Goal: Task Accomplishment & Management: Complete application form

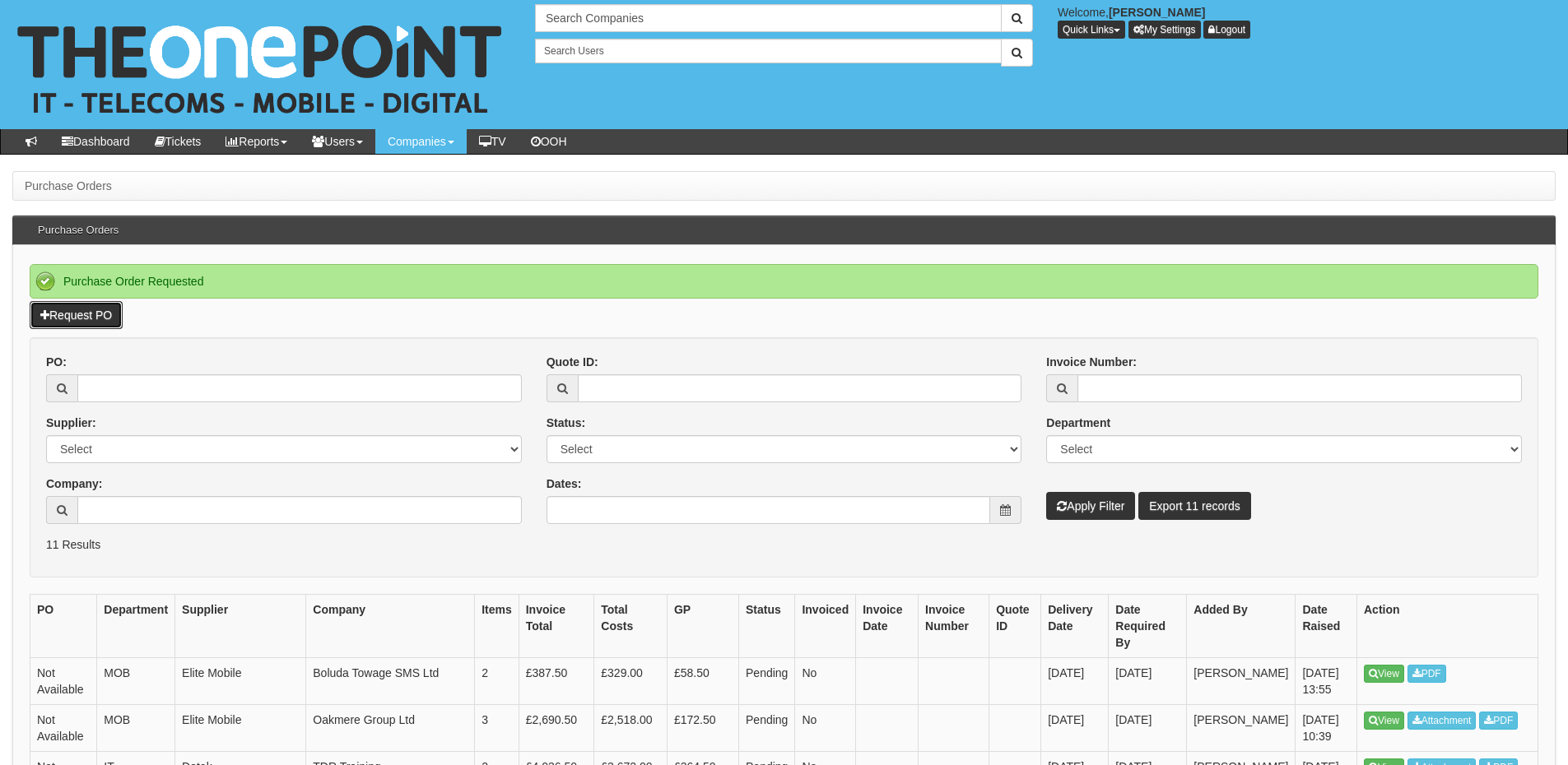
click at [82, 314] on link "Request PO" at bounding box center [76, 315] width 93 height 28
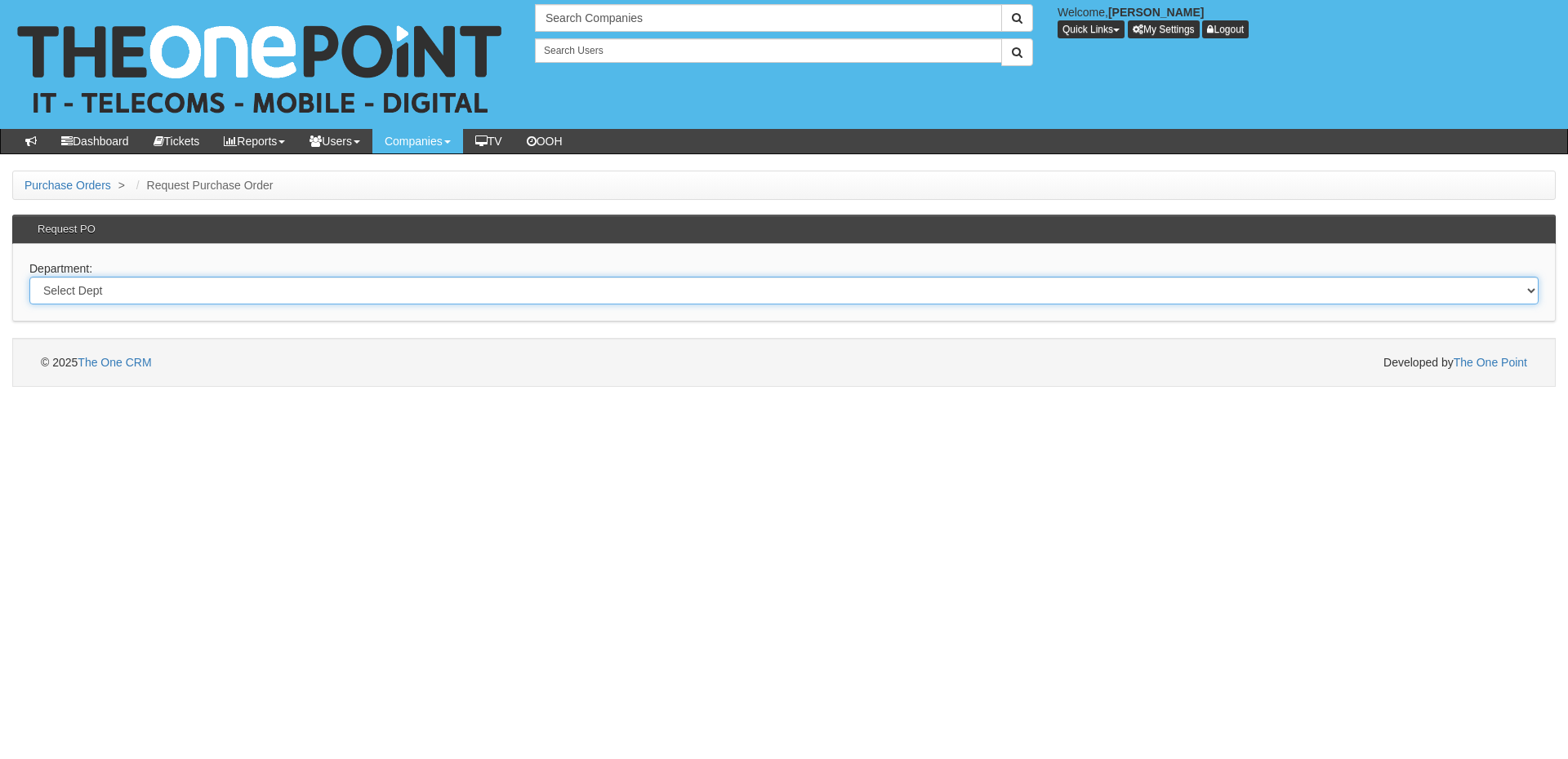
drag, startPoint x: 356, startPoint y: 288, endPoint x: 352, endPoint y: 303, distance: 15.5
click at [356, 288] on select "Select Dept Digital Internal IT Mobiles Marketing Telecoms" at bounding box center [784, 291] width 1509 height 28
select select "?pipeID=&dept=TEL"
click at [30, 277] on select "Select Dept Digital Internal IT Mobiles Marketing Telecoms" at bounding box center [784, 291] width 1509 height 28
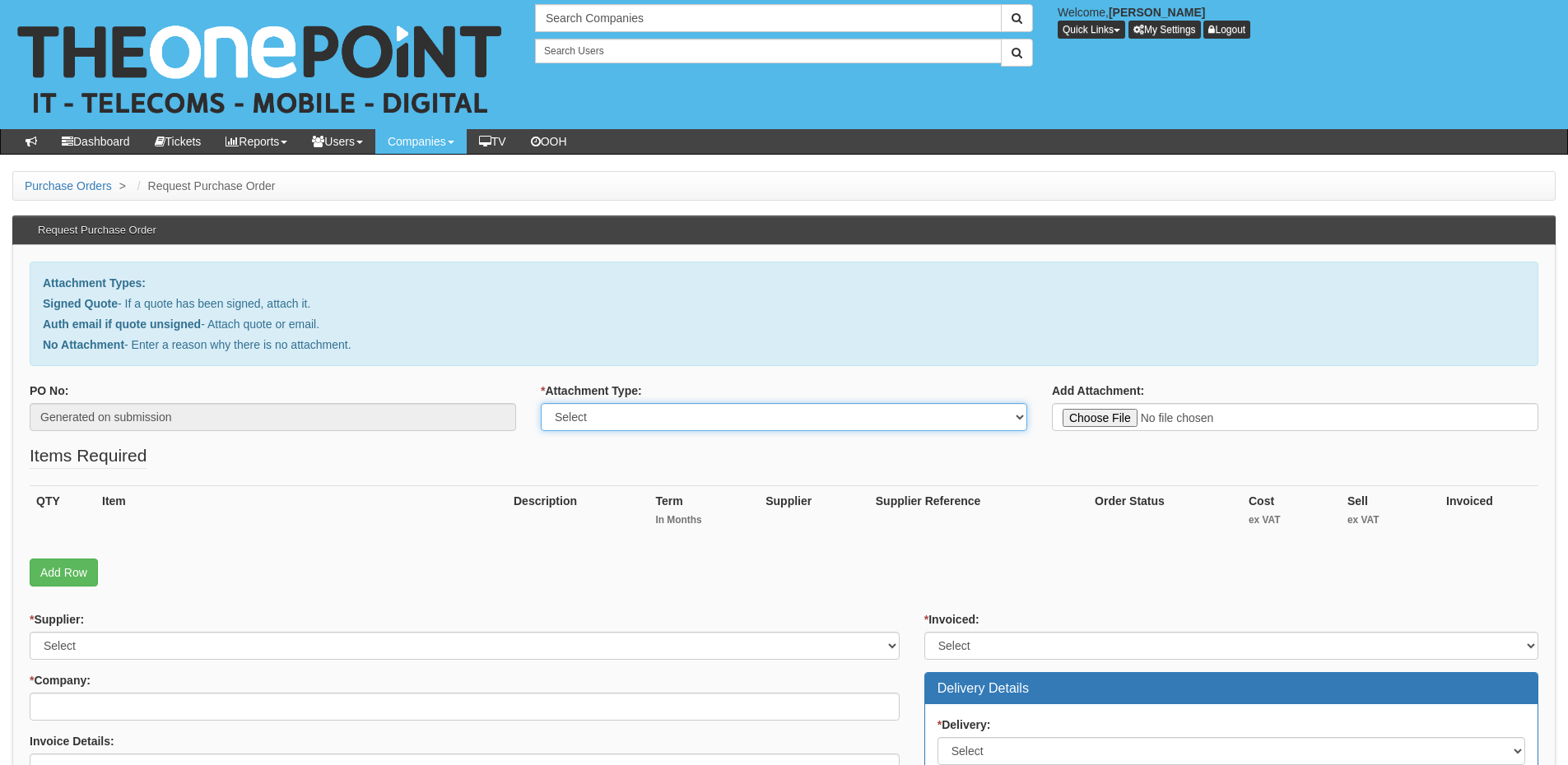
drag, startPoint x: 644, startPoint y: 415, endPoint x: 643, endPoint y: 430, distance: 15.0
click at [644, 415] on select "Select Signed Quote Auth email with quote if unsigned No Attachment" at bounding box center [784, 417] width 487 height 28
select select "No Attachment"
click at [541, 403] on select "Select Signed Quote Auth email with quote if unsigned No Attachment" at bounding box center [784, 417] width 487 height 28
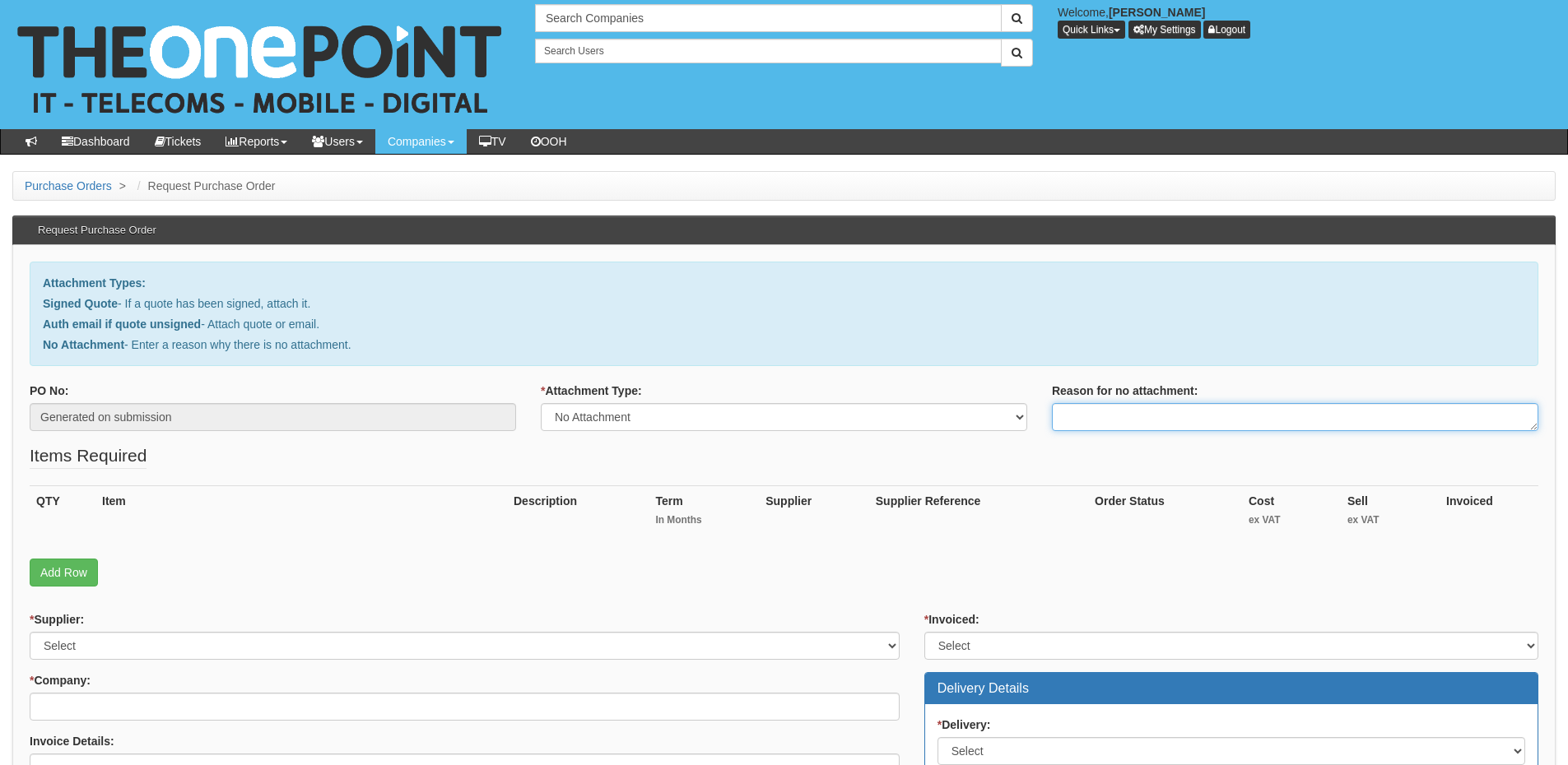
click at [1106, 415] on textarea "Reason for no attachment:" at bounding box center [1294, 417] width 487 height 28
click at [1191, 415] on textarea "Linked to ticket 369997" at bounding box center [1294, 417] width 487 height 28
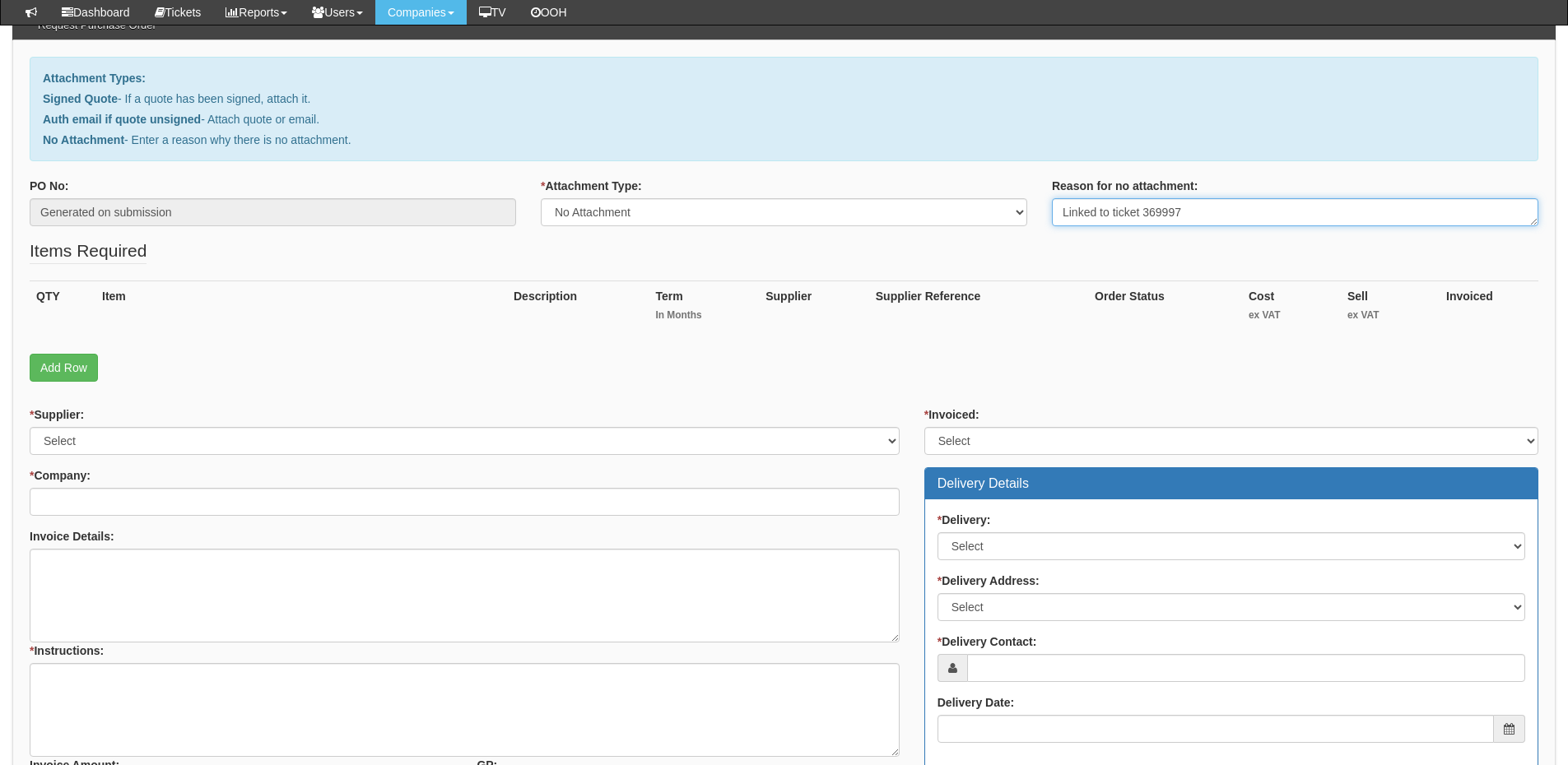
scroll to position [165, 0]
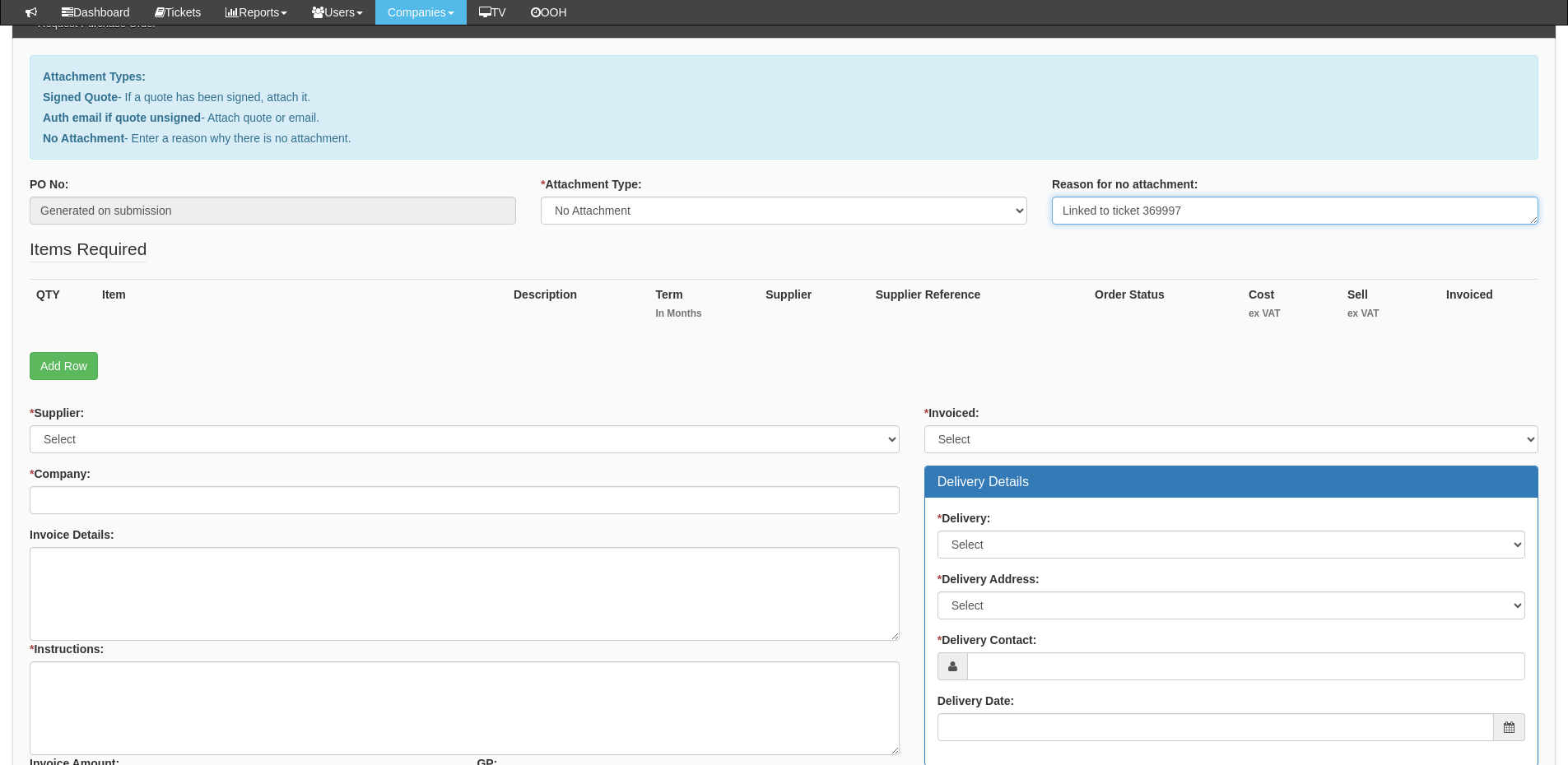
type textarea "Linked to ticket 369997"
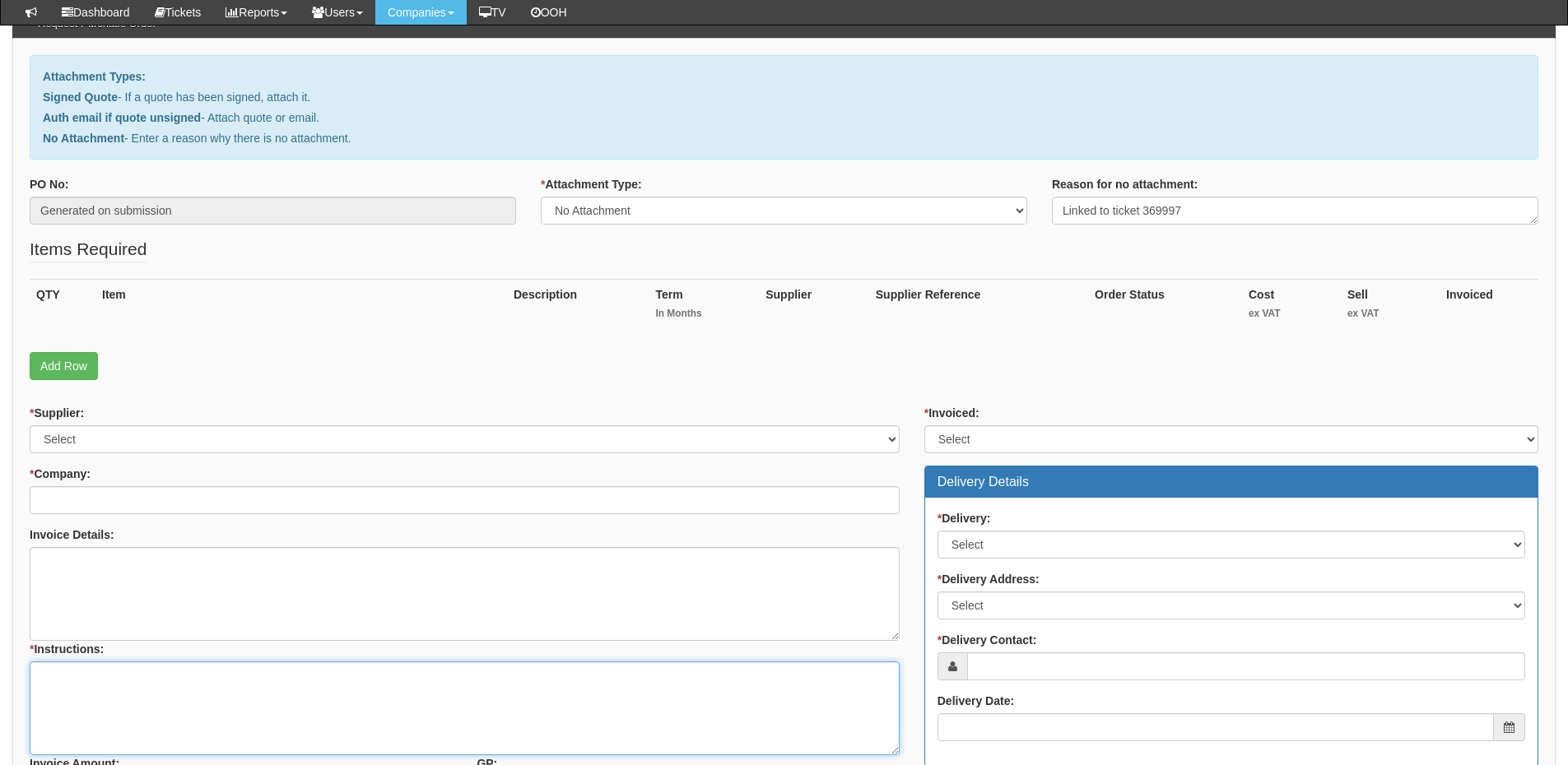
click at [201, 696] on textarea "* Instructions:" at bounding box center [464, 708] width 870 height 94
paste textarea "Linked to ticket 369997"
type textarea "Linked to ticket 369997"
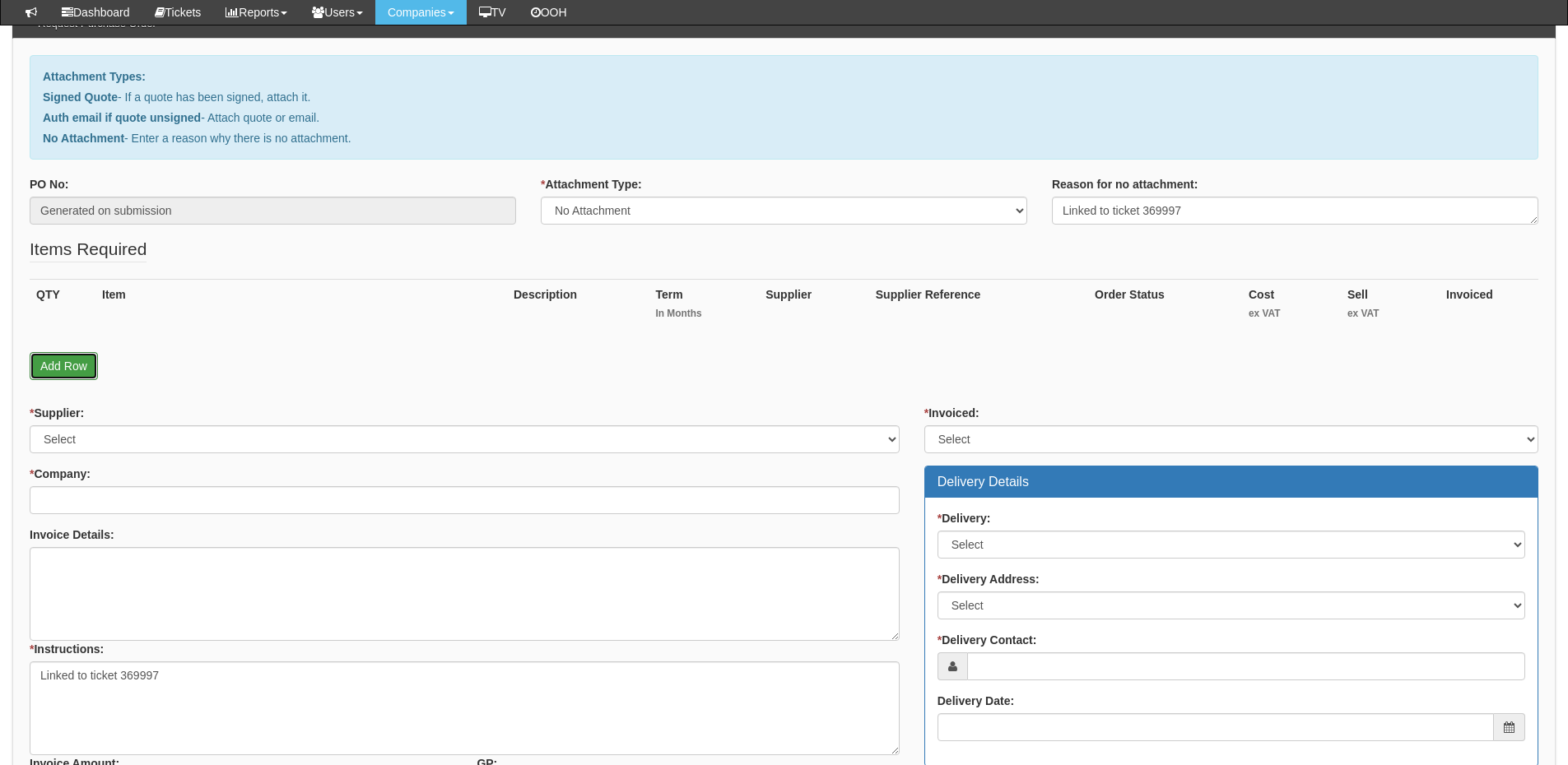
click at [75, 378] on link "Add Row" at bounding box center [63, 366] width 68 height 28
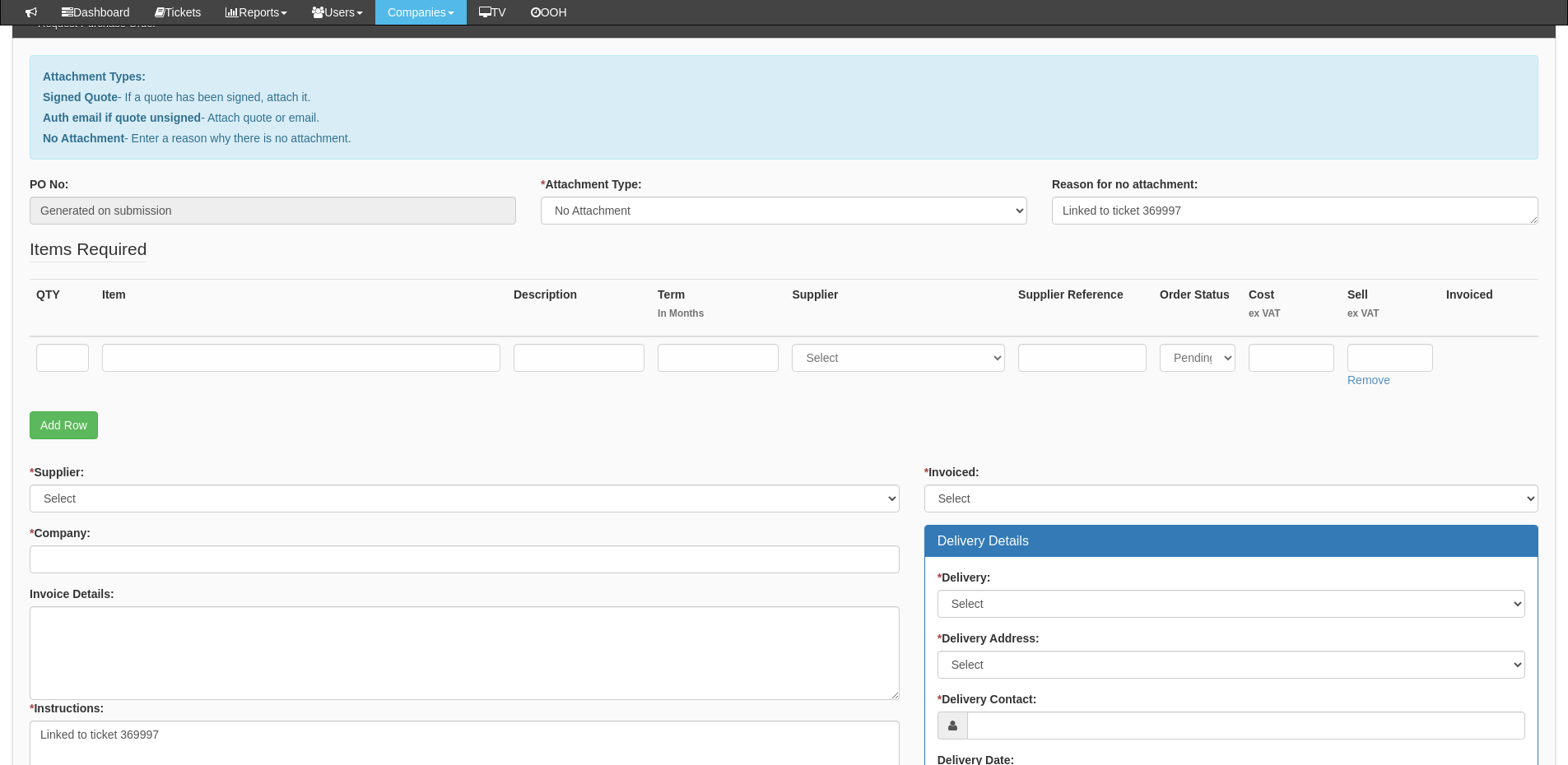
click at [71, 441] on fieldset "Items Required QTY Item Description Term In Months Supplier Supplier Reference …" at bounding box center [784, 342] width 1508 height 210
click at [71, 423] on link "Add Row" at bounding box center [63, 425] width 68 height 28
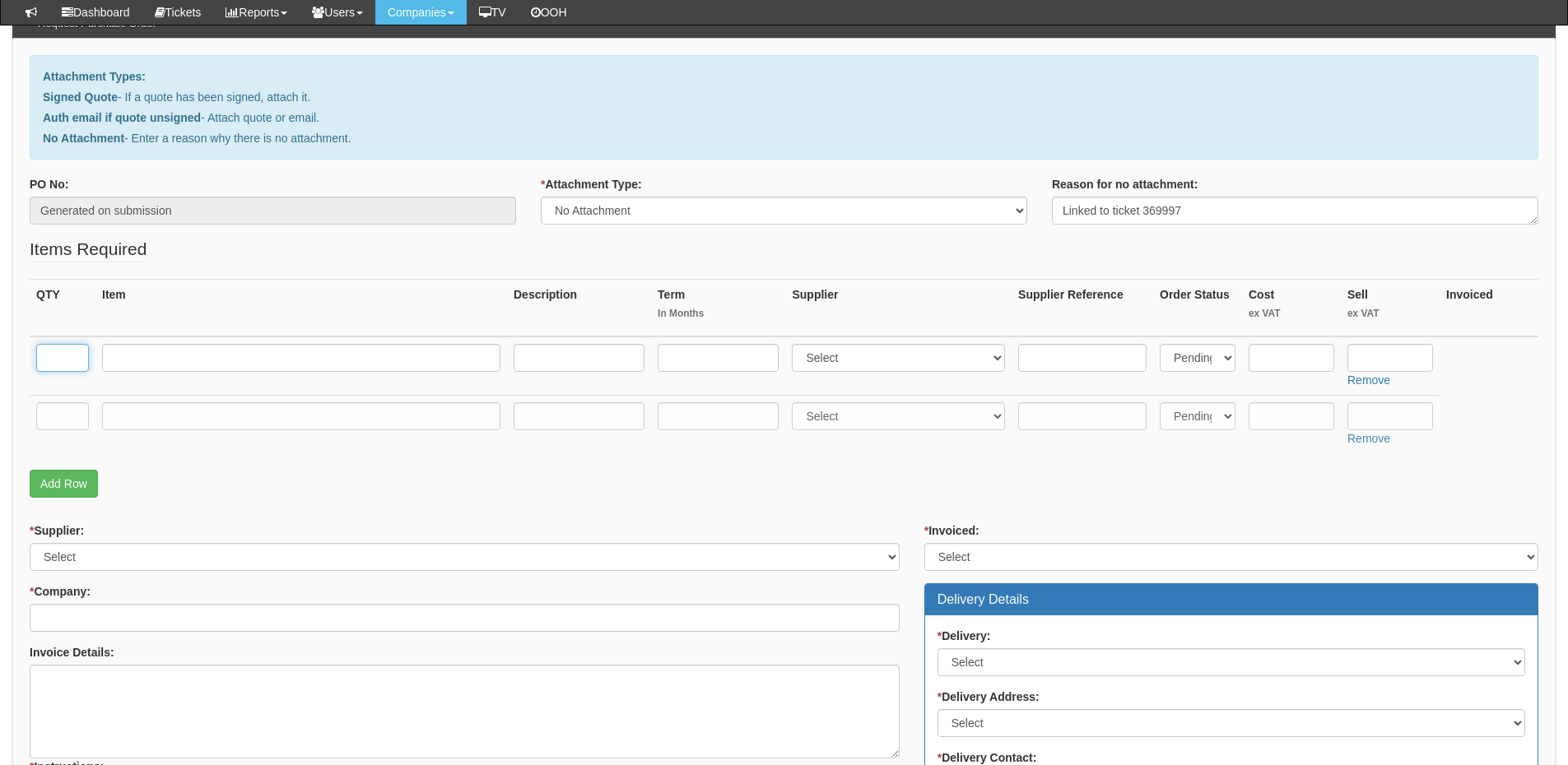
click at [60, 359] on input "text" at bounding box center [62, 358] width 53 height 28
type input "1"
click at [62, 423] on input "text" at bounding box center [62, 416] width 53 height 28
type input "1"
click at [139, 416] on input "text" at bounding box center [302, 416] width 398 height 28
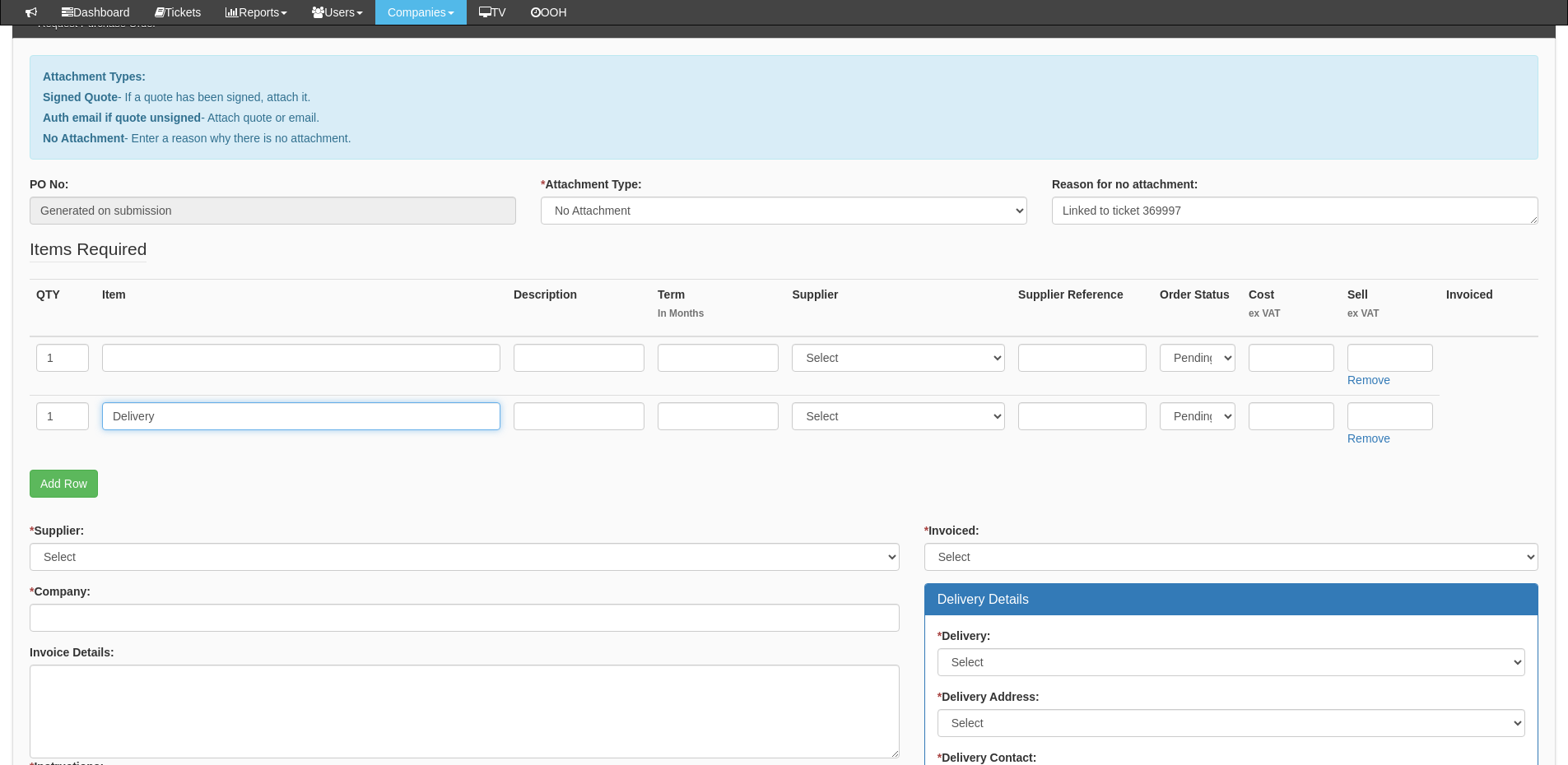
type input "Delivery"
click at [1402, 423] on input "text" at bounding box center [1390, 416] width 86 height 28
type input "12.50"
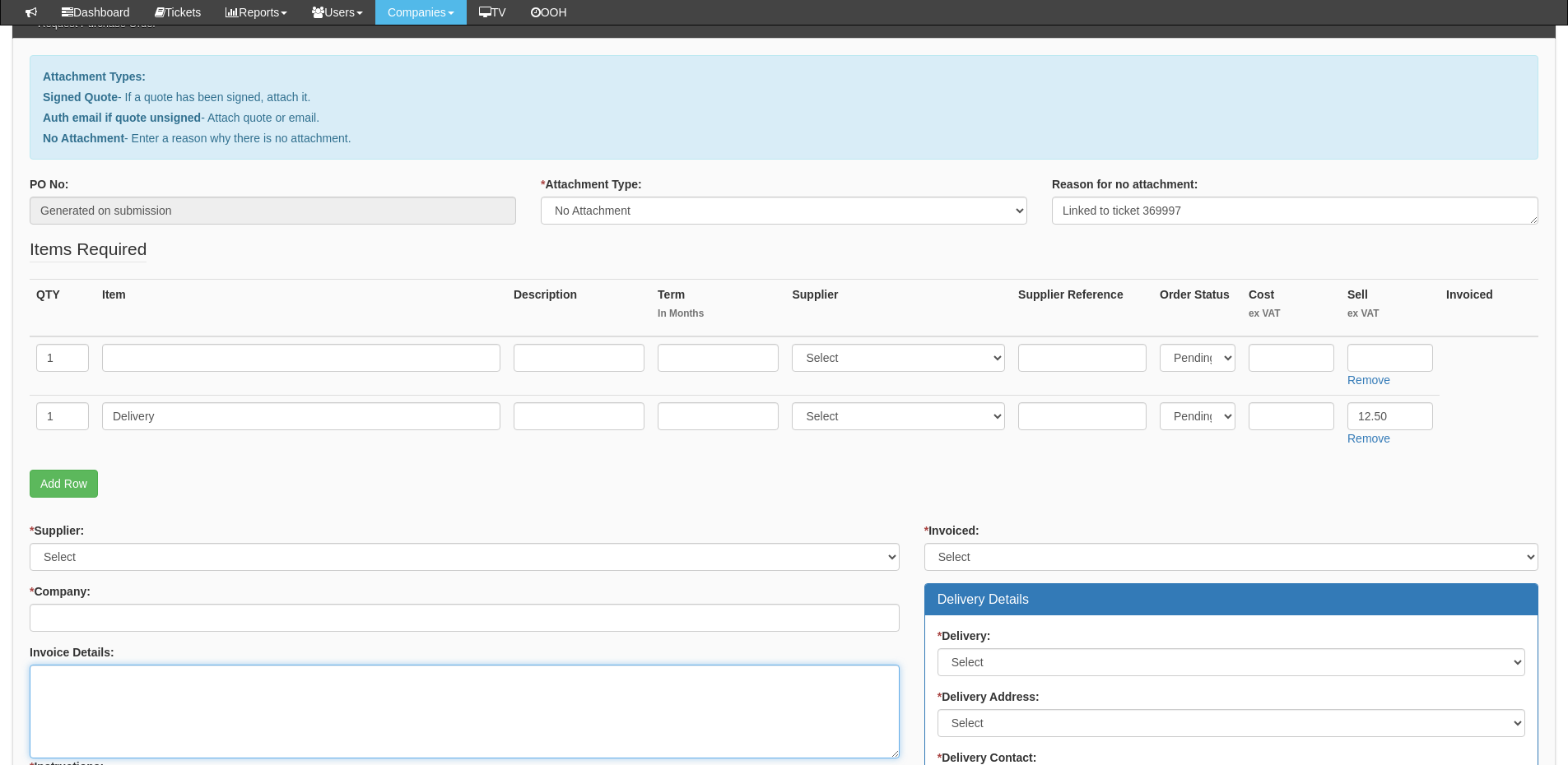
click at [179, 691] on textarea "Invoice Details:" at bounding box center [464, 712] width 870 height 94
paste textarea "5NXP400099898"
type textarea "Please use PO 5NXP400099898"
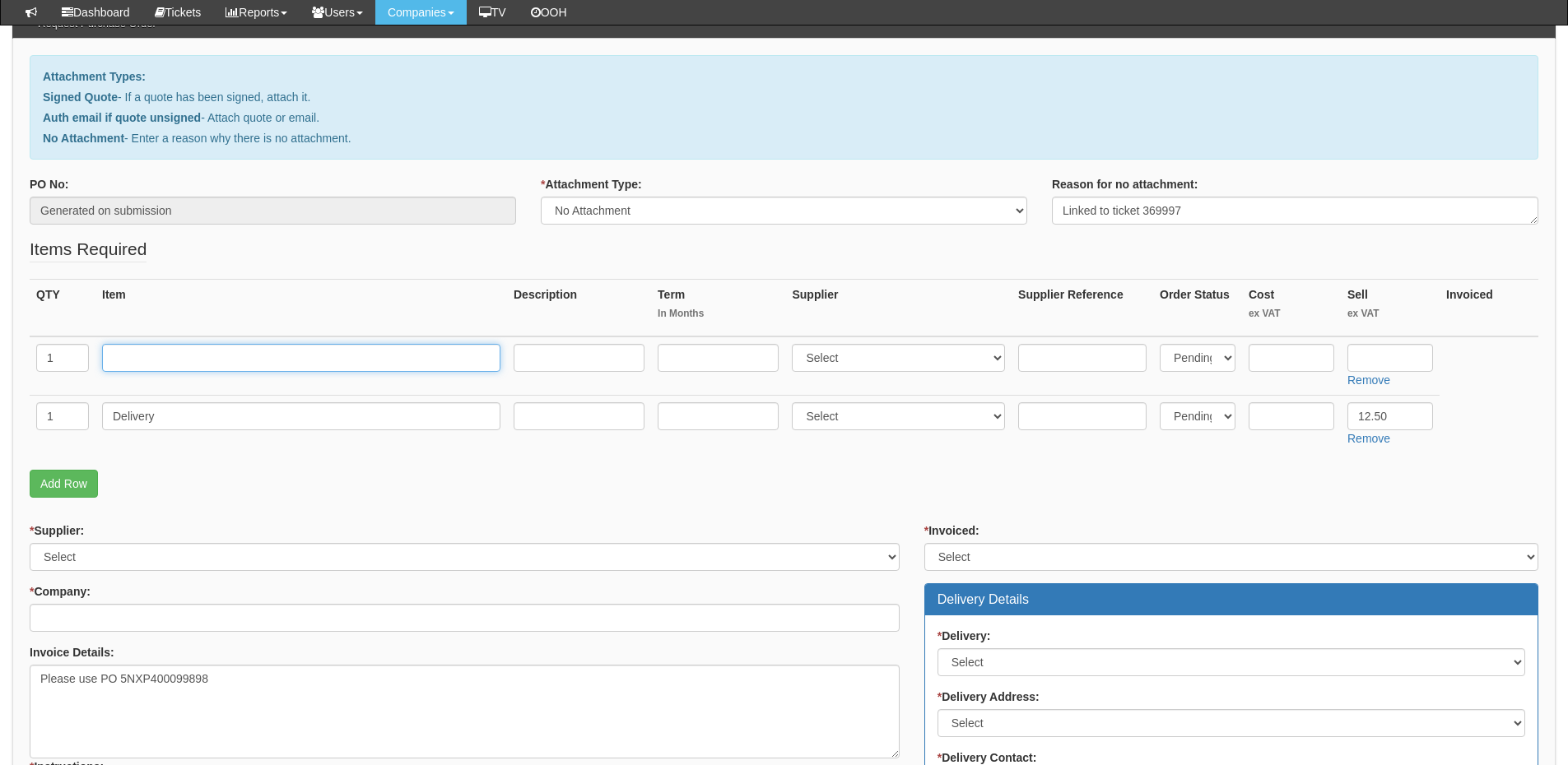
click at [123, 359] on input "text" at bounding box center [302, 358] width 398 height 28
click at [231, 368] on input "text" at bounding box center [302, 358] width 398 height 28
paste input "Agent AP-2"
click at [275, 359] on input "Agent AP-2 including" at bounding box center [302, 358] width 398 height 28
type input "Agent AP-2 including U10P cable"
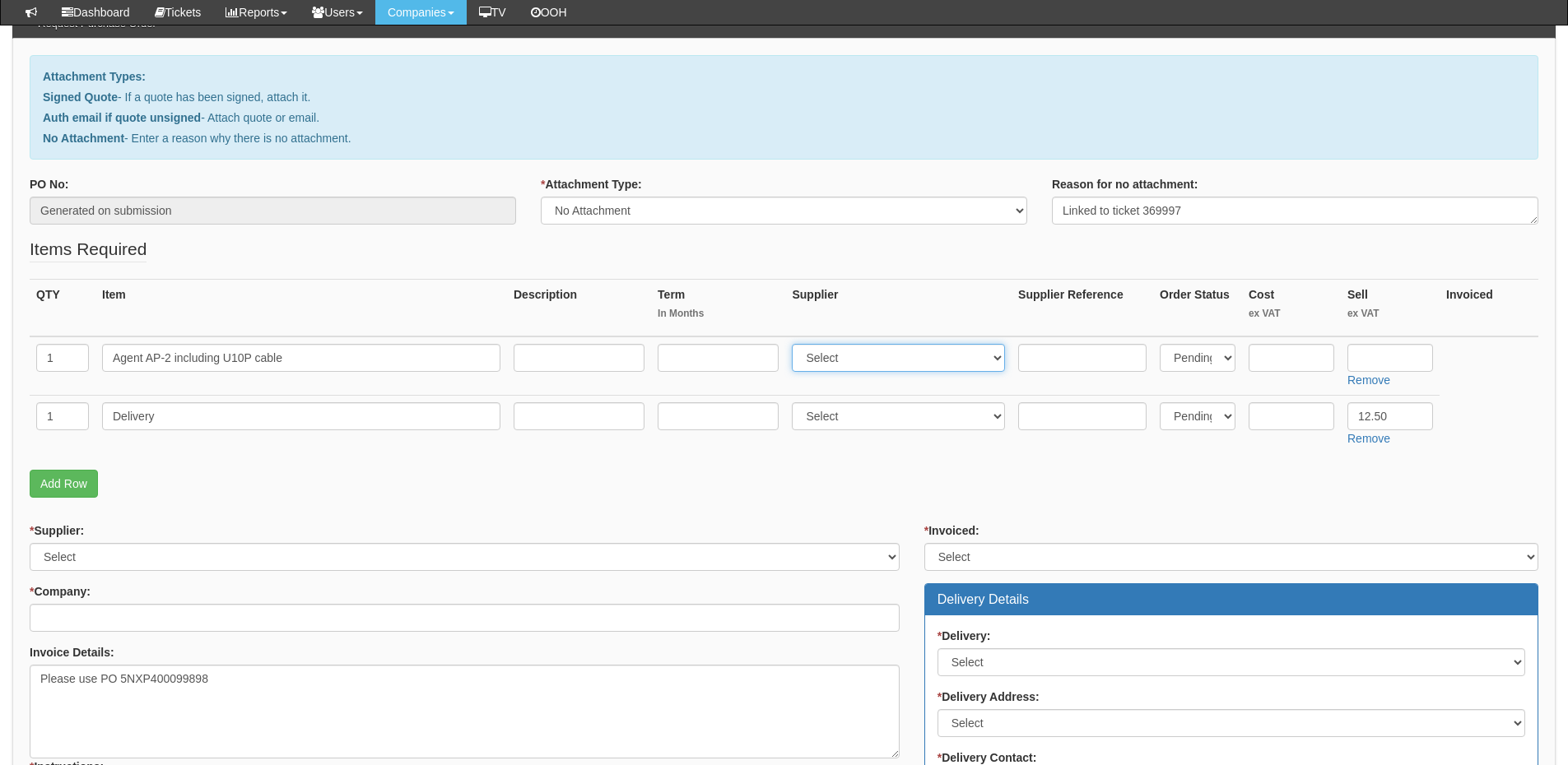
click at [881, 364] on select "Select 123 REG.co.uk 1Password 3 4Gon AA Jones Electric Ltd Abzorb Access Group…" at bounding box center [898, 358] width 213 height 28
select select "124"
click at [796, 344] on select "Select 123 REG.co.uk 1Password 3 4Gon AA Jones Electric Ltd Abzorb Access Group…" at bounding box center [898, 358] width 213 height 28
click at [1317, 353] on input "text" at bounding box center [1291, 358] width 86 height 28
click at [1292, 366] on input "text" at bounding box center [1291, 358] width 86 height 28
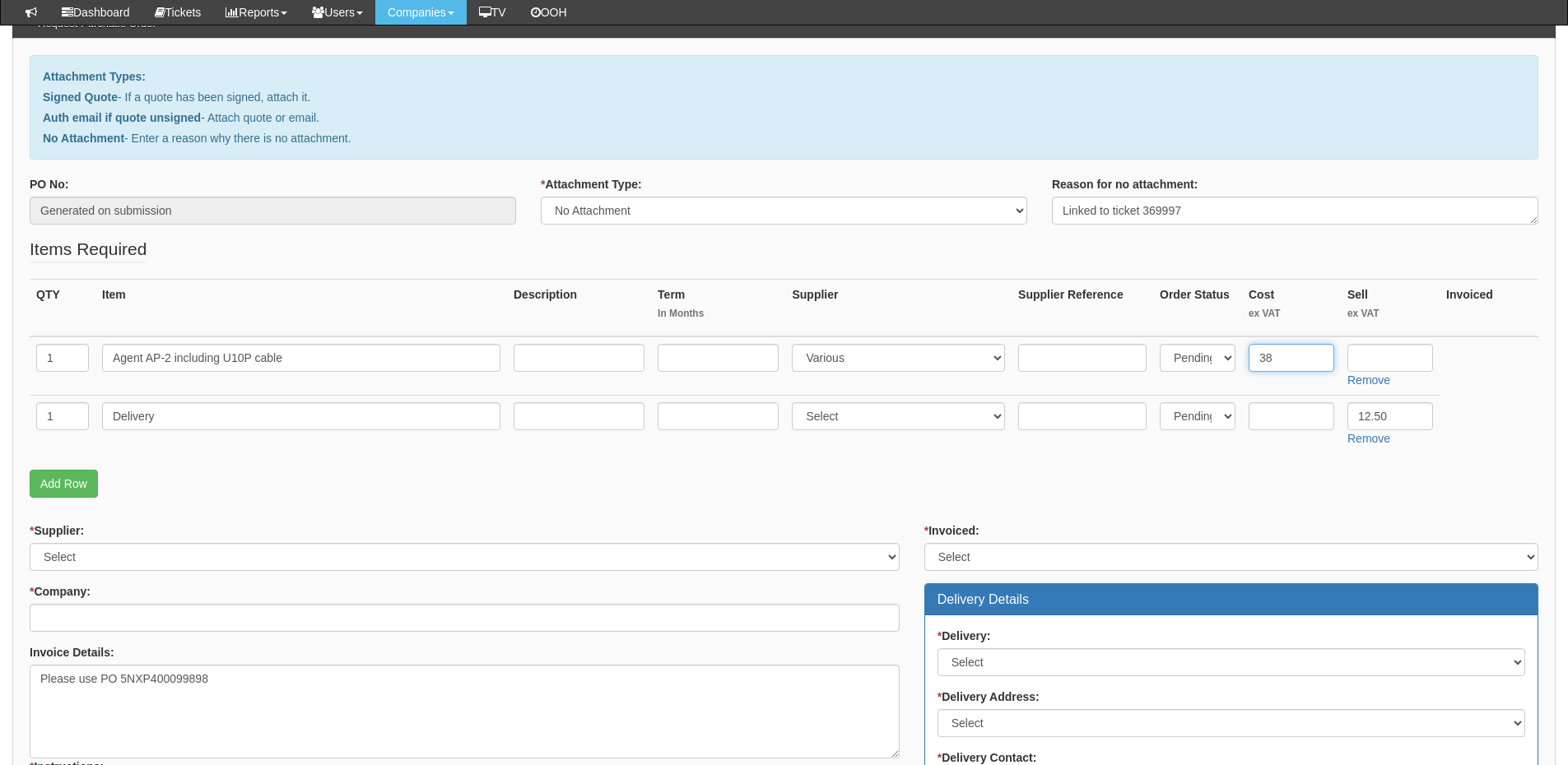
type input "38"
click at [1403, 366] on input "text" at bounding box center [1390, 358] width 86 height 28
type input "45.60"
click at [1038, 355] on input "text" at bounding box center [1082, 358] width 128 height 28
paste input "21380"
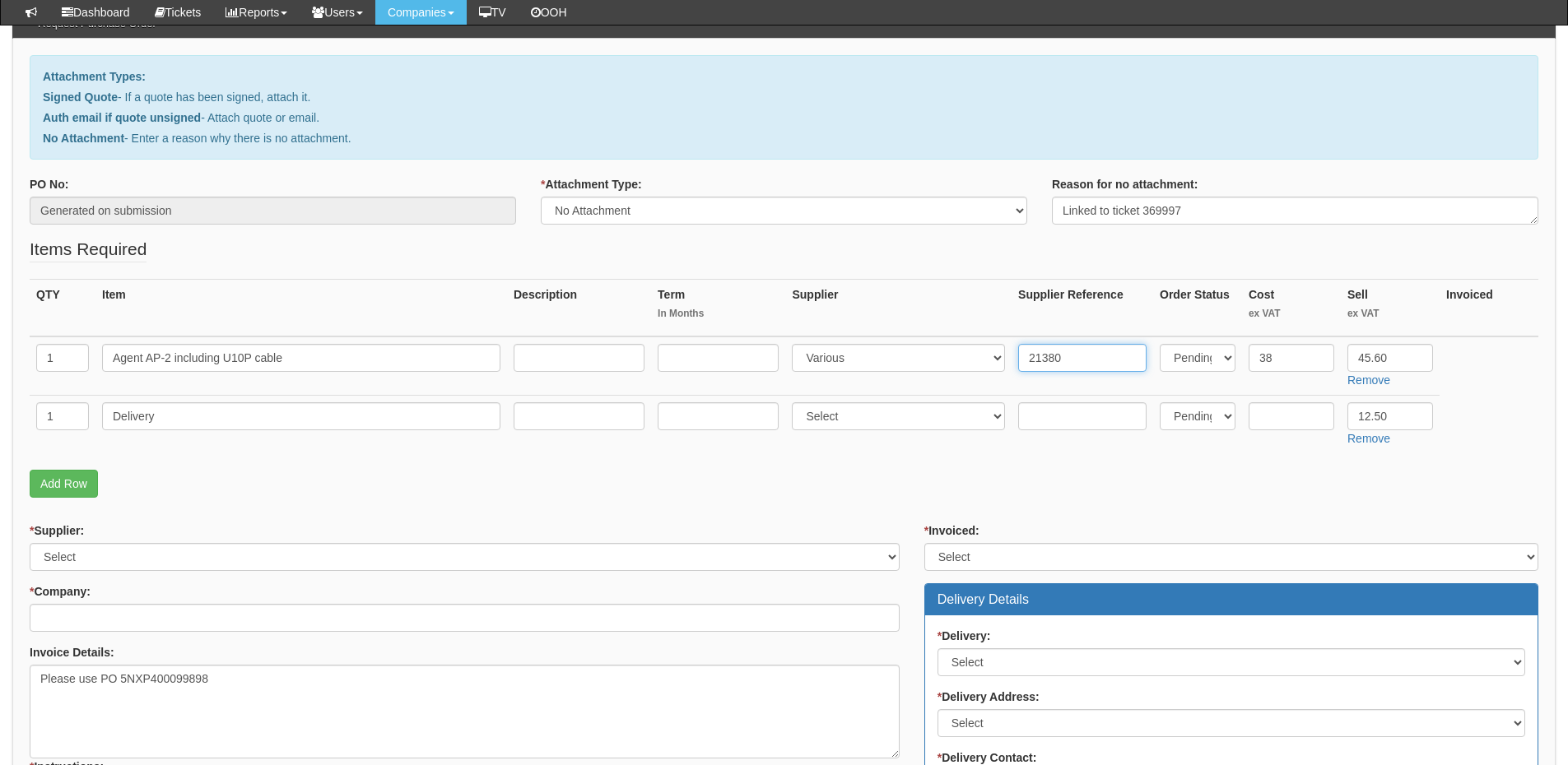
type input "21380"
click at [574, 359] on input "text" at bounding box center [579, 358] width 131 height 28
paste input "https://www.headset-store.co.uk/agent-wired-headsets/agent-ap-2-binaural-noise-…"
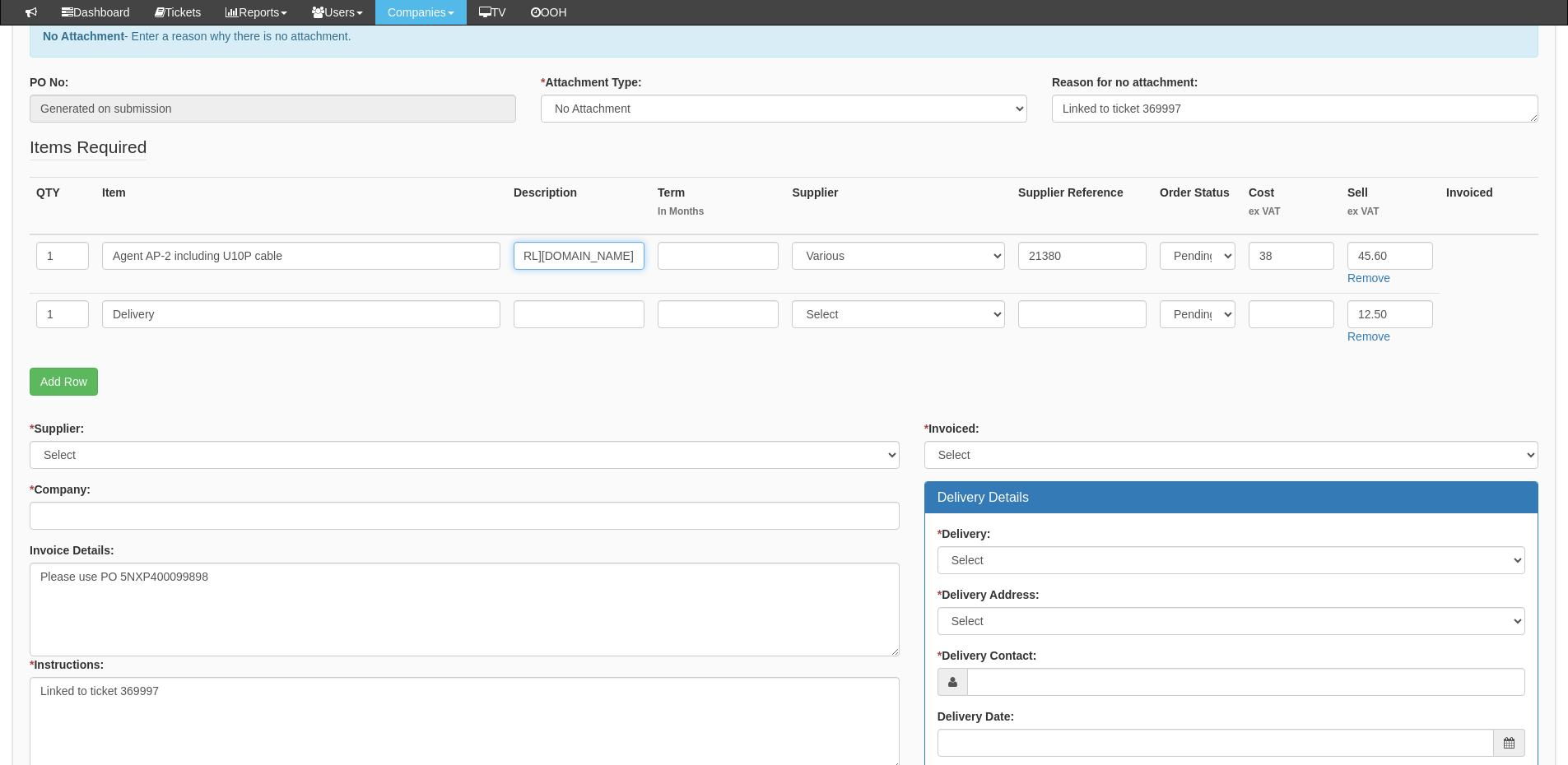
scroll to position [411, 0]
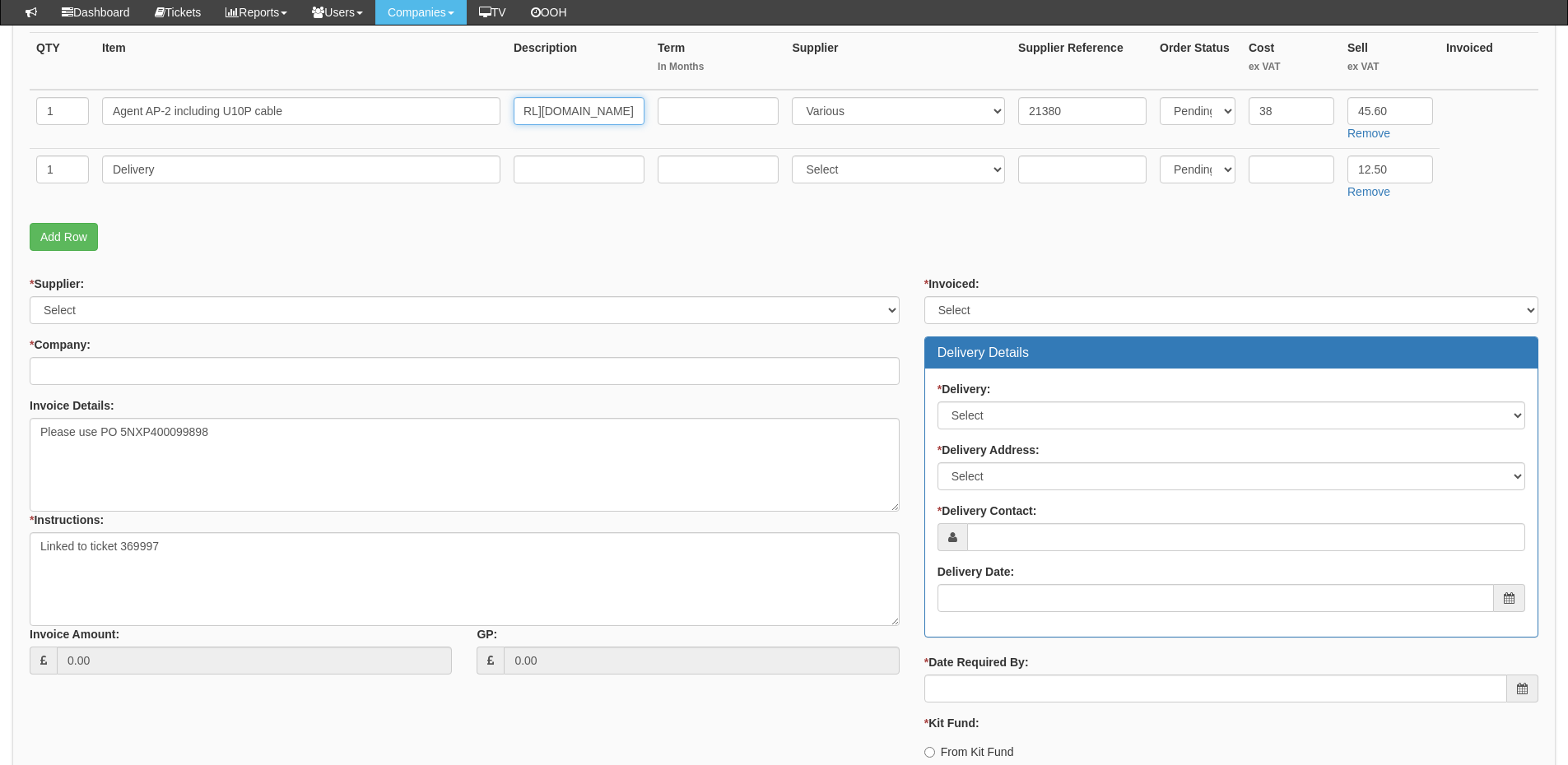
type input "https://www.headset-store.co.uk/agent-wired-headsets/agent-ap-2-binaural-noise-…"
click at [66, 312] on select "Select 123 REG.co.uk 1Password 3 4Gon AA Jones Electric Ltd Abzorb Access Group…" at bounding box center [464, 310] width 870 height 28
select select "124"
click at [30, 296] on select "Select 123 REG.co.uk 1Password 3 4Gon AA Jones Electric Ltd Abzorb Access Group…" at bounding box center [464, 310] width 870 height 28
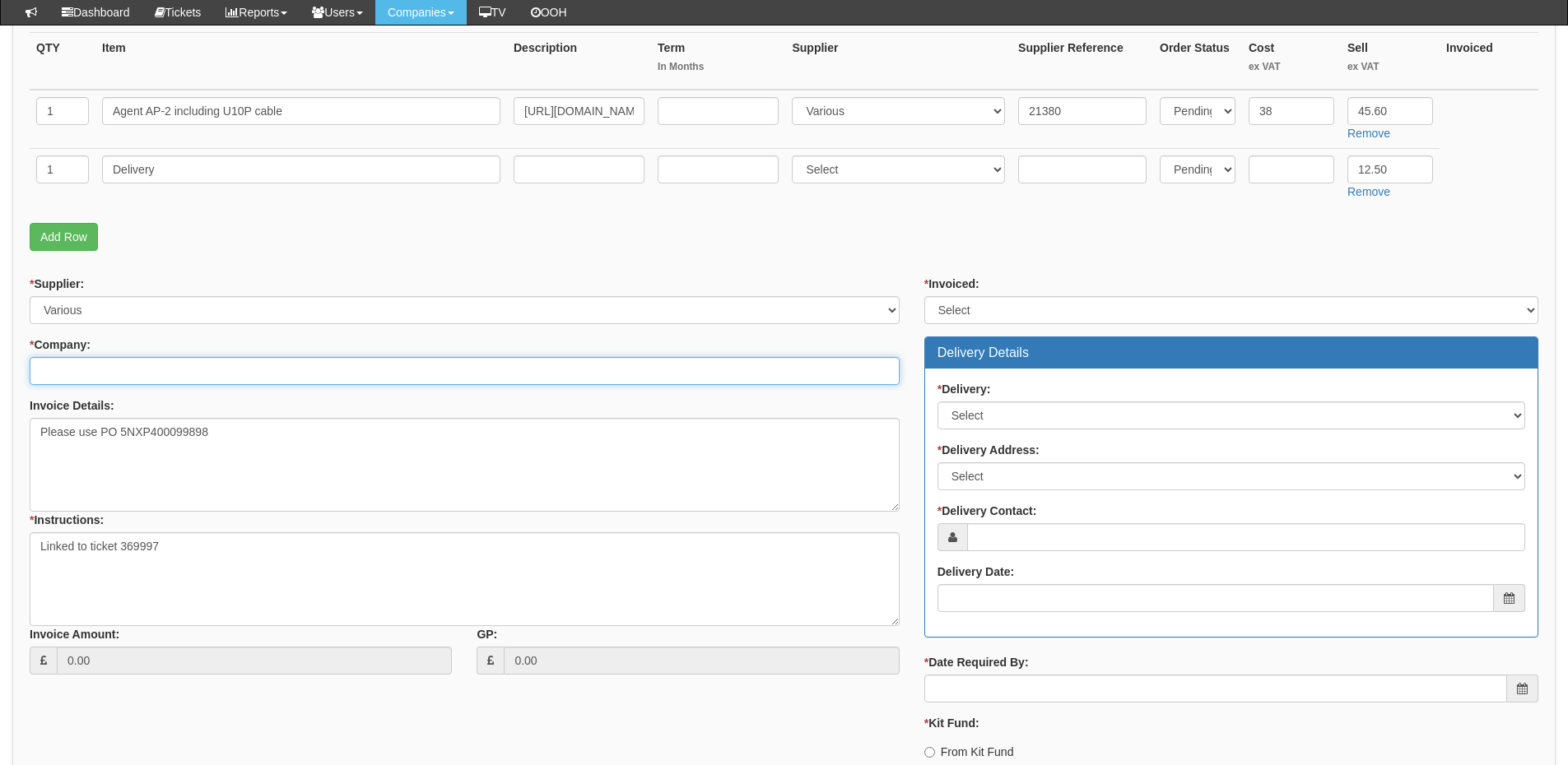
click at [78, 367] on input "* Company:" at bounding box center [464, 371] width 870 height 28
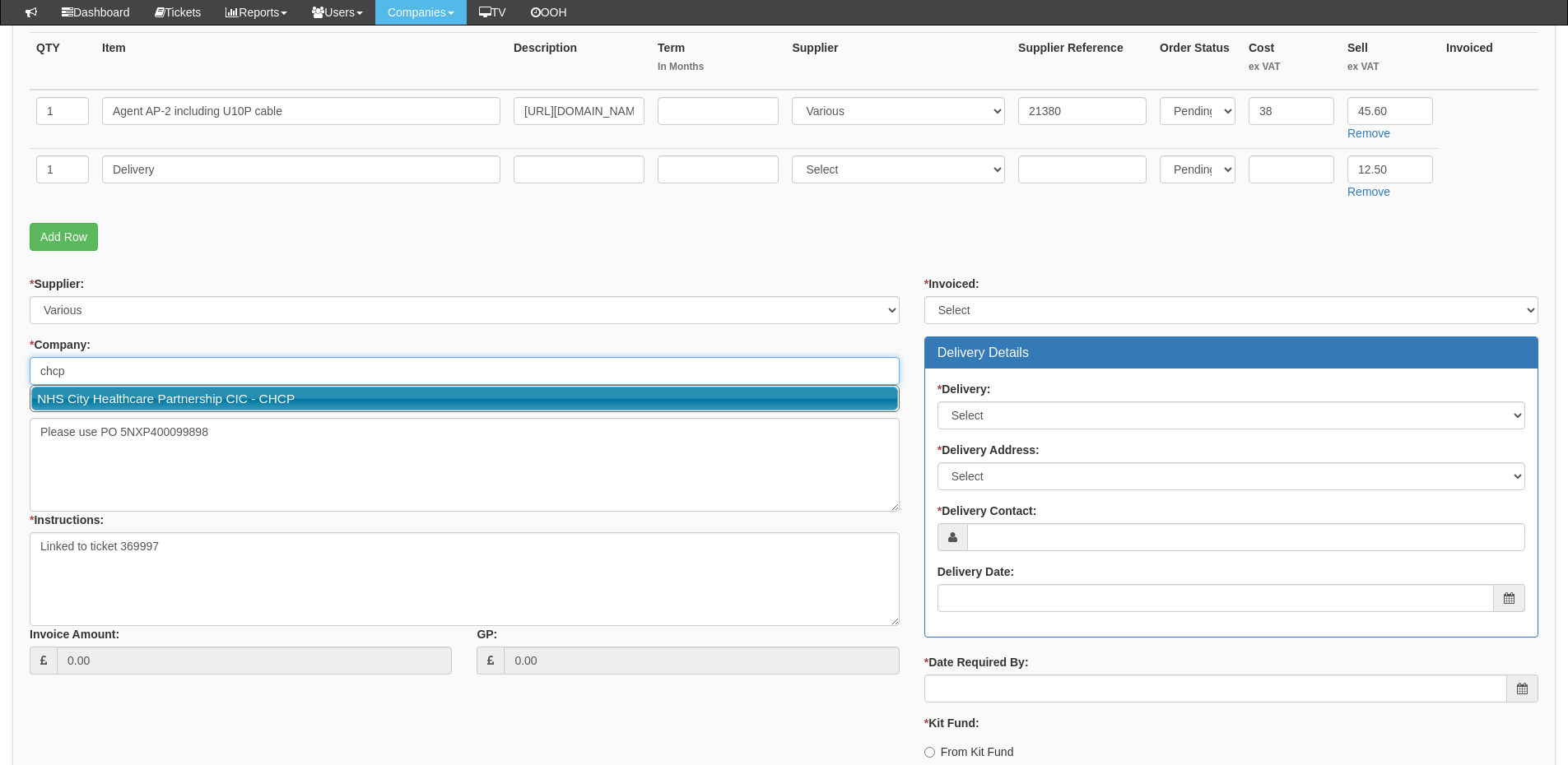
click at [96, 398] on link "NHS City Healthcare Partnership CIC - CHCP" at bounding box center [464, 399] width 866 height 24
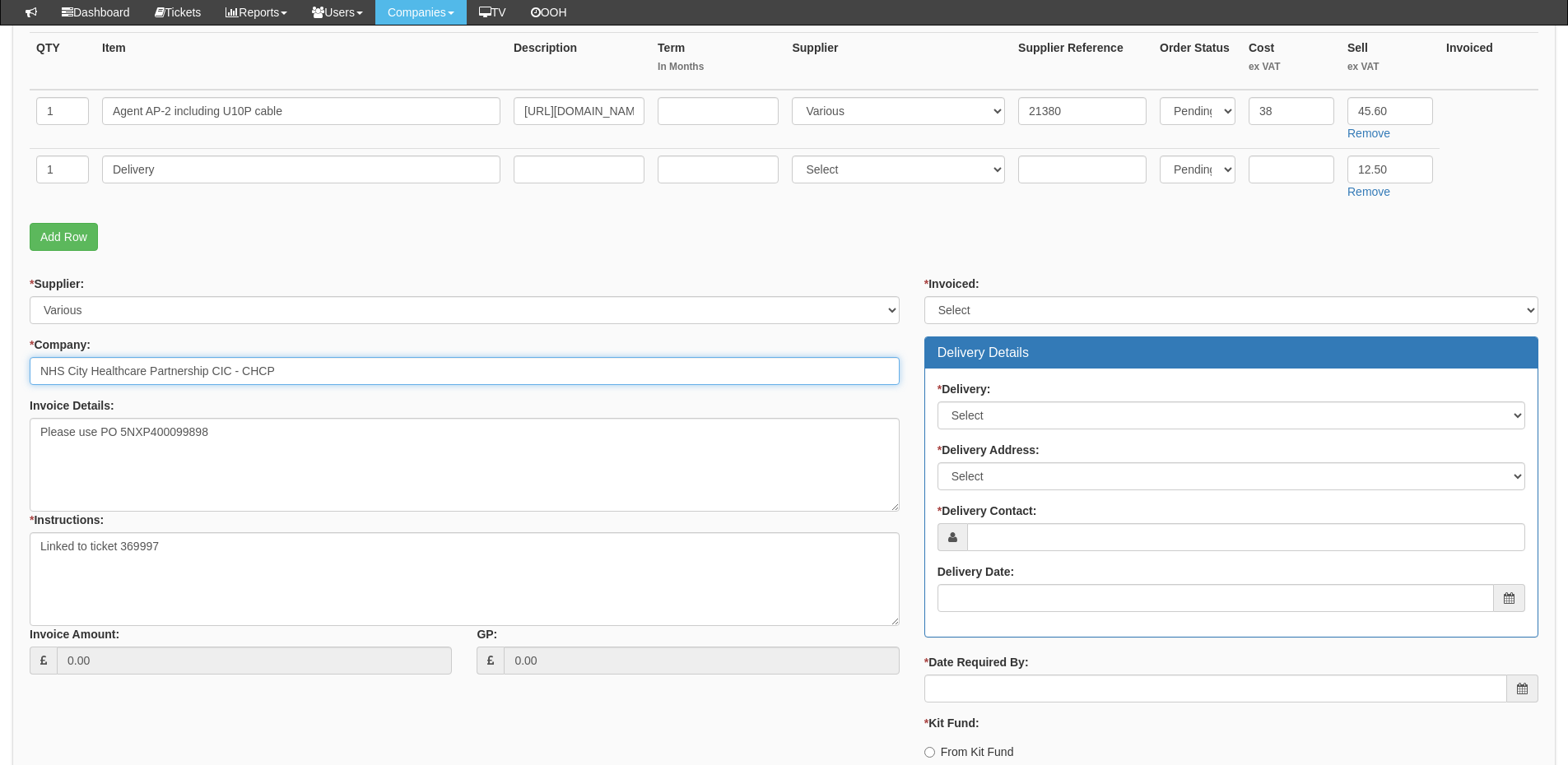
type input "NHS City Healthcare Partnership CIC - CHCP"
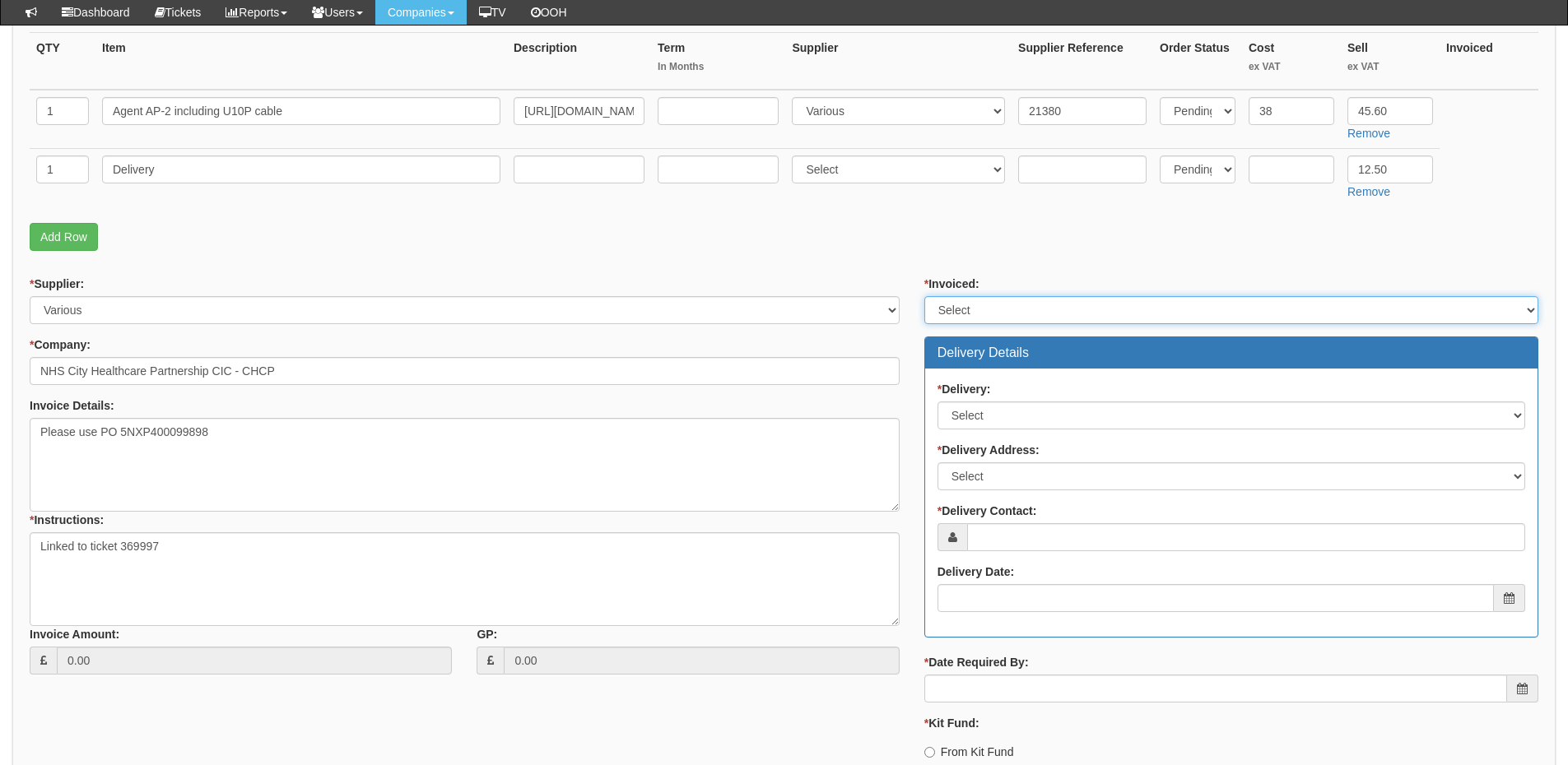
drag, startPoint x: 954, startPoint y: 302, endPoint x: 956, endPoint y: 315, distance: 13.2
click at [954, 302] on select "Select Yes No N/A STB (part of order)" at bounding box center [1231, 310] width 614 height 28
select select "2"
click at [924, 296] on select "Select Yes No N/A STB (part of order)" at bounding box center [1231, 310] width 614 height 28
click at [980, 384] on label "* Delivery:" at bounding box center [963, 389] width 53 height 17
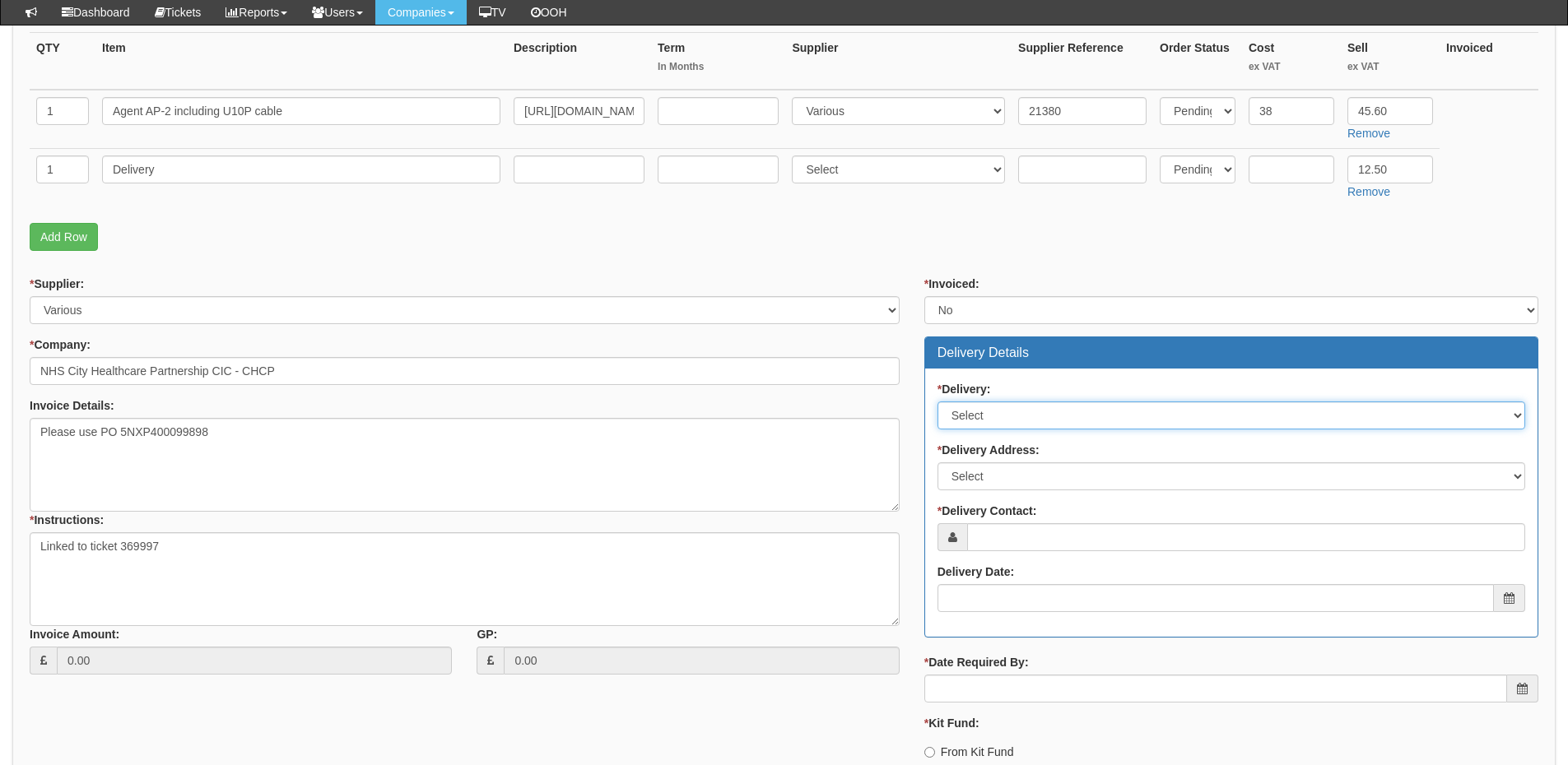
click at [980, 402] on select "Select No Not Applicable Yes" at bounding box center [1230, 416] width 587 height 28
click at [998, 421] on select "Select No Not Applicable Yes" at bounding box center [1230, 416] width 587 height 28
select select "1"
click at [937, 402] on select "Select No Not Applicable Yes" at bounding box center [1230, 416] width 587 height 28
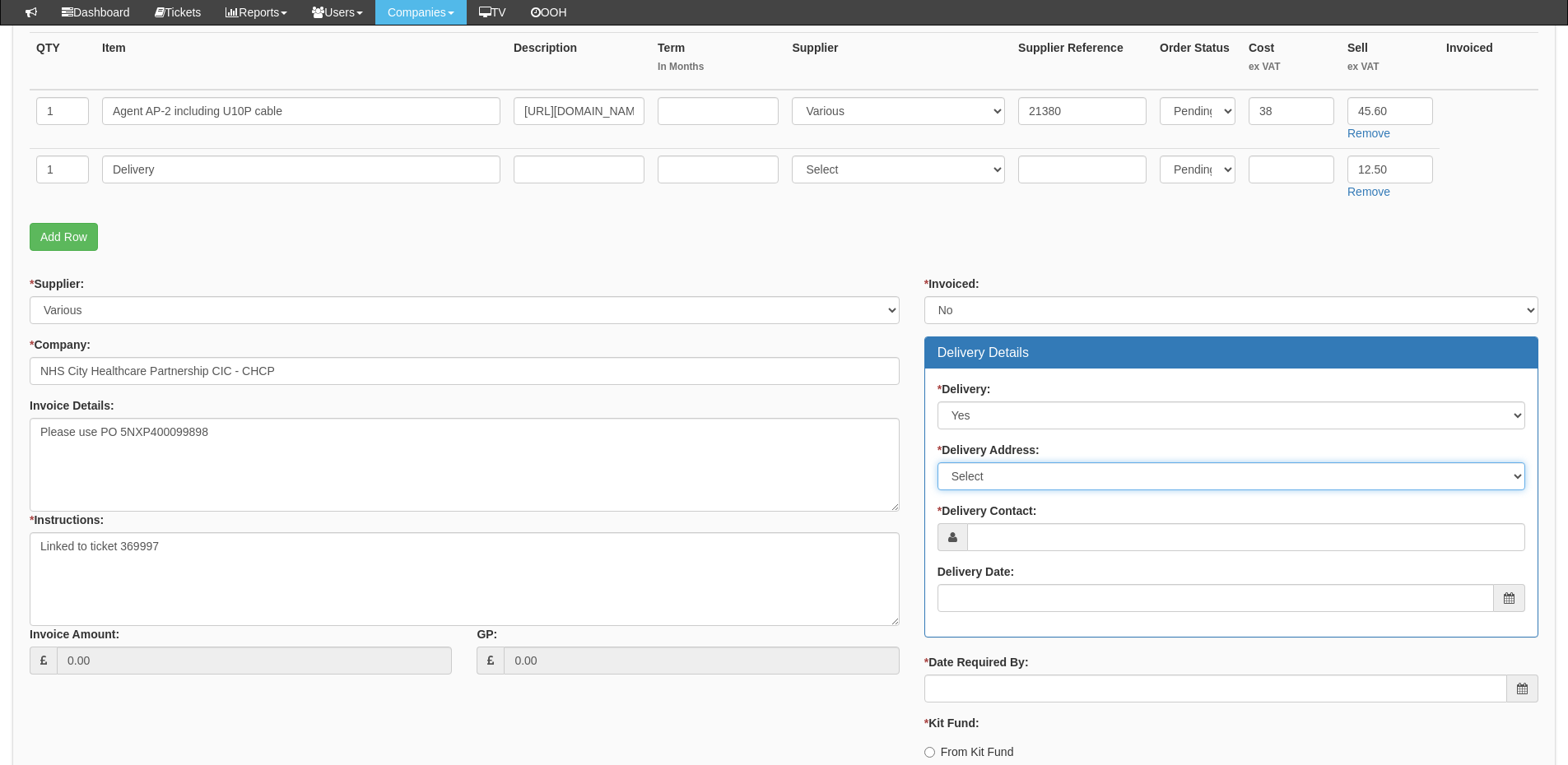
click at [1012, 470] on select "Select Not Applicable Main Address - HU3 4AE Other" at bounding box center [1230, 476] width 587 height 28
select select "other"
click at [937, 463] on select "Select Not Applicable Main Address - HU3 4AE Other" at bounding box center [1230, 476] width 587 height 28
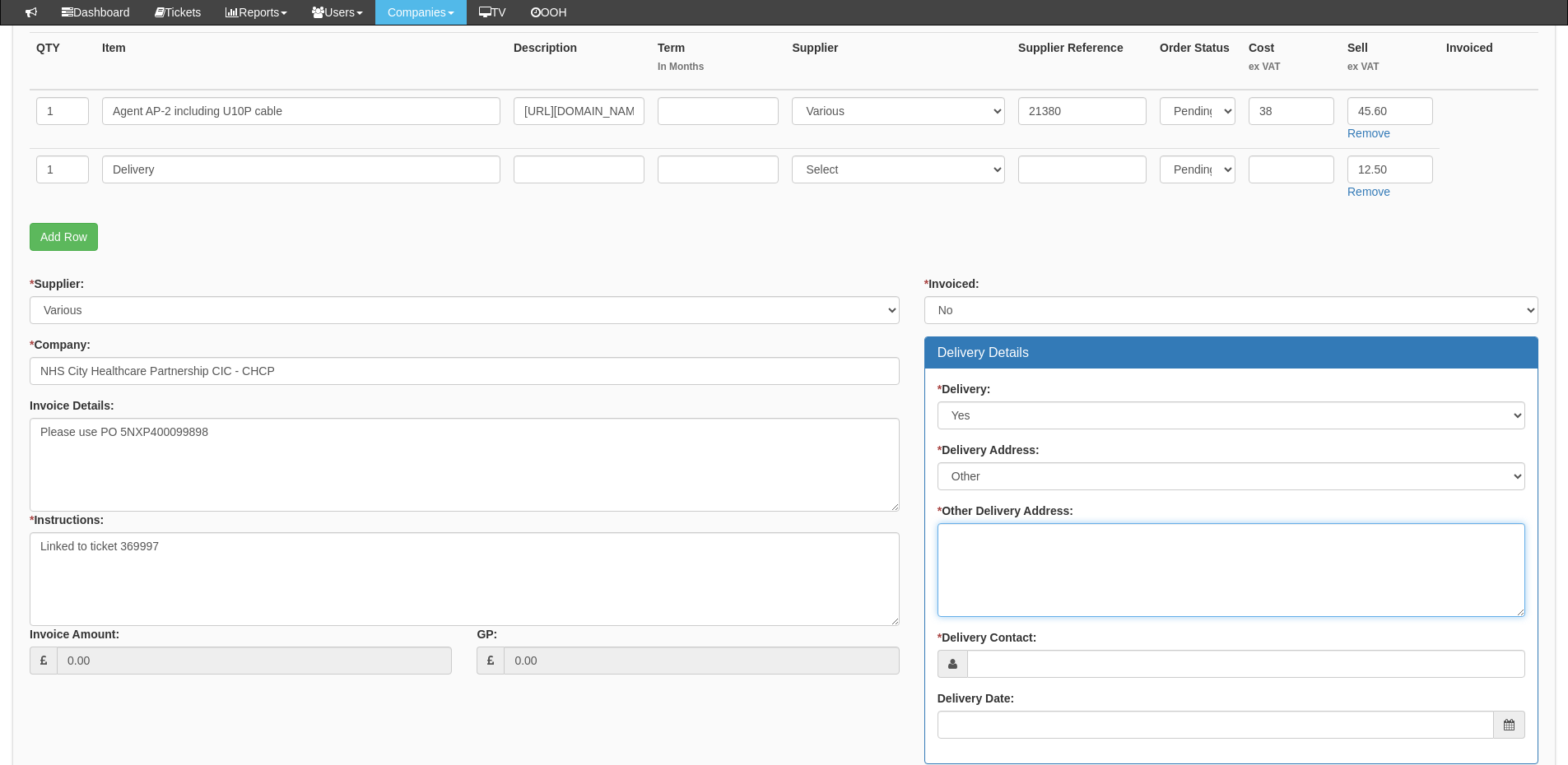
click at [995, 553] on textarea "* Other Delivery Address:" at bounding box center [1230, 570] width 587 height 94
paste textarea "Integrated Sexual Health WFORCE 4E4012905 Wilberforce Health Centre 4th Floor -…"
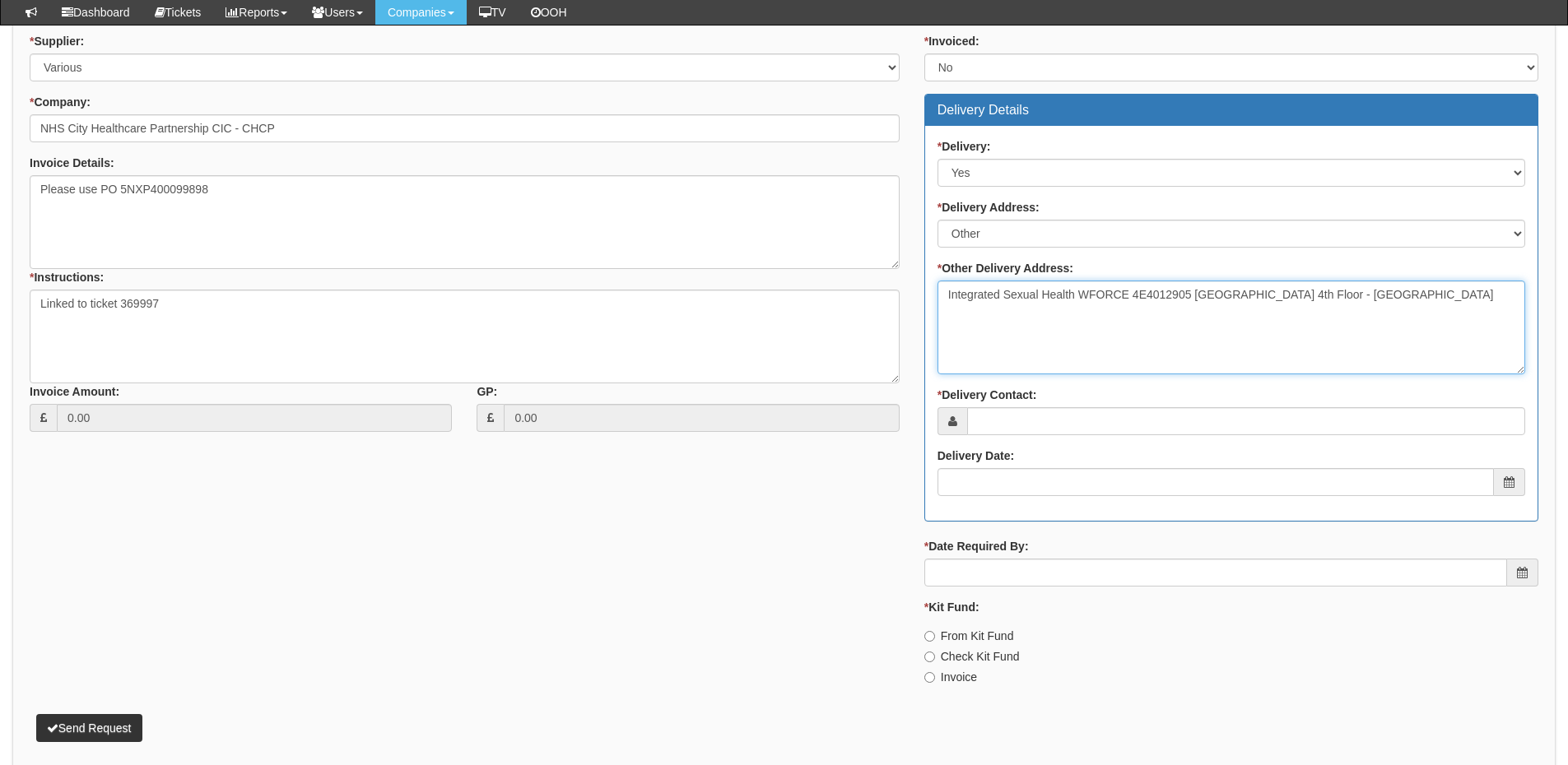
scroll to position [658, 0]
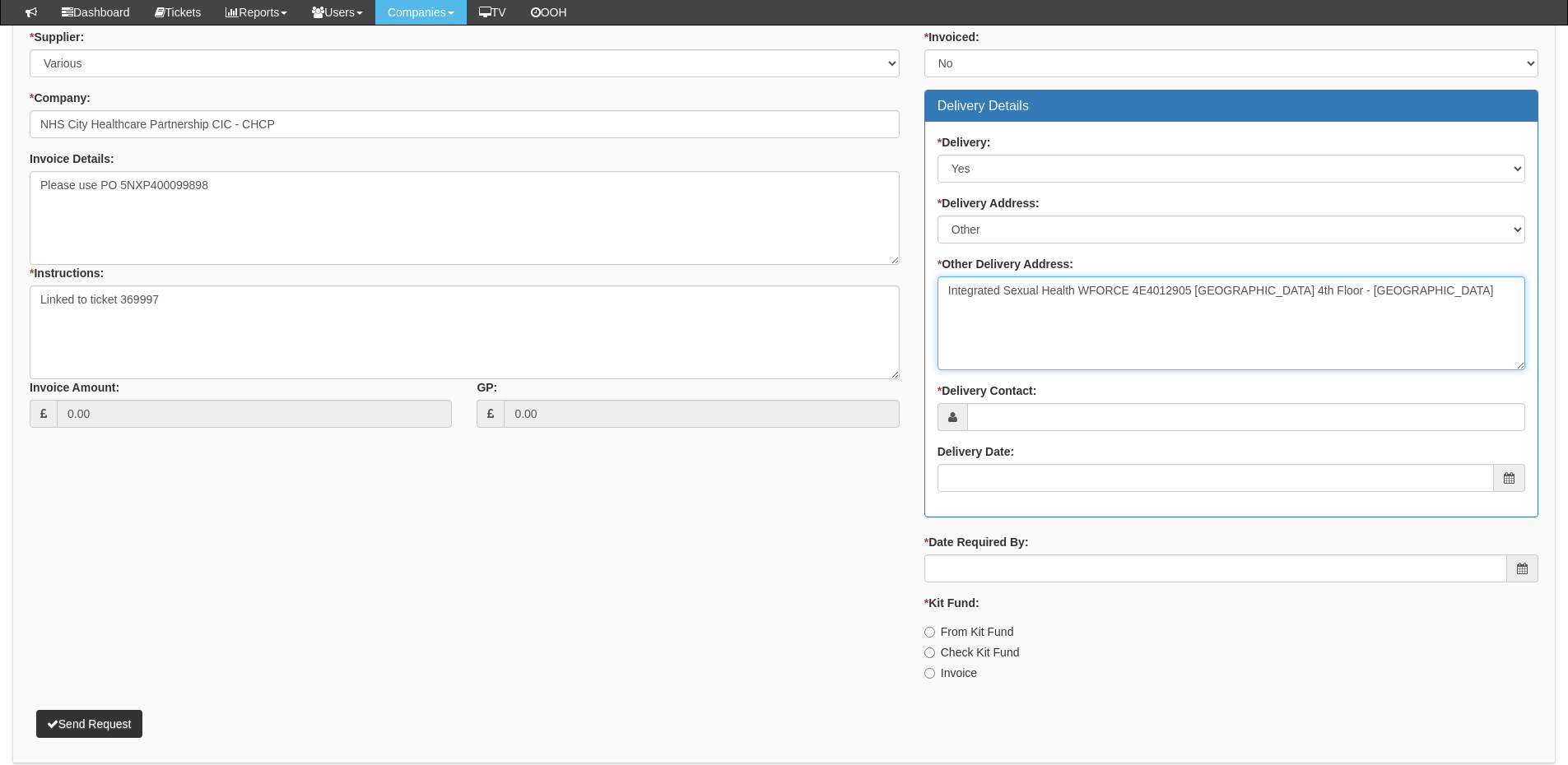
type textarea "Integrated Sexual Health WFORCE 4E4012905 Wilberforce Health Centre 4th Floor -…"
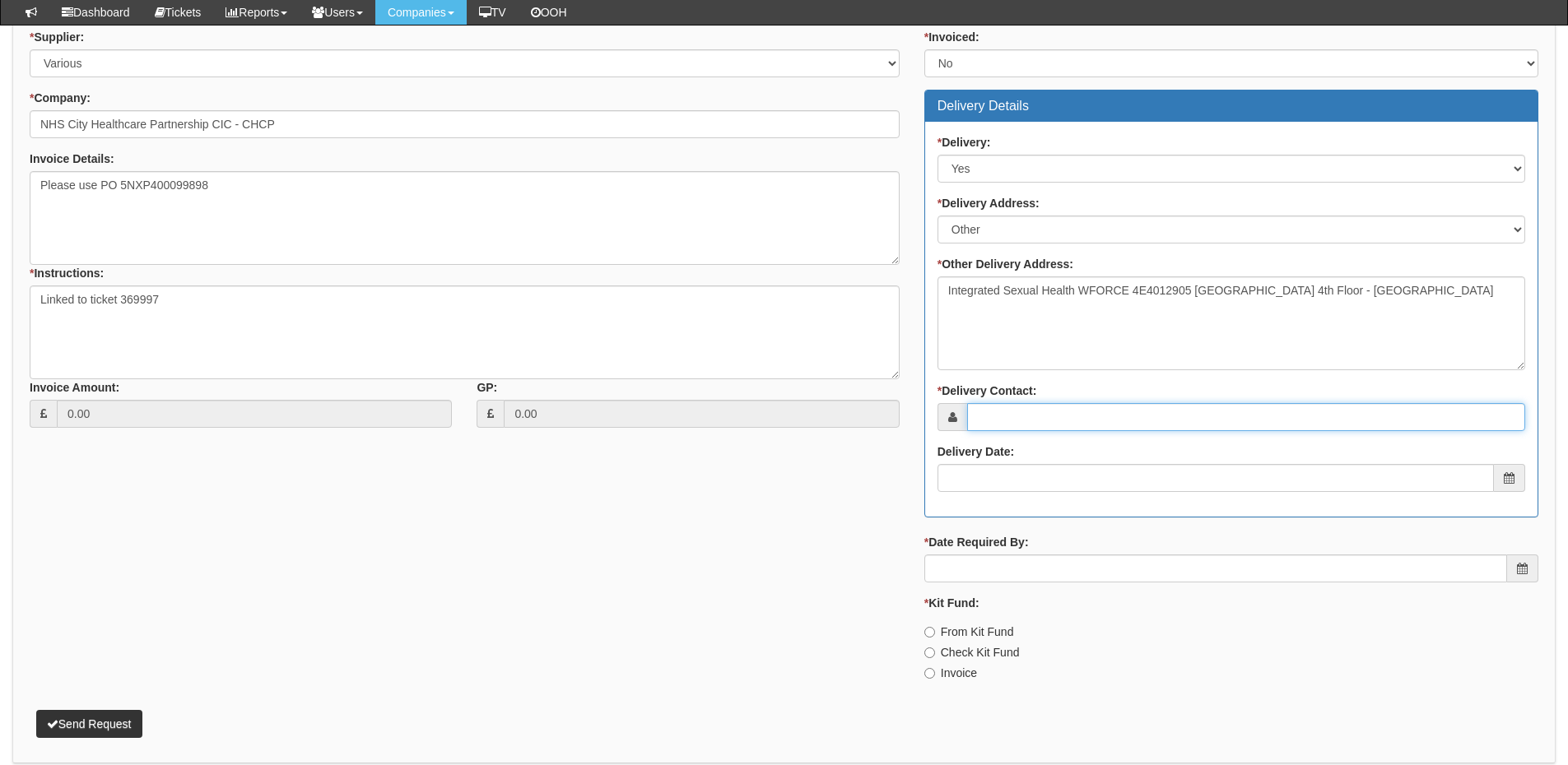
click at [1003, 420] on input "* Delivery Contact:" at bounding box center [1246, 417] width 558 height 28
click at [1055, 429] on input "* Delivery Contact:" at bounding box center [1246, 417] width 558 height 28
paste input "Danielle Broadley"
type input "Danielle Broadley"
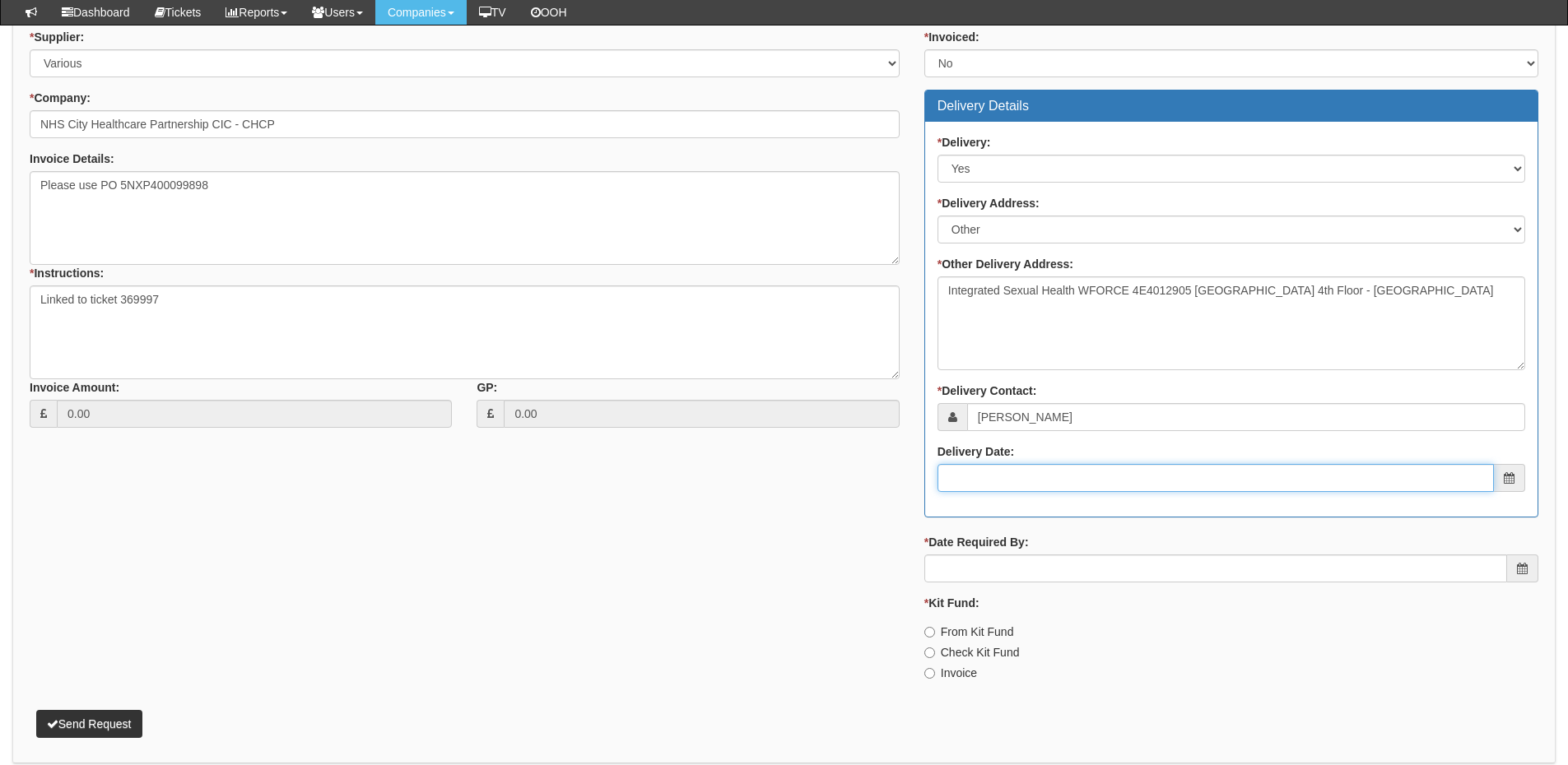
click at [1036, 486] on input "Delivery Date:" at bounding box center [1215, 478] width 556 height 28
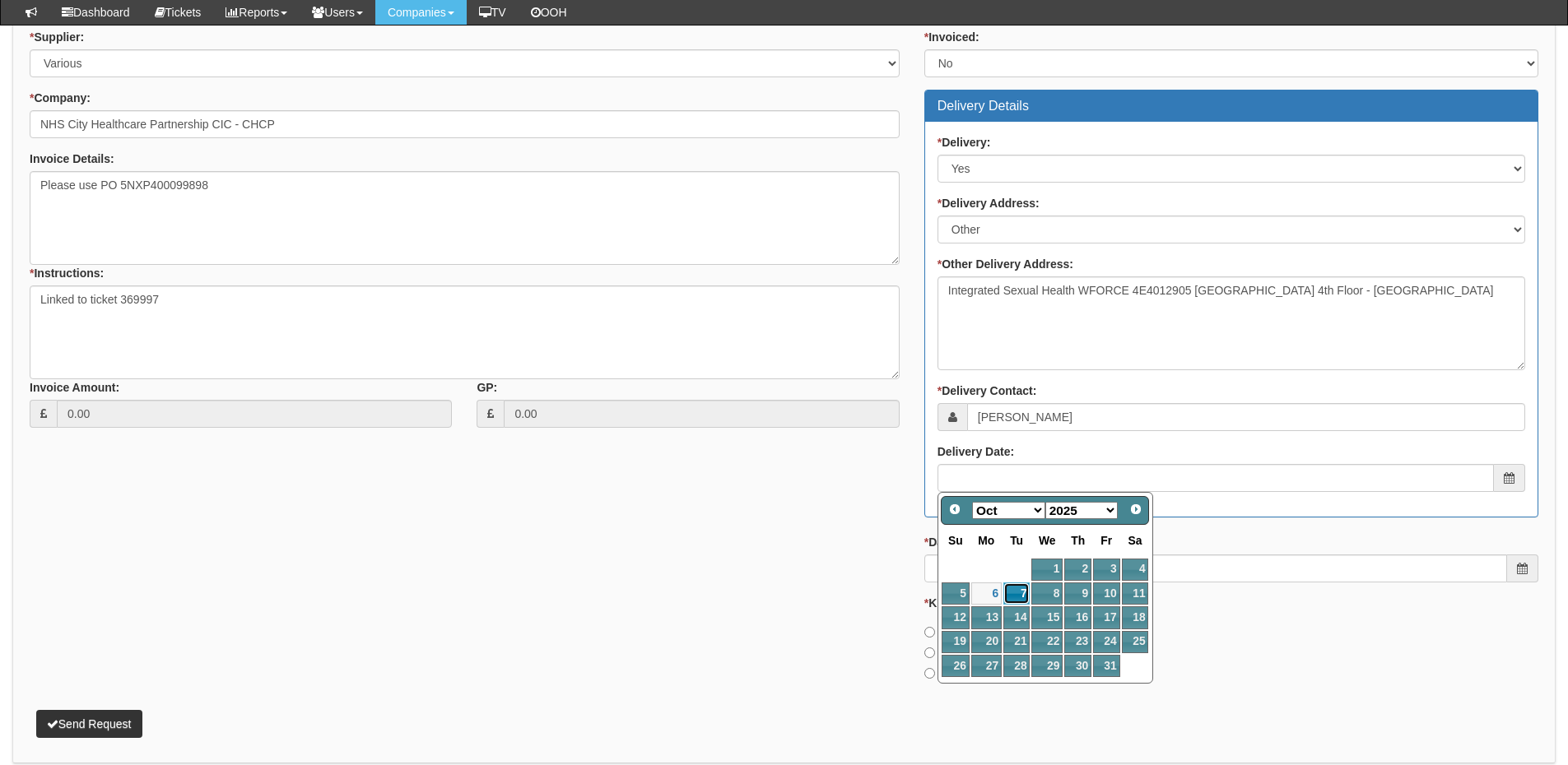
click at [1015, 587] on link "7" at bounding box center [1016, 594] width 26 height 22
type input "2025-10-07"
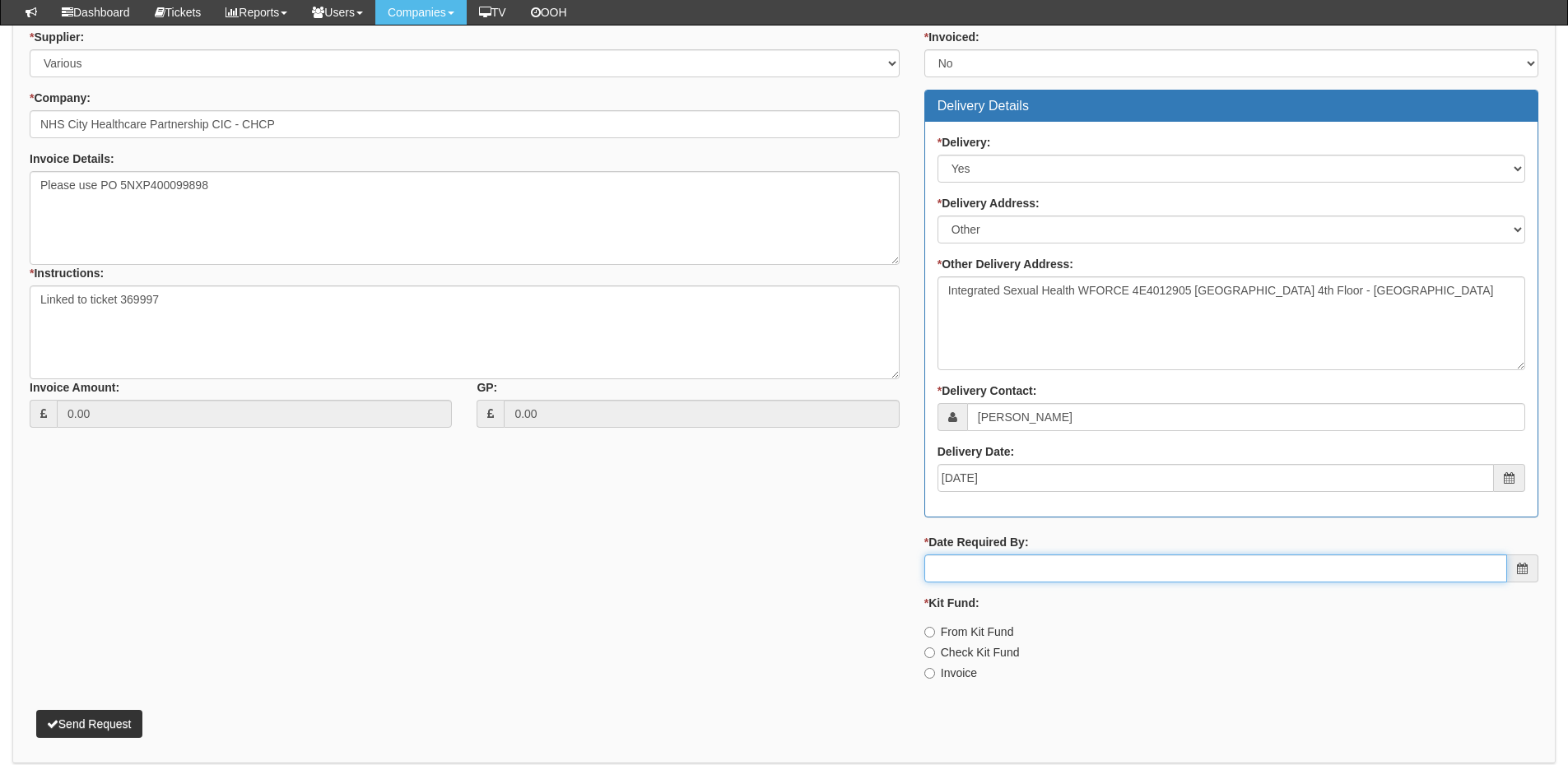
click at [1012, 575] on input "* Date Required By:" at bounding box center [1215, 569] width 583 height 28
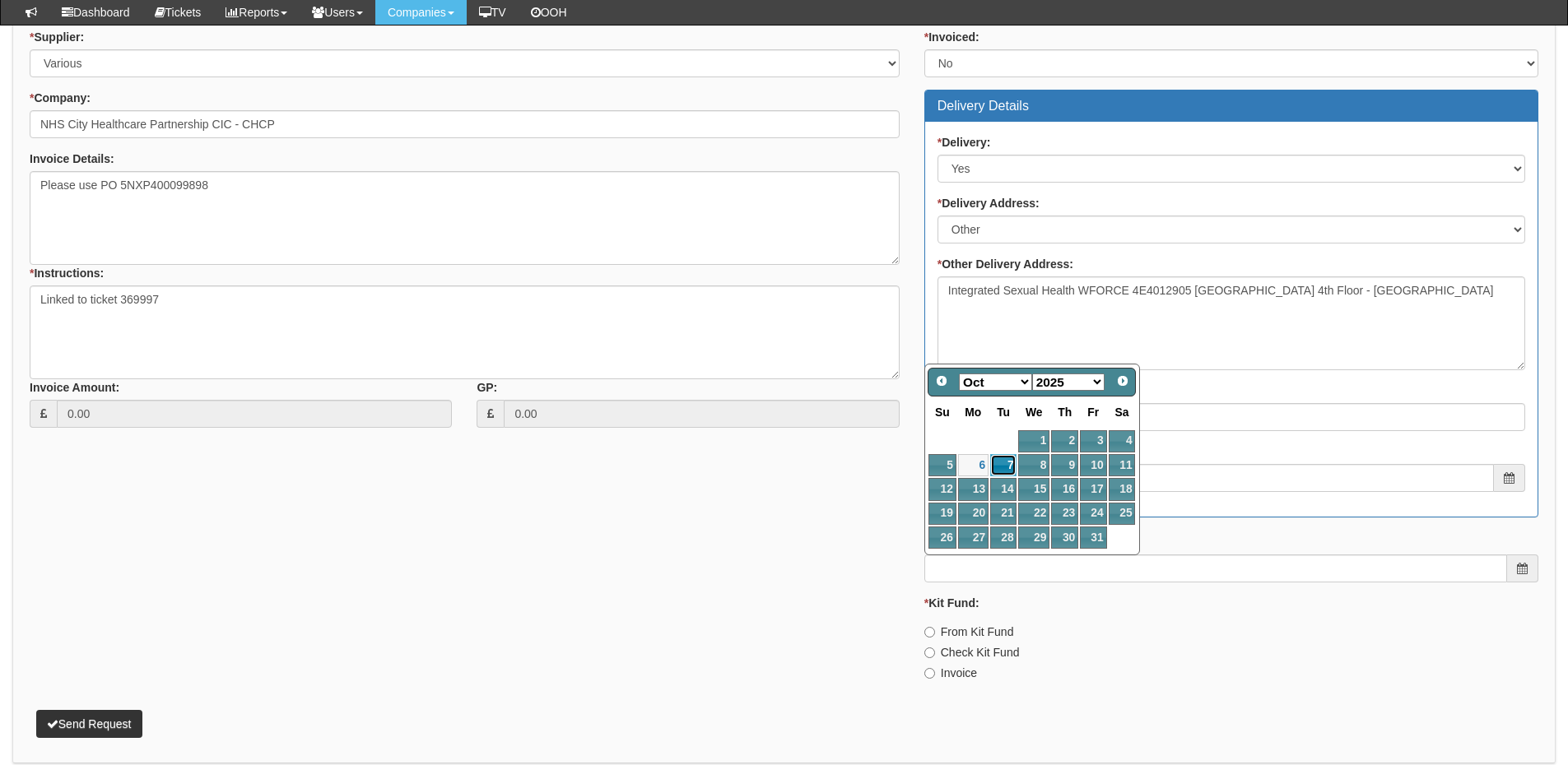
click at [1001, 470] on link "7" at bounding box center [1003, 465] width 26 height 22
type input "2025-10-07"
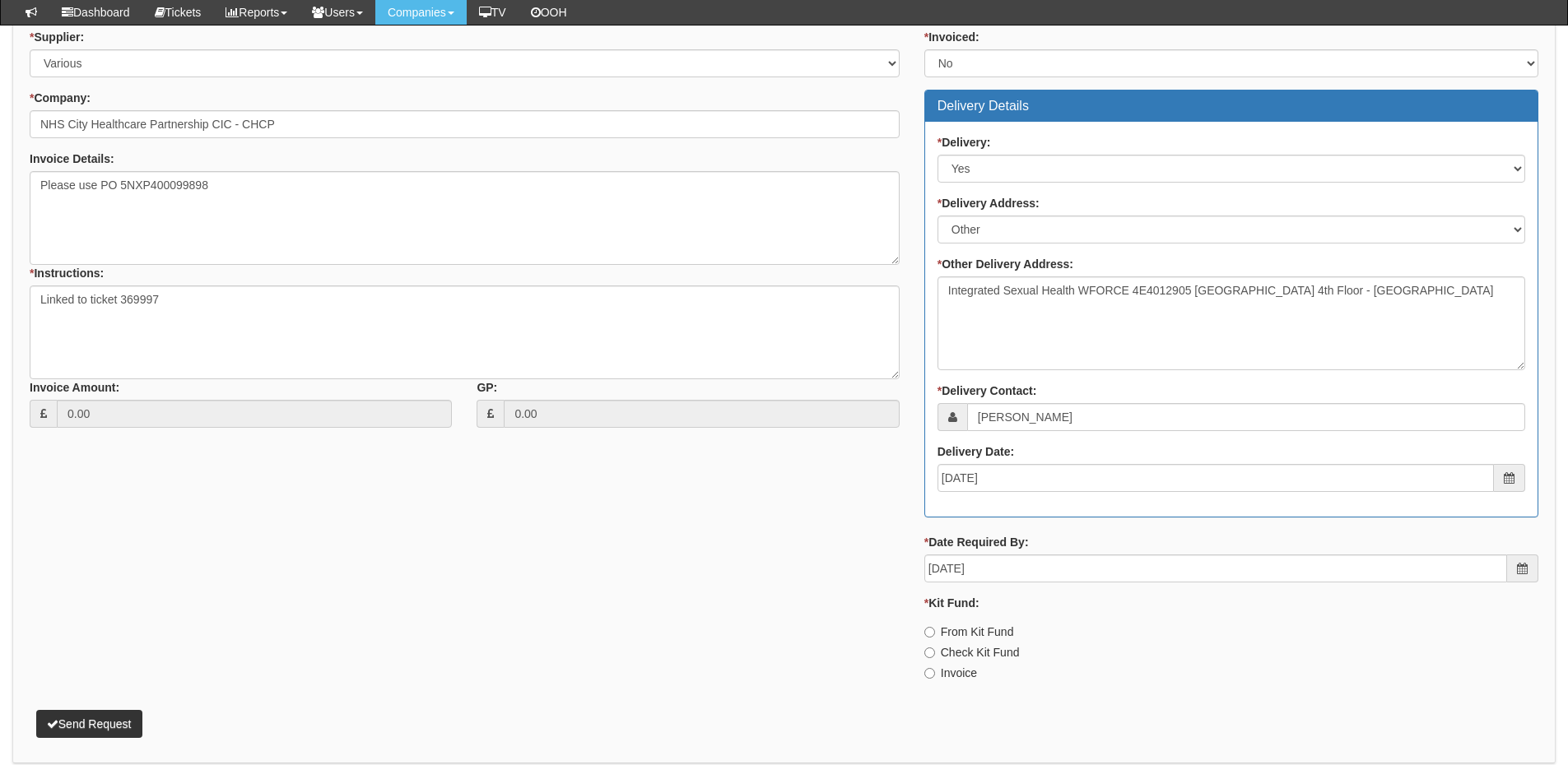
click at [957, 674] on label "Invoice" at bounding box center [950, 674] width 53 height 17
click at [935, 674] on input "Invoice" at bounding box center [929, 673] width 10 height 10
radio input "true"
click at [117, 722] on button "Send Request" at bounding box center [89, 724] width 106 height 28
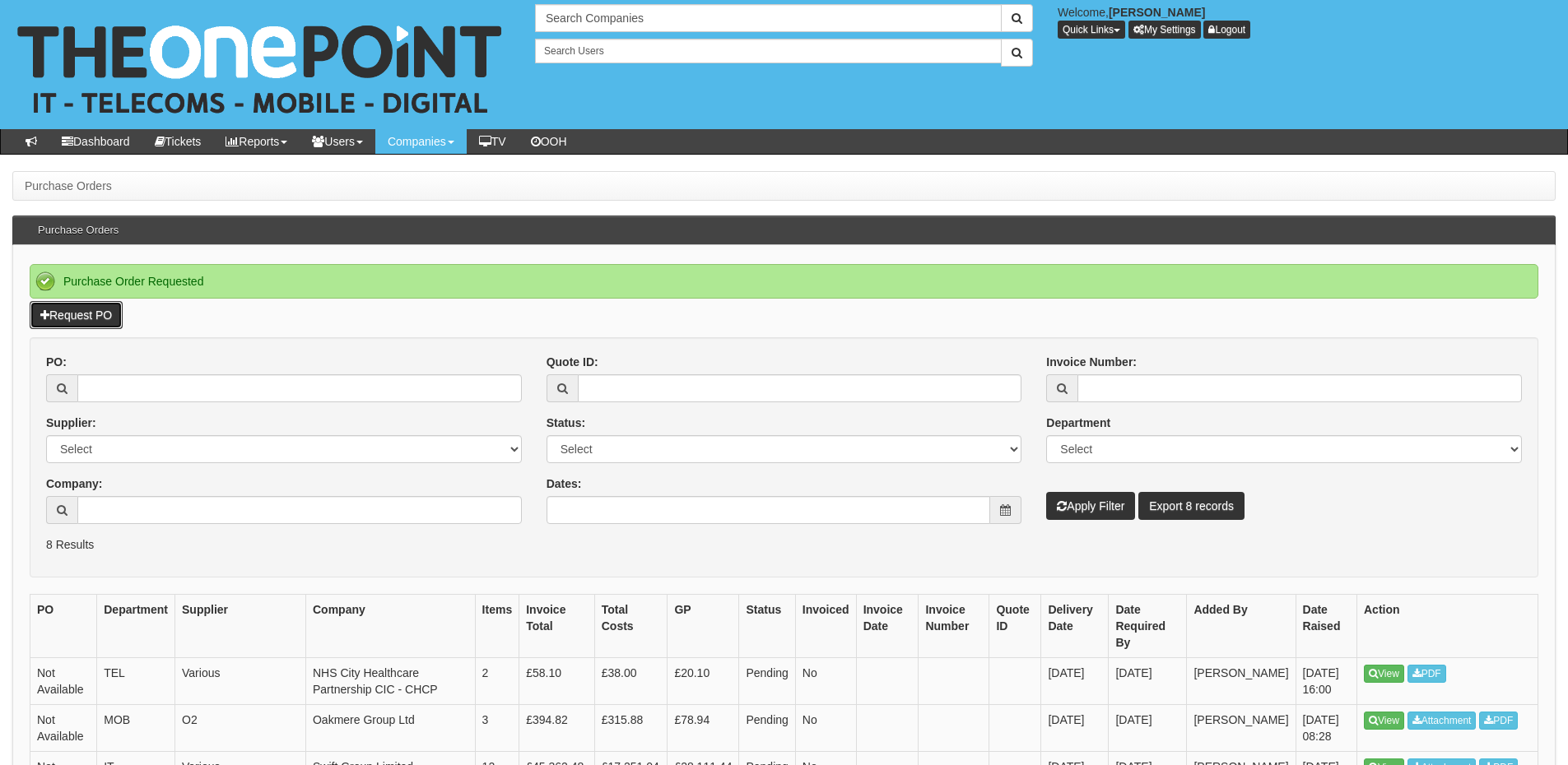
click at [92, 316] on link "Request PO" at bounding box center [76, 315] width 93 height 28
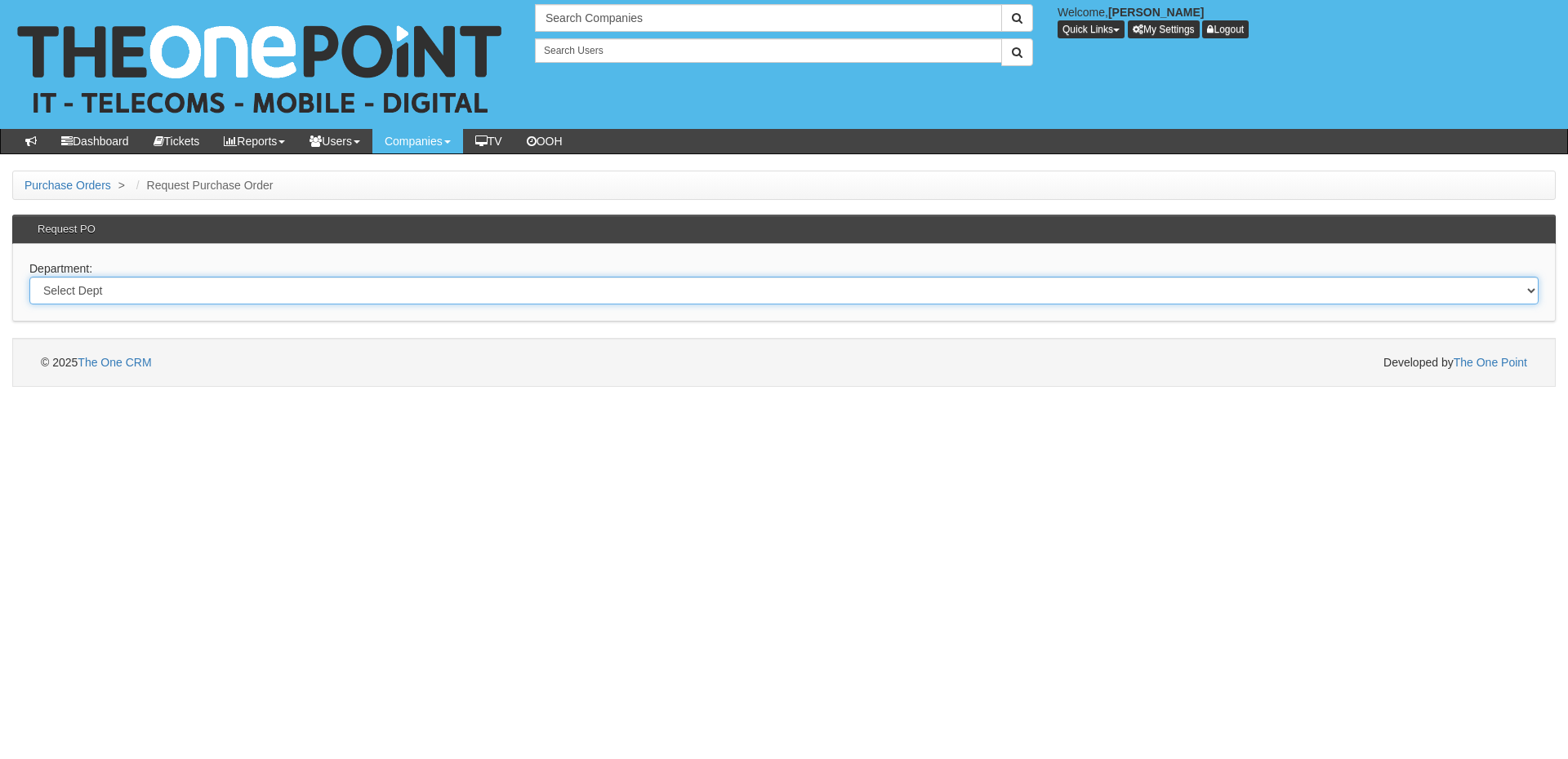
click at [228, 300] on select "Select Dept Digital Internal IT Mobiles Marketing Telecoms" at bounding box center [784, 291] width 1509 height 28
select select "?pipeID=&dept=IT"
click at [30, 277] on select "Select Dept Digital Internal IT Mobiles Marketing Telecoms" at bounding box center [784, 291] width 1509 height 28
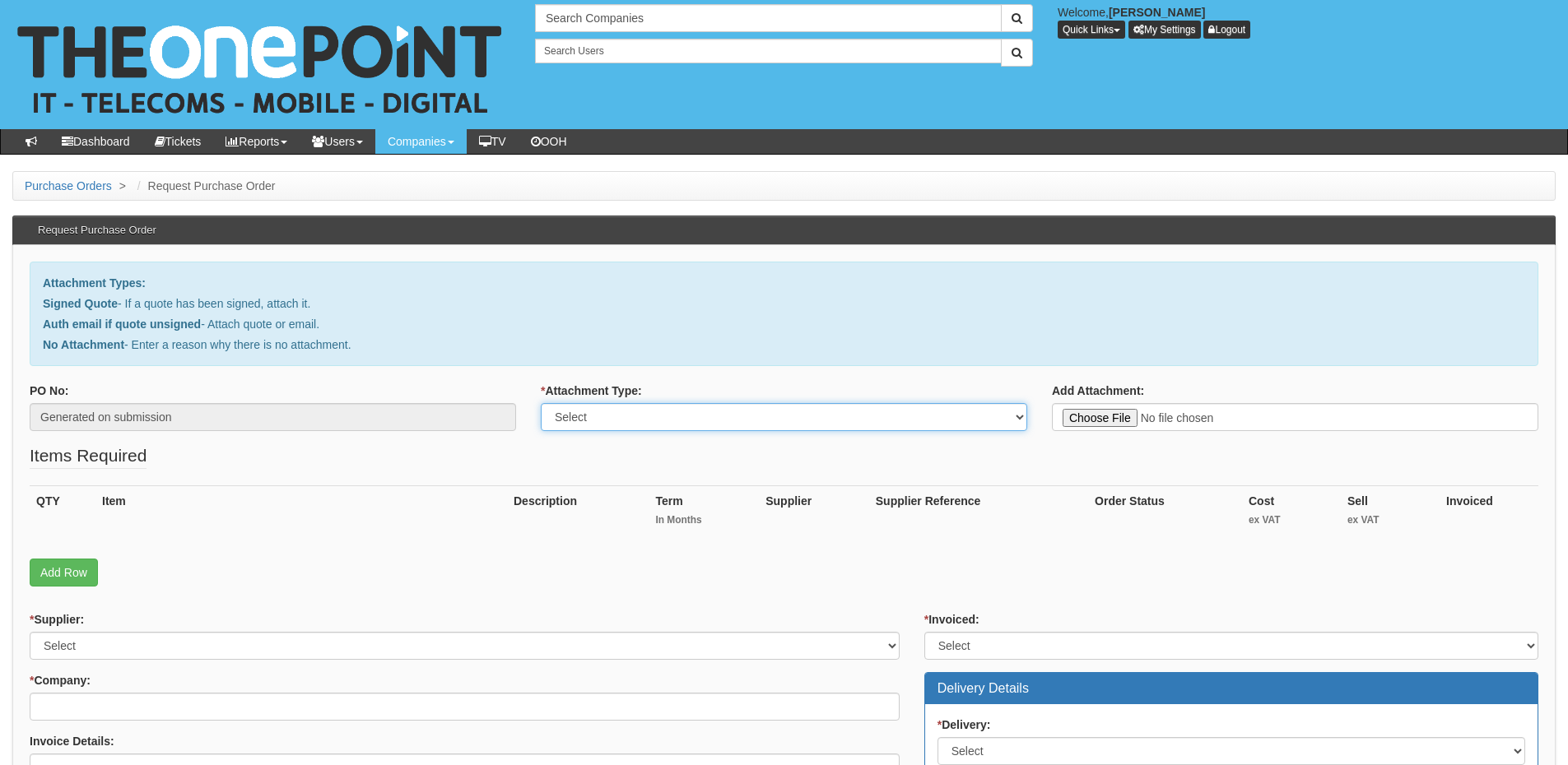
click at [578, 414] on select "Select Signed Quote Auth email with quote if unsigned No Attachment" at bounding box center [784, 417] width 487 height 28
click at [541, 403] on select "Select Signed Quote Auth email with quote if unsigned No Attachment" at bounding box center [784, 417] width 487 height 28
drag, startPoint x: 562, startPoint y: 414, endPoint x: 567, endPoint y: 428, distance: 14.9
click at [562, 414] on select "Select Signed Quote Auth email with quote if unsigned No Attachment" at bounding box center [784, 417] width 487 height 28
select select "Auth email if quote unsigned"
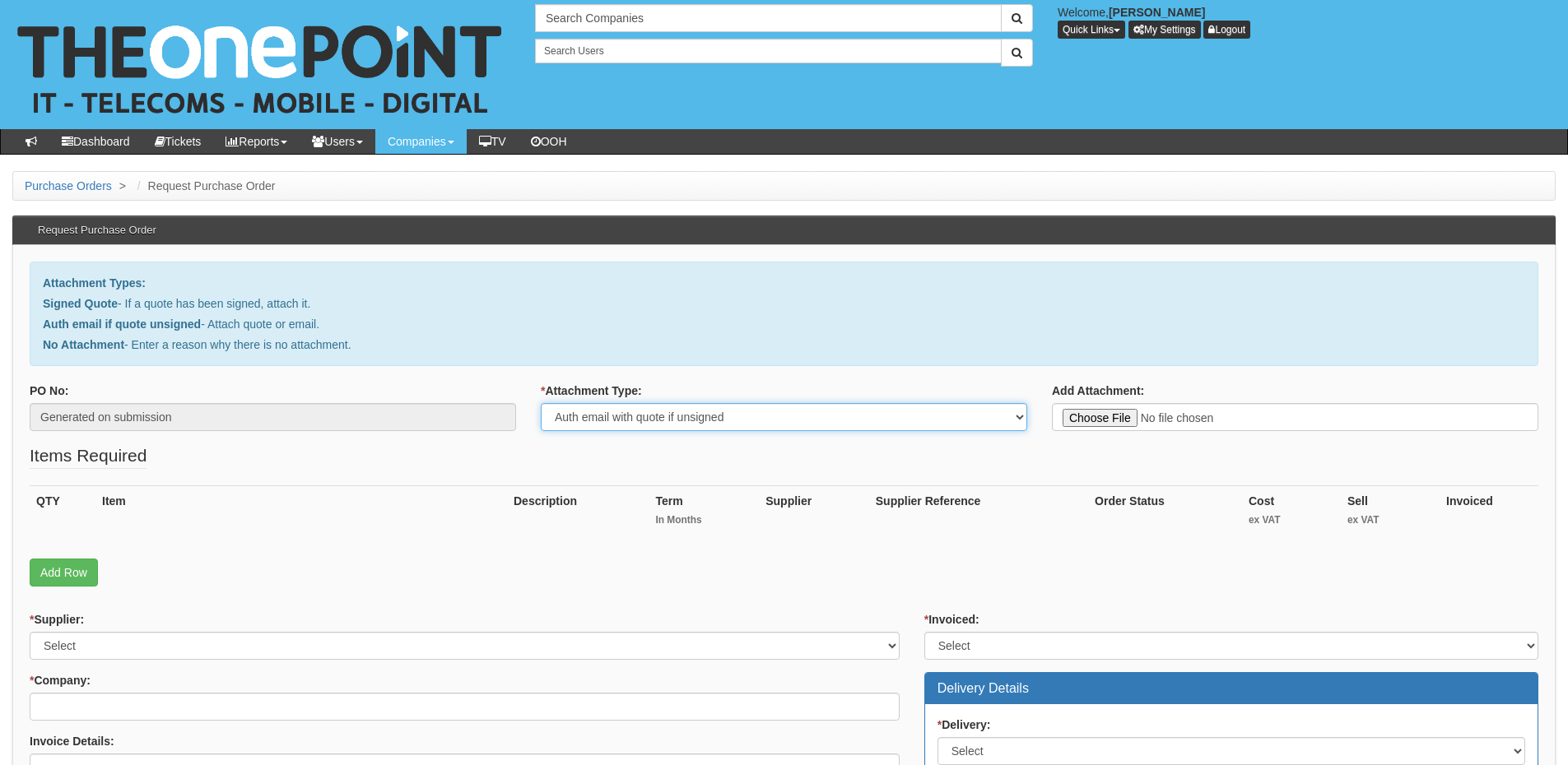
click at [541, 403] on select "Select Signed Quote Auth email with quote if unsigned No Attachment" at bounding box center [784, 417] width 487 height 28
type input "C:\fakepath\FW_ Additional Licenses (1).msg"
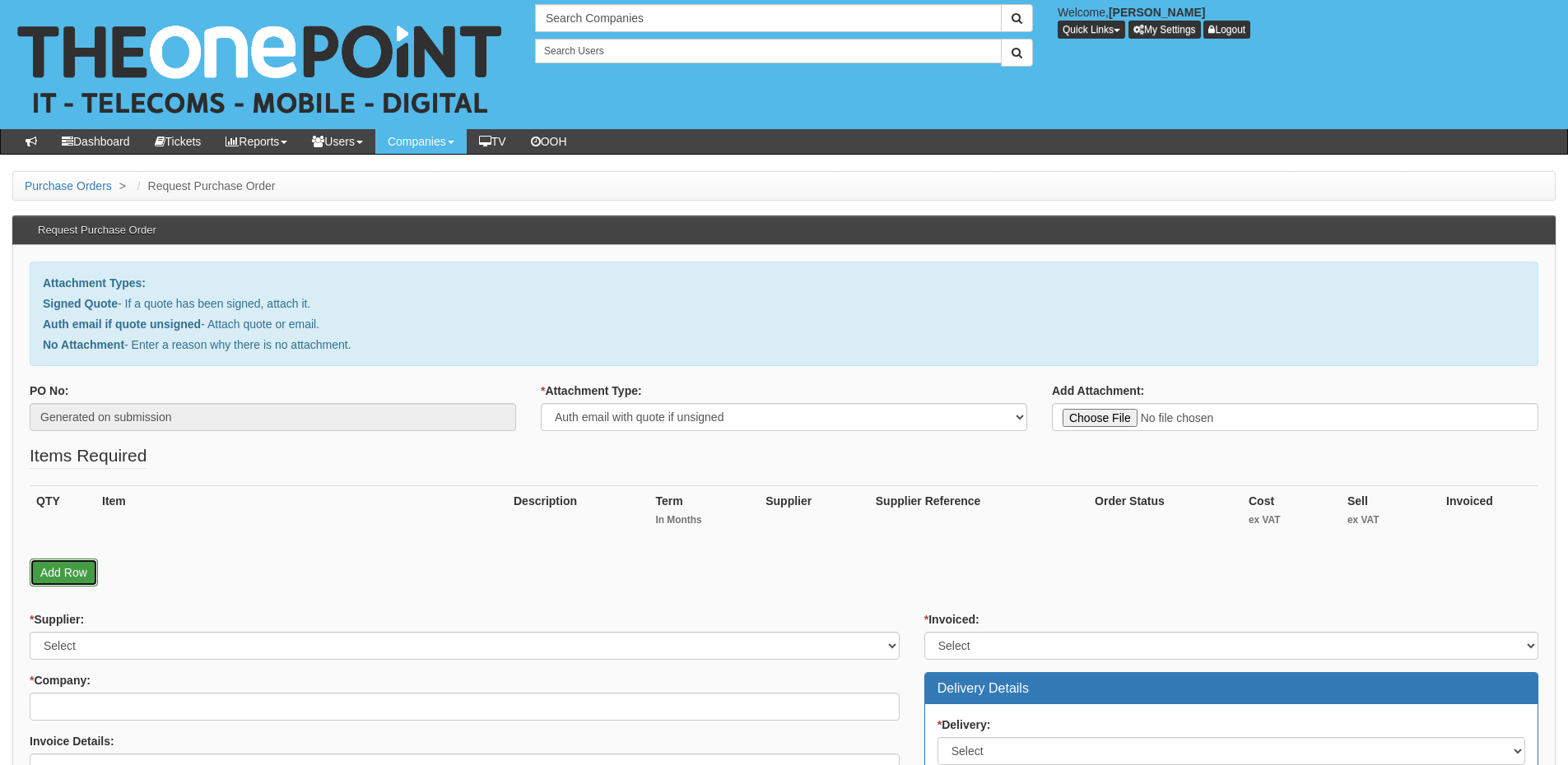
click at [70, 569] on link "Add Row" at bounding box center [63, 572] width 68 height 28
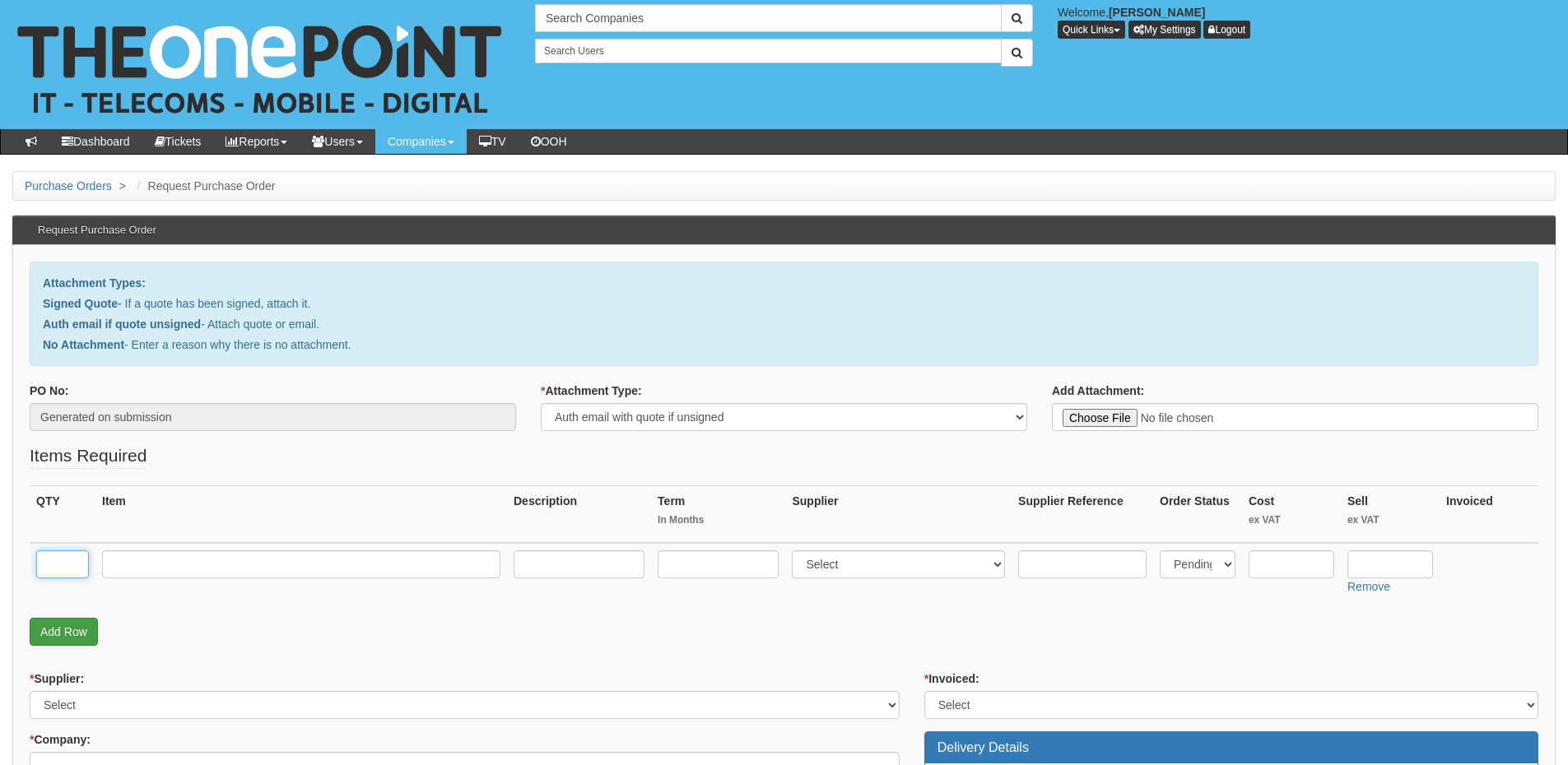
click at [70, 569] on input "text" at bounding box center [62, 565] width 53 height 28
type input "2"
click at [165, 568] on input "text" at bounding box center [302, 565] width 398 height 28
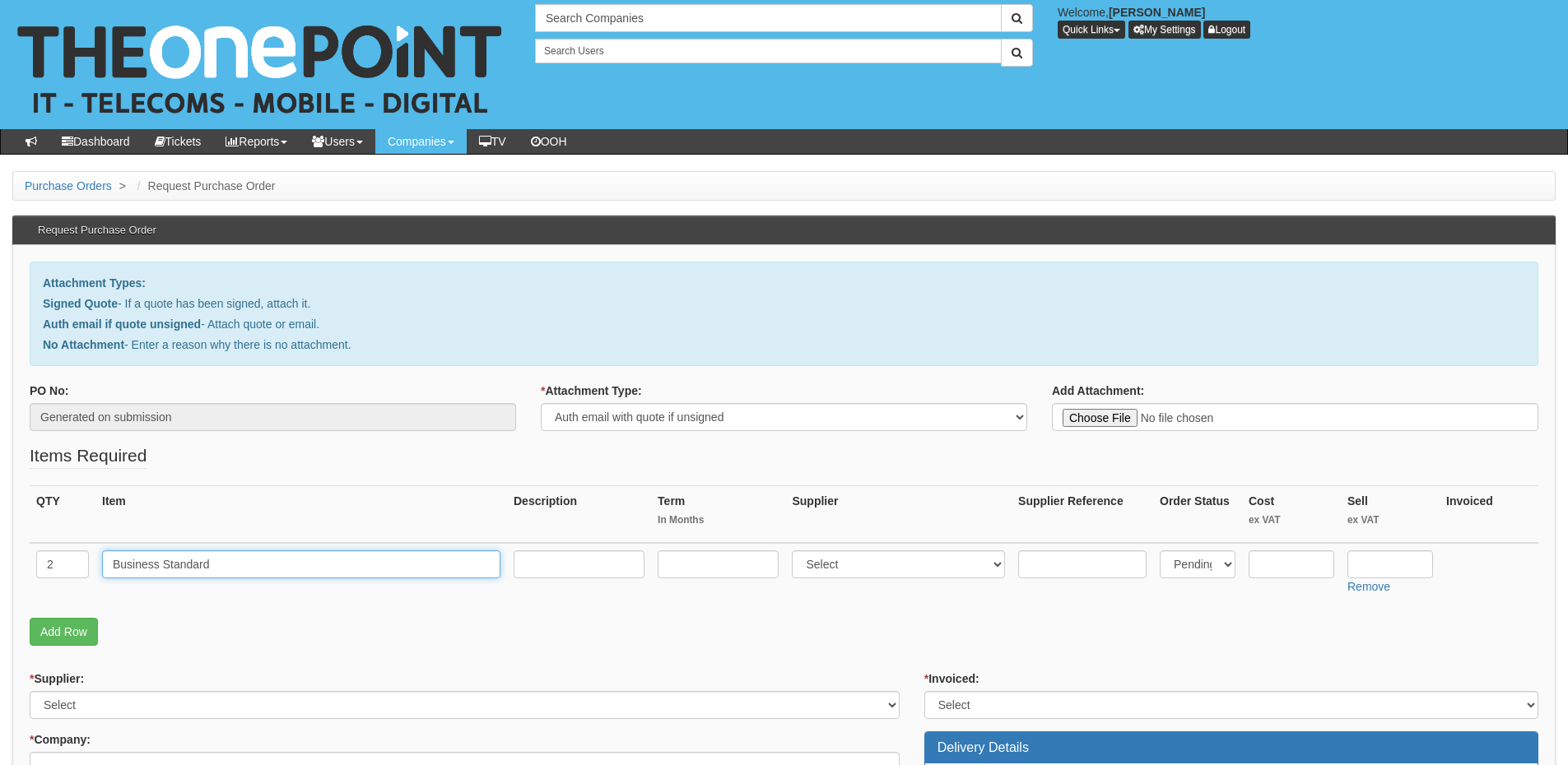
type input "Business Standard"
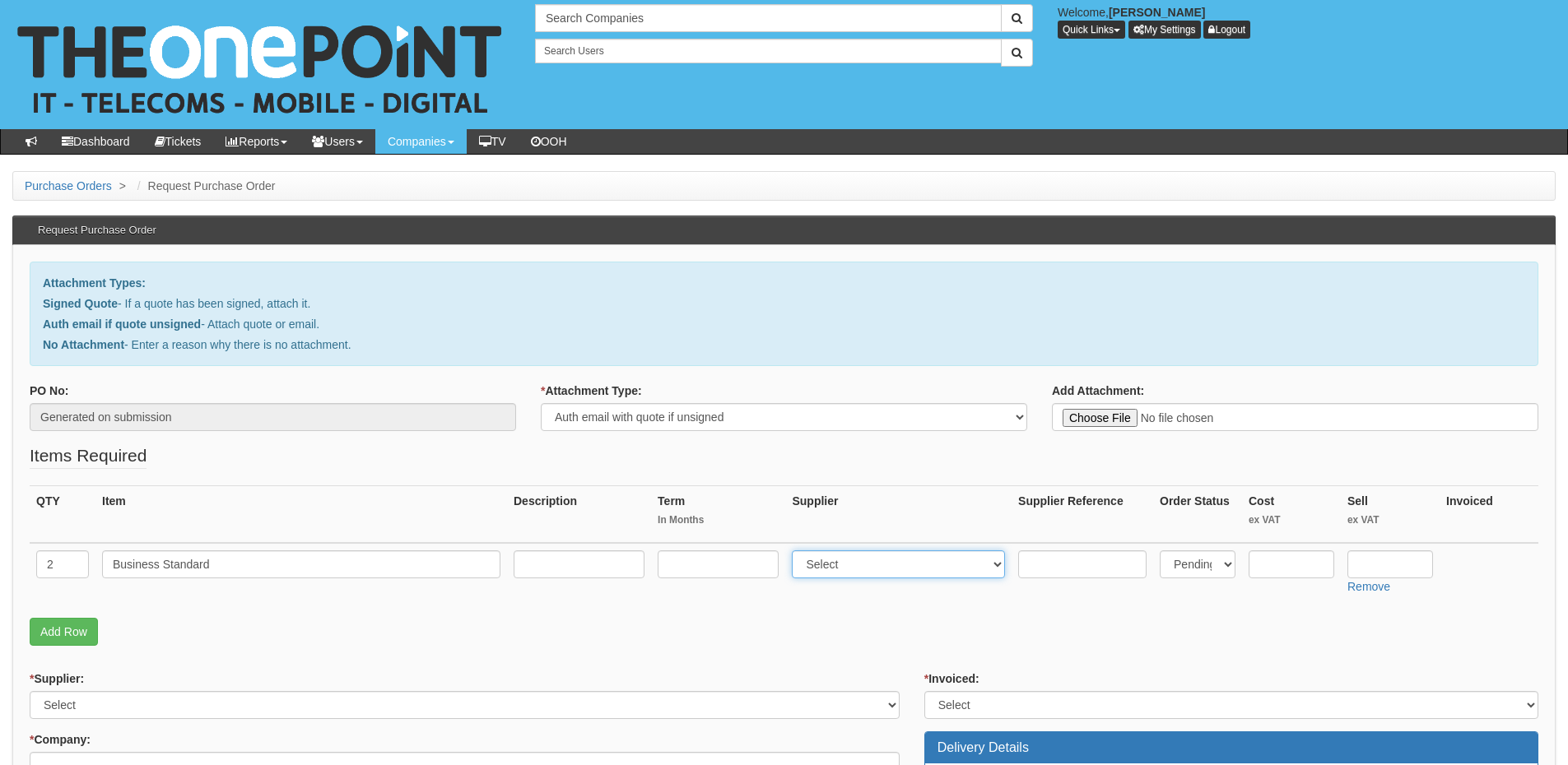
click at [843, 570] on select "Select 123 REG.co.uk 1Password 3 4Gon AA Jones Electric Ltd Abzorb Access Group…" at bounding box center [898, 565] width 213 height 28
select select "291"
click at [796, 551] on select "Select 123 REG.co.uk 1Password 3 4Gon AA Jones Electric Ltd Abzorb Access Group…" at bounding box center [898, 565] width 213 height 28
click at [1287, 560] on input "text" at bounding box center [1291, 565] width 86 height 28
type input "8.22"
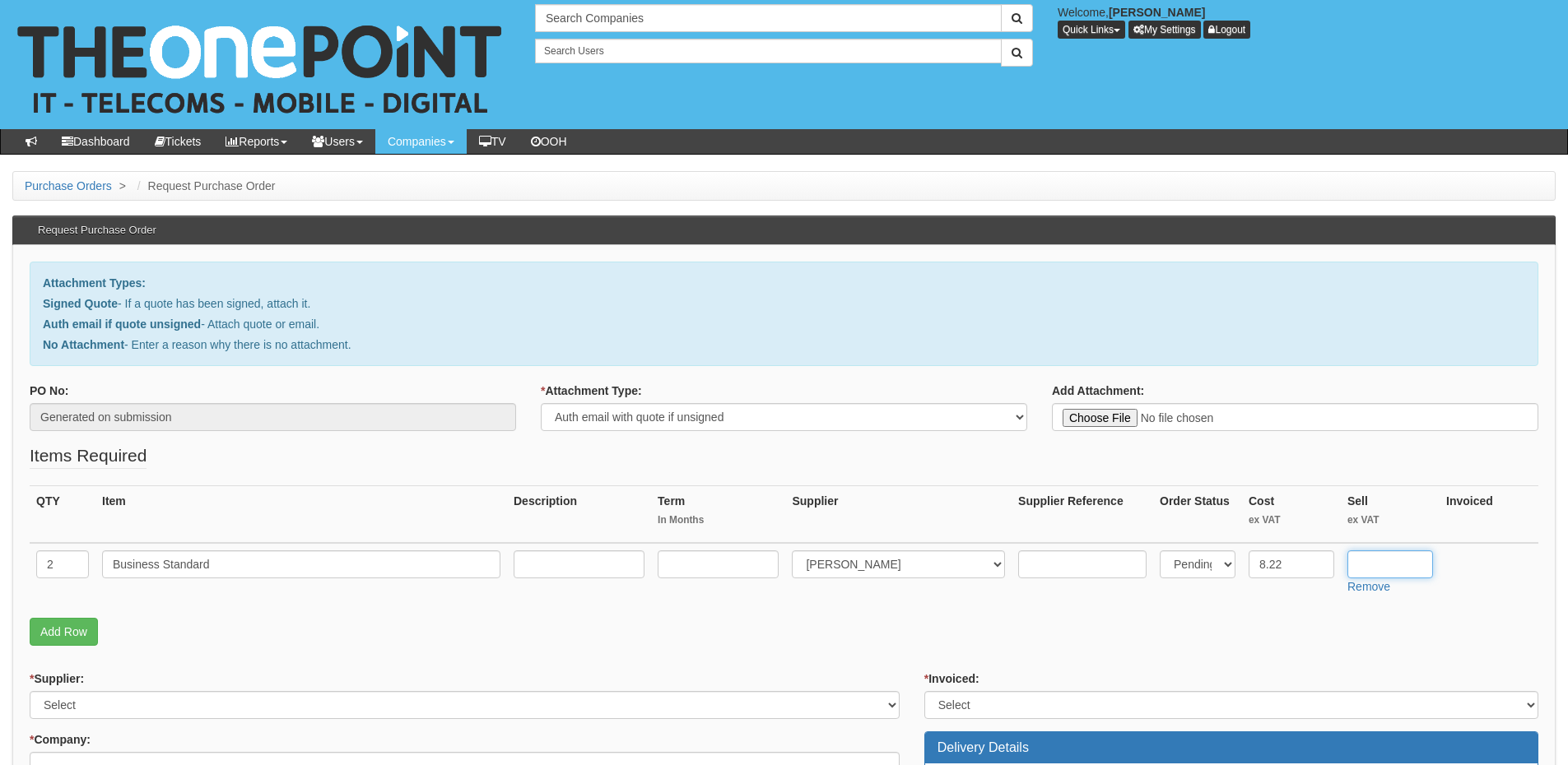
click at [1372, 563] on input "text" at bounding box center [1390, 565] width 86 height 28
type input "10.08"
click at [703, 564] on input "text" at bounding box center [718, 565] width 121 height 28
type input "12"
click at [623, 566] on input "text" at bounding box center [579, 565] width 131 height 28
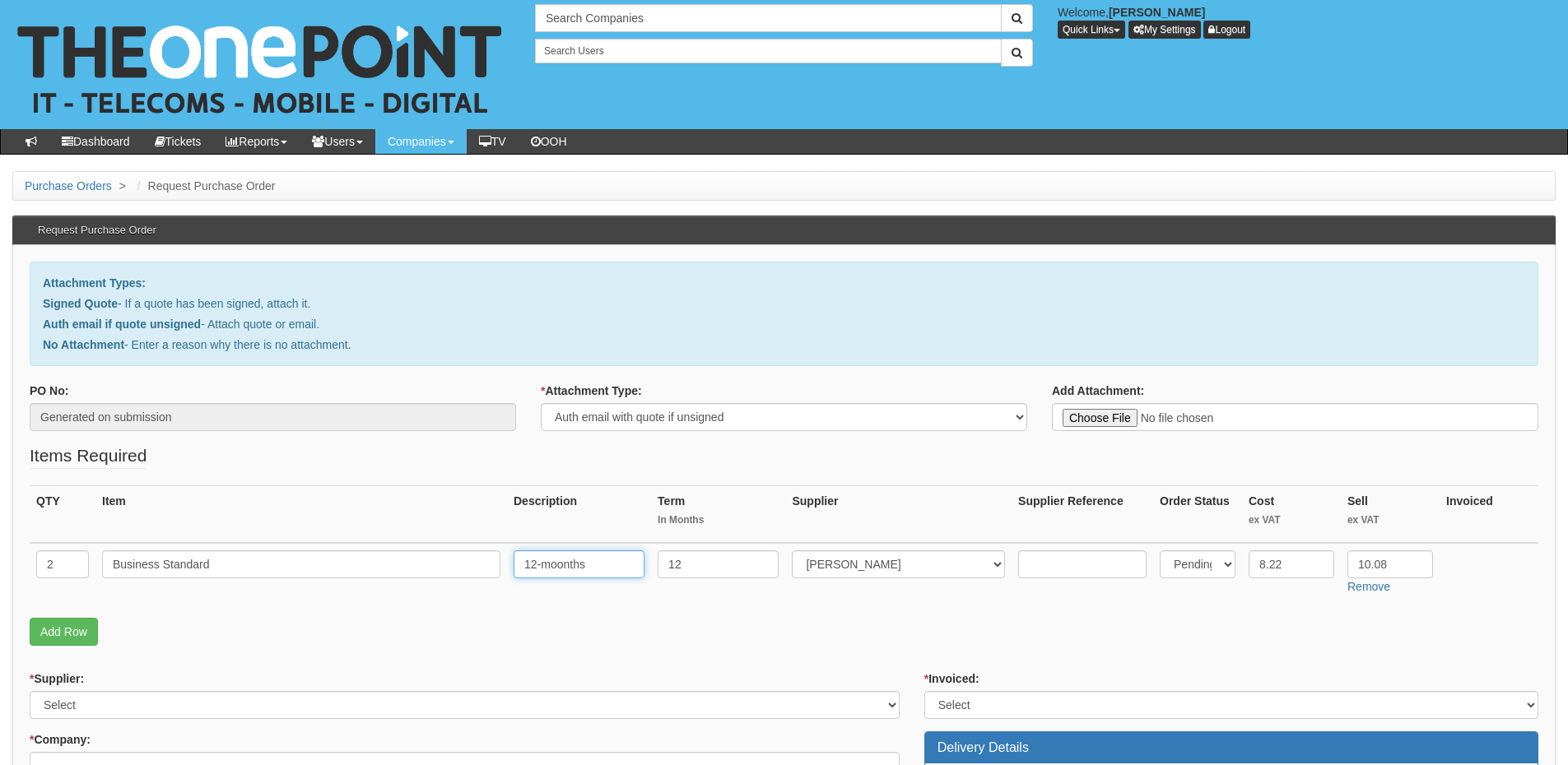
click at [556, 566] on input "12-moonths" at bounding box center [579, 565] width 131 height 28
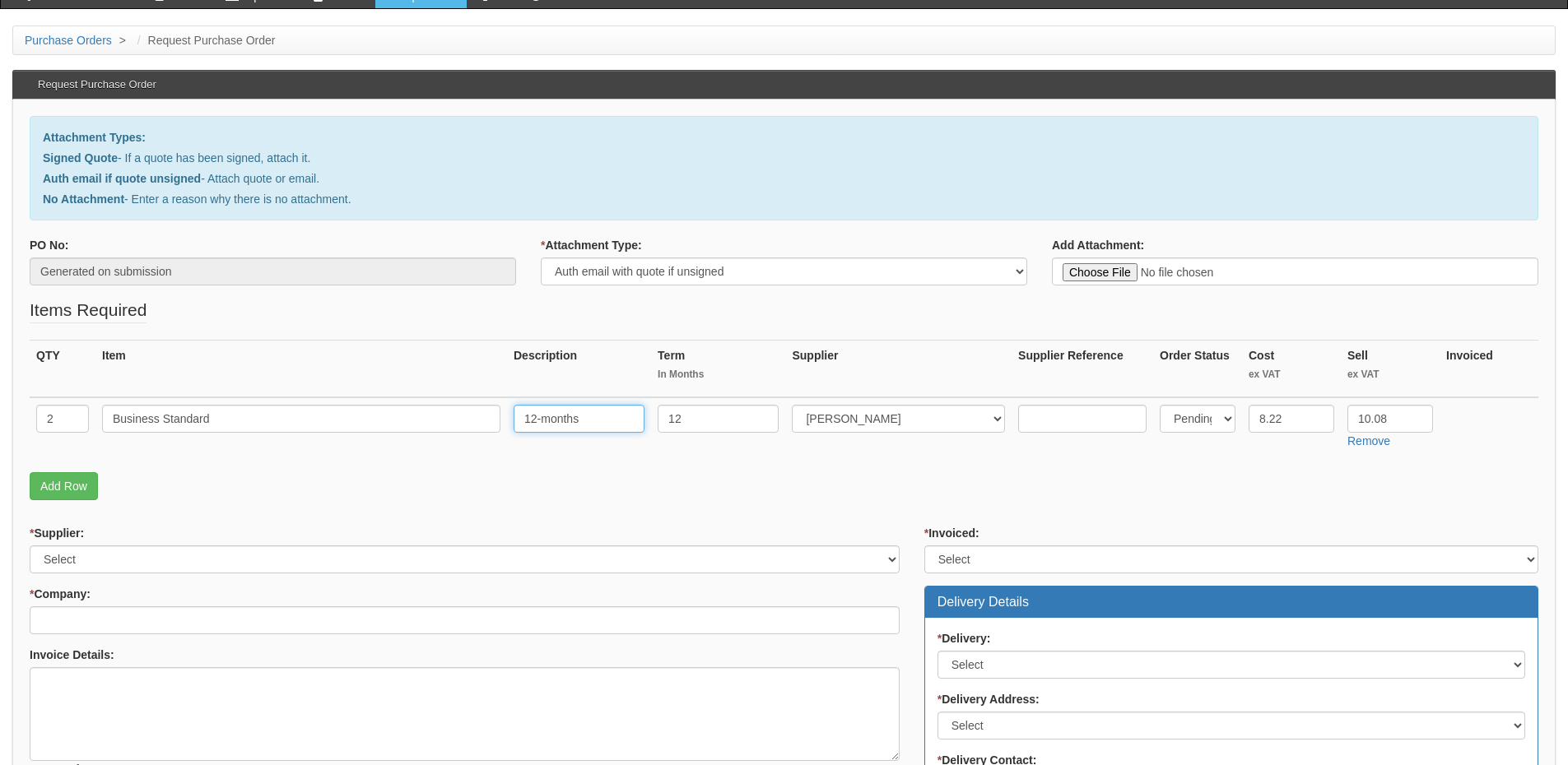
scroll to position [165, 0]
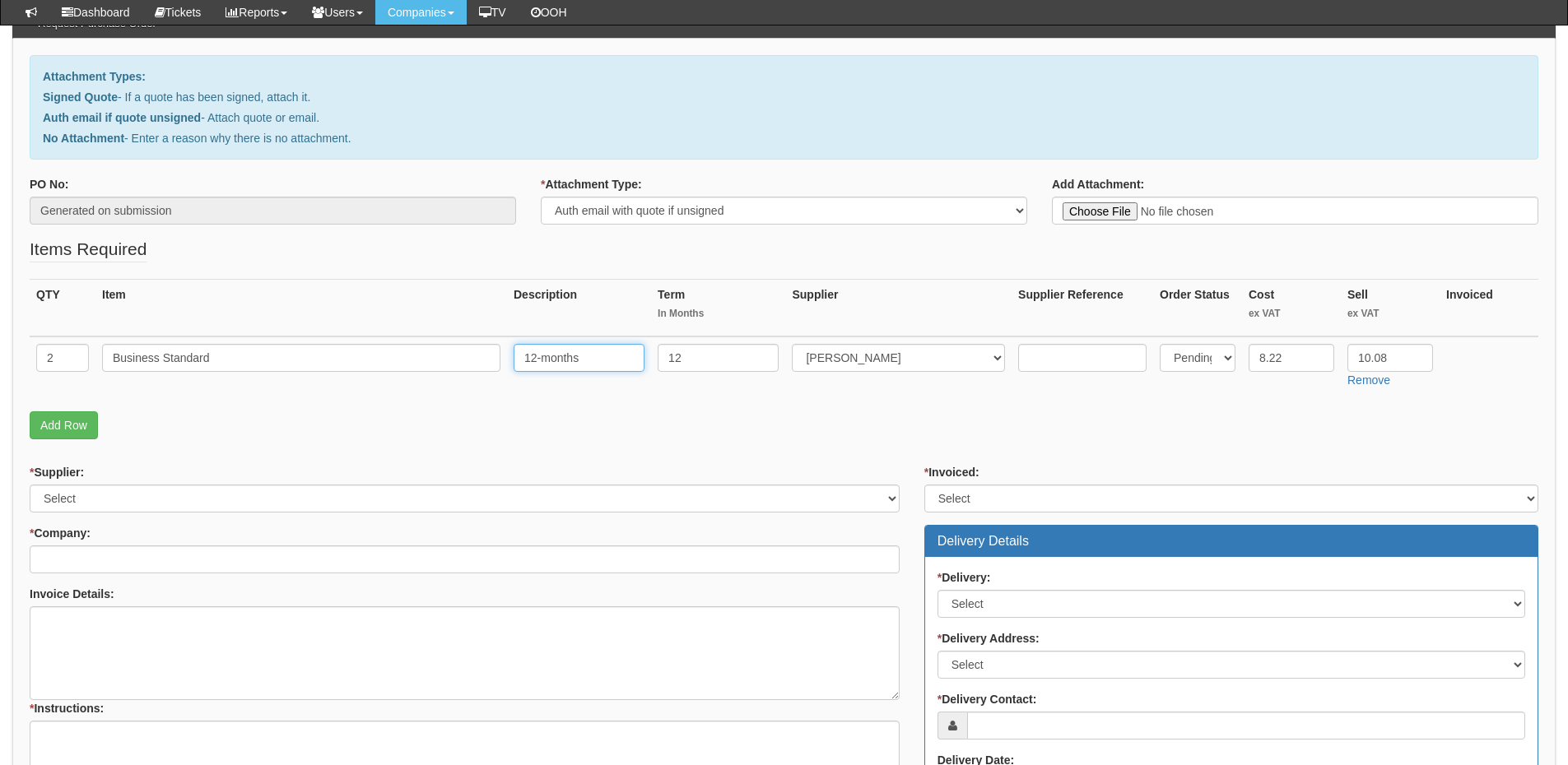
type input "12-months"
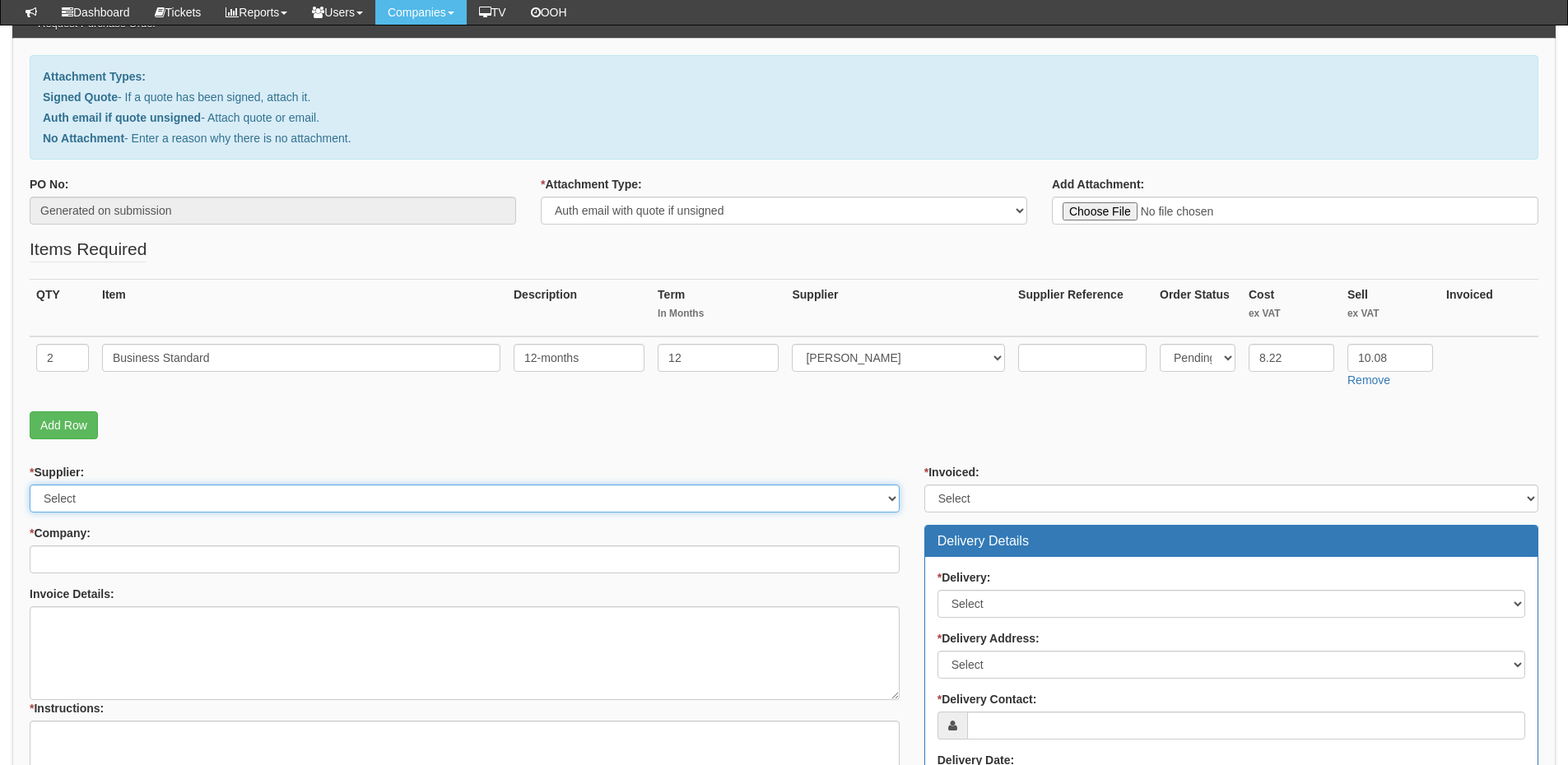
click at [235, 503] on select "Select 123 REG.co.uk 1Password 3 4Gon AA Jones Electric Ltd Abzorb Access Group…" at bounding box center [464, 499] width 870 height 28
select select "291"
click at [30, 485] on select "Select 123 REG.co.uk 1Password 3 4Gon AA Jones Electric Ltd Abzorb Access Group…" at bounding box center [464, 499] width 870 height 28
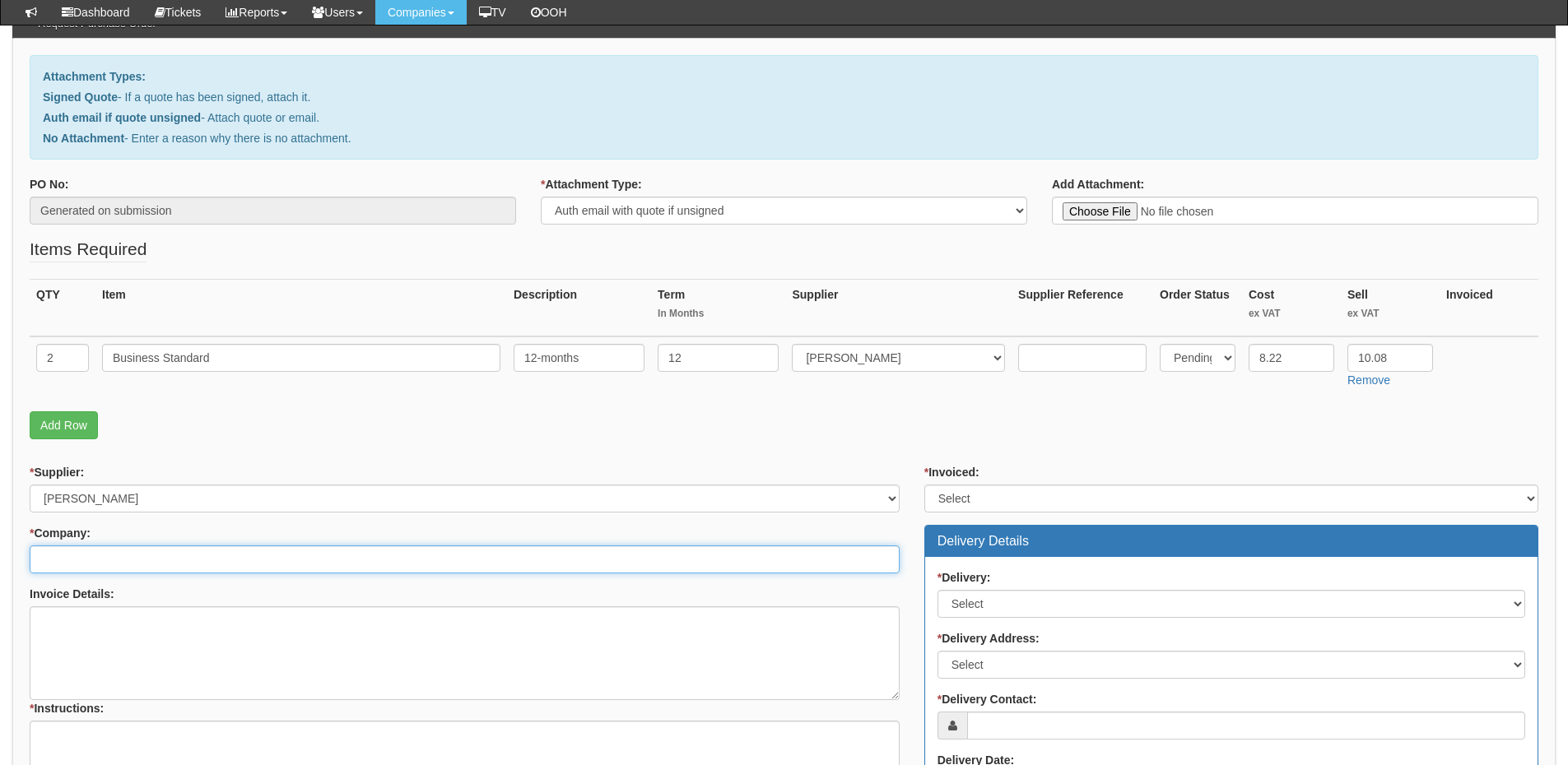
click at [180, 554] on input "* Company:" at bounding box center [464, 559] width 870 height 28
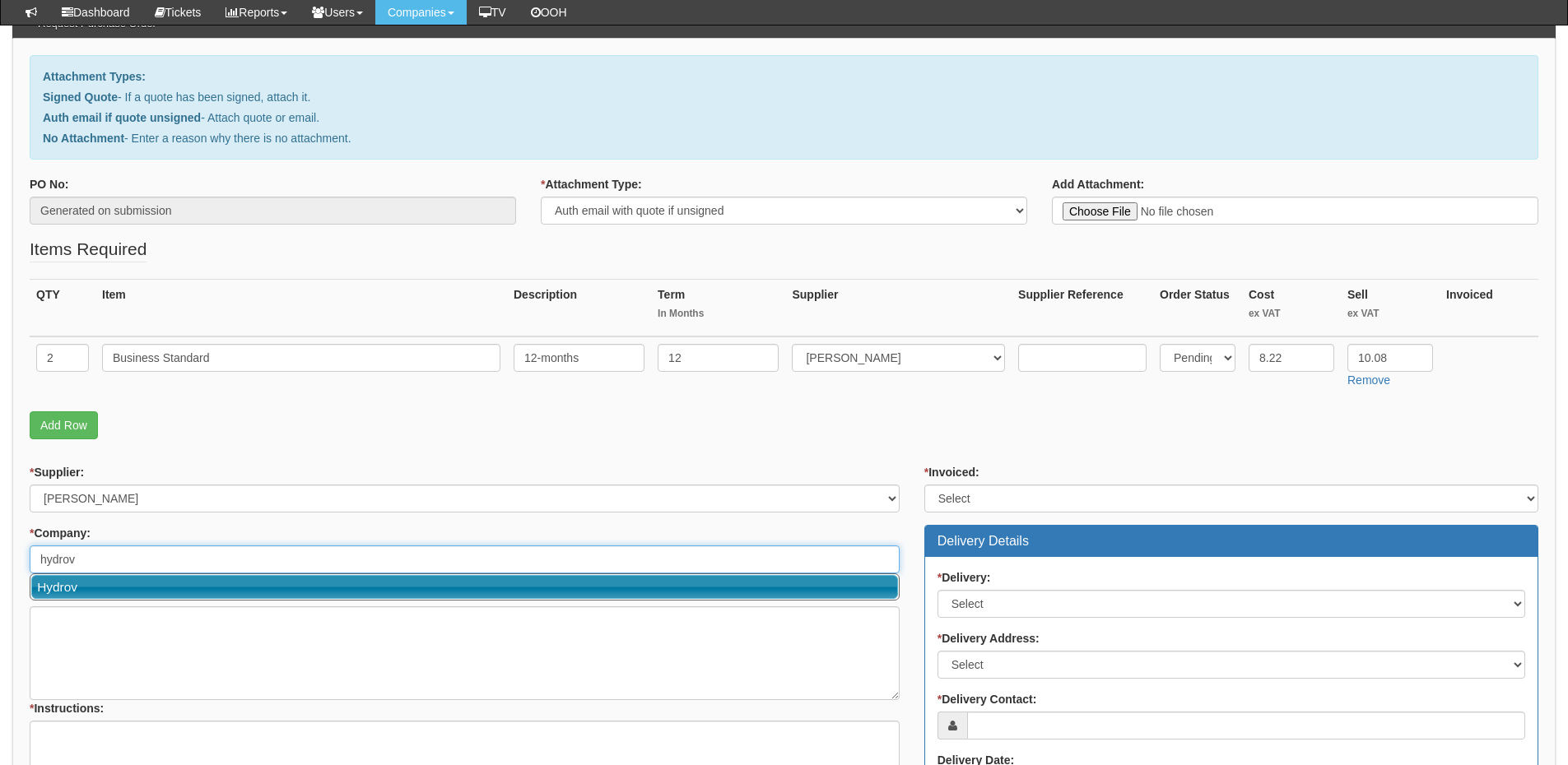
click at [175, 580] on link "Hydrov" at bounding box center [464, 587] width 866 height 24
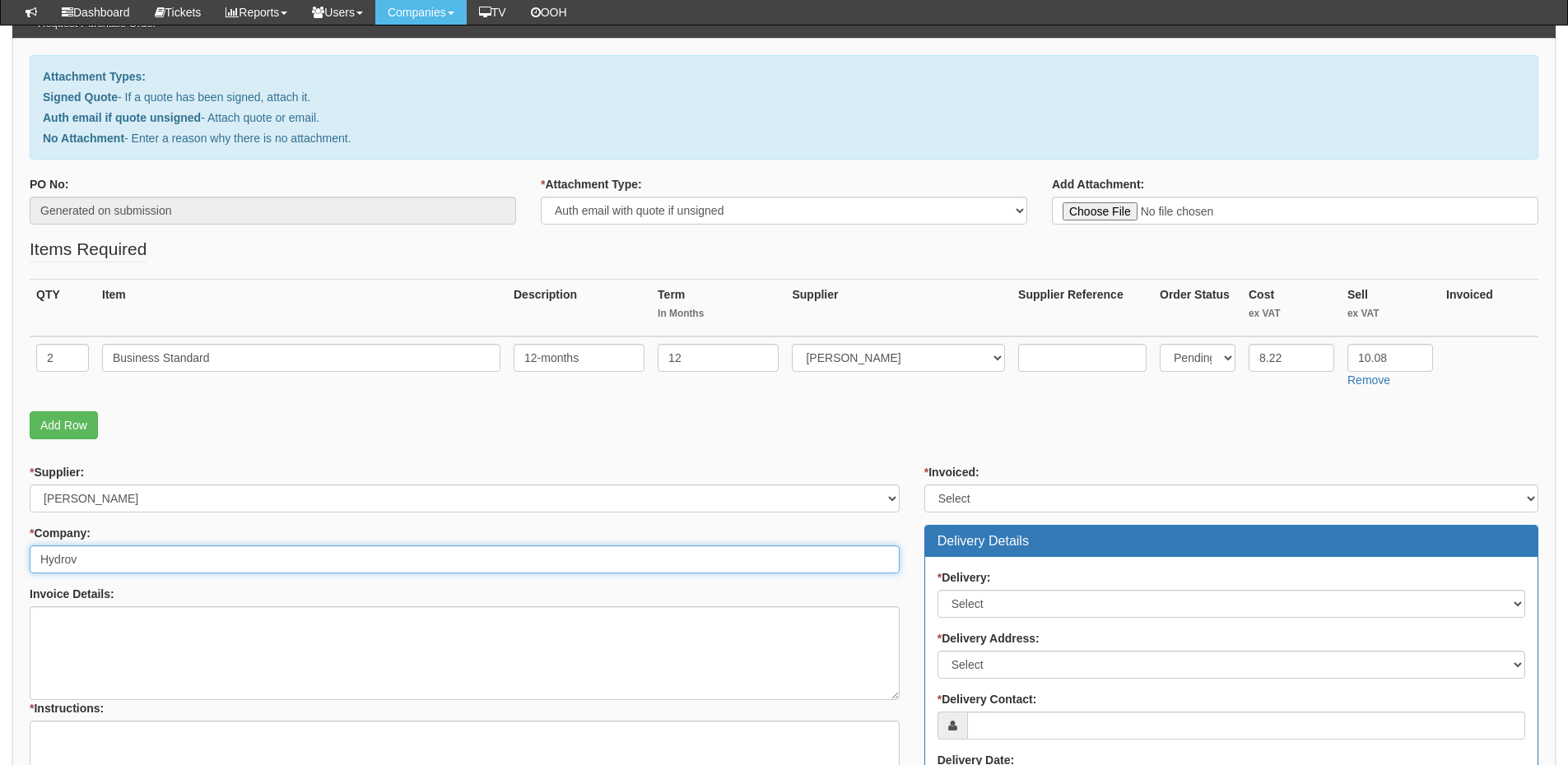
type input "Hydrov"
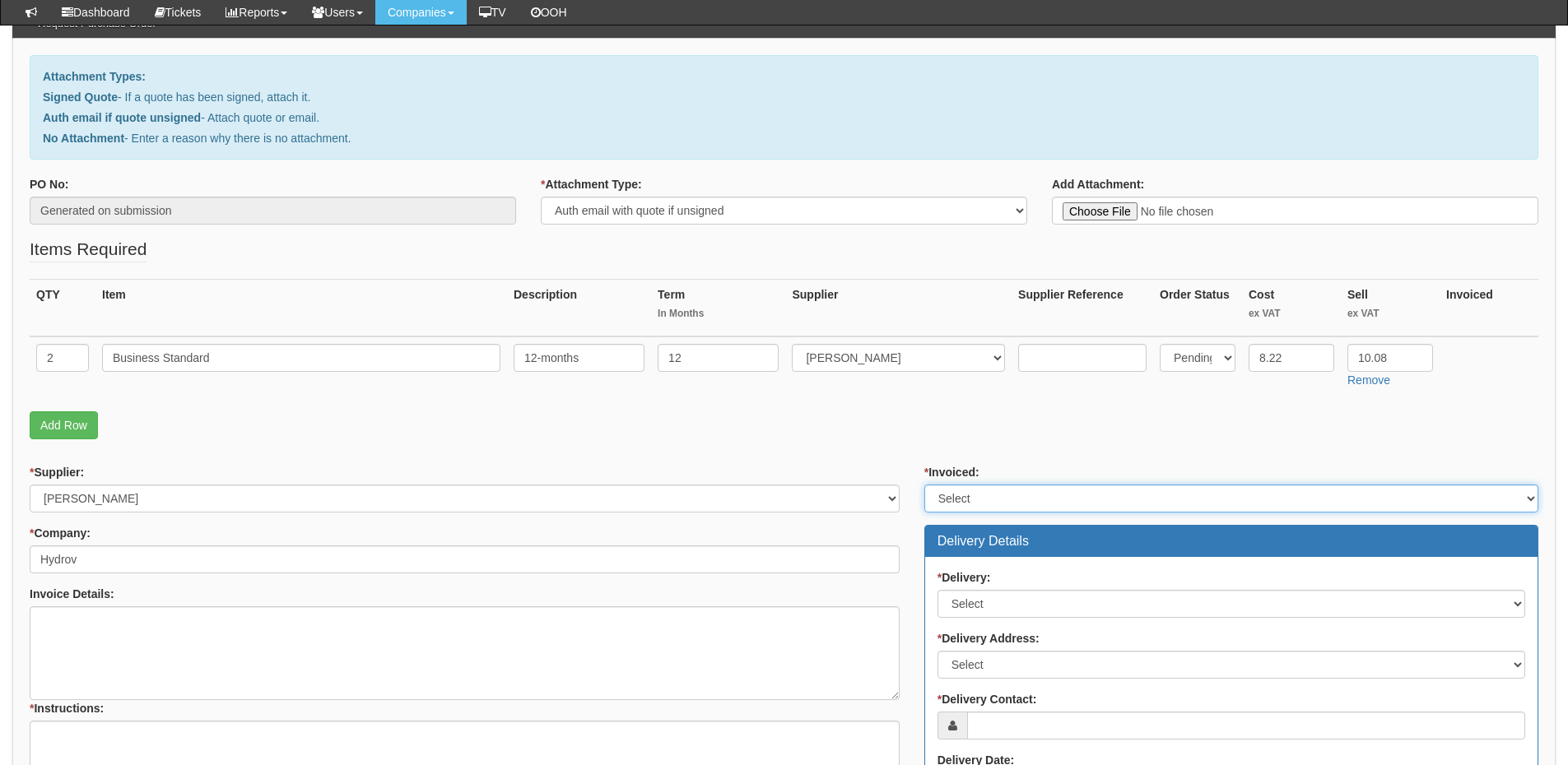
click at [956, 506] on select "Select Yes No N/A STB (part of order)" at bounding box center [1231, 499] width 614 height 28
select select "2"
click at [924, 485] on select "Select Yes No N/A STB (part of order)" at bounding box center [1231, 499] width 614 height 28
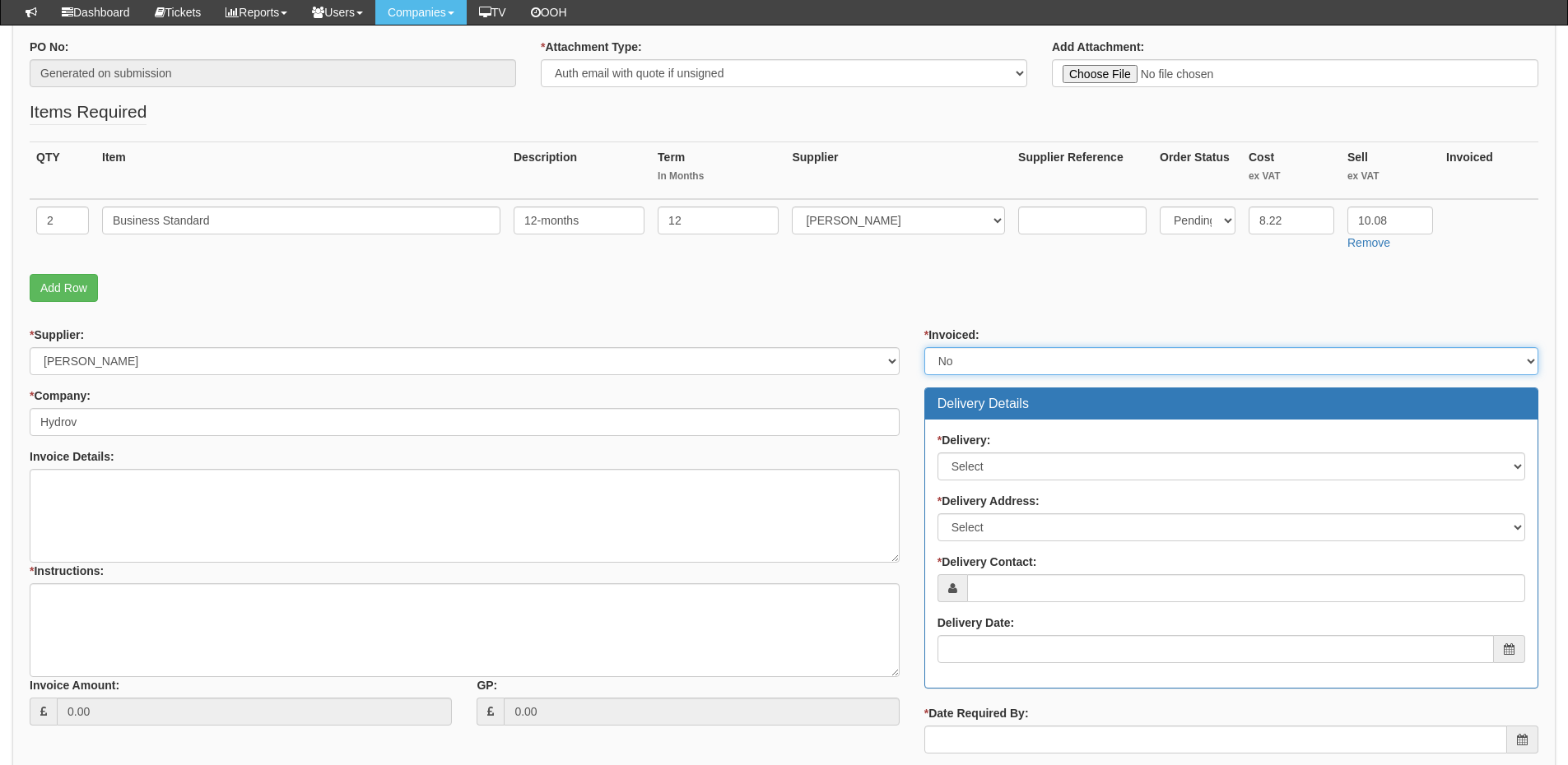
scroll to position [411, 0]
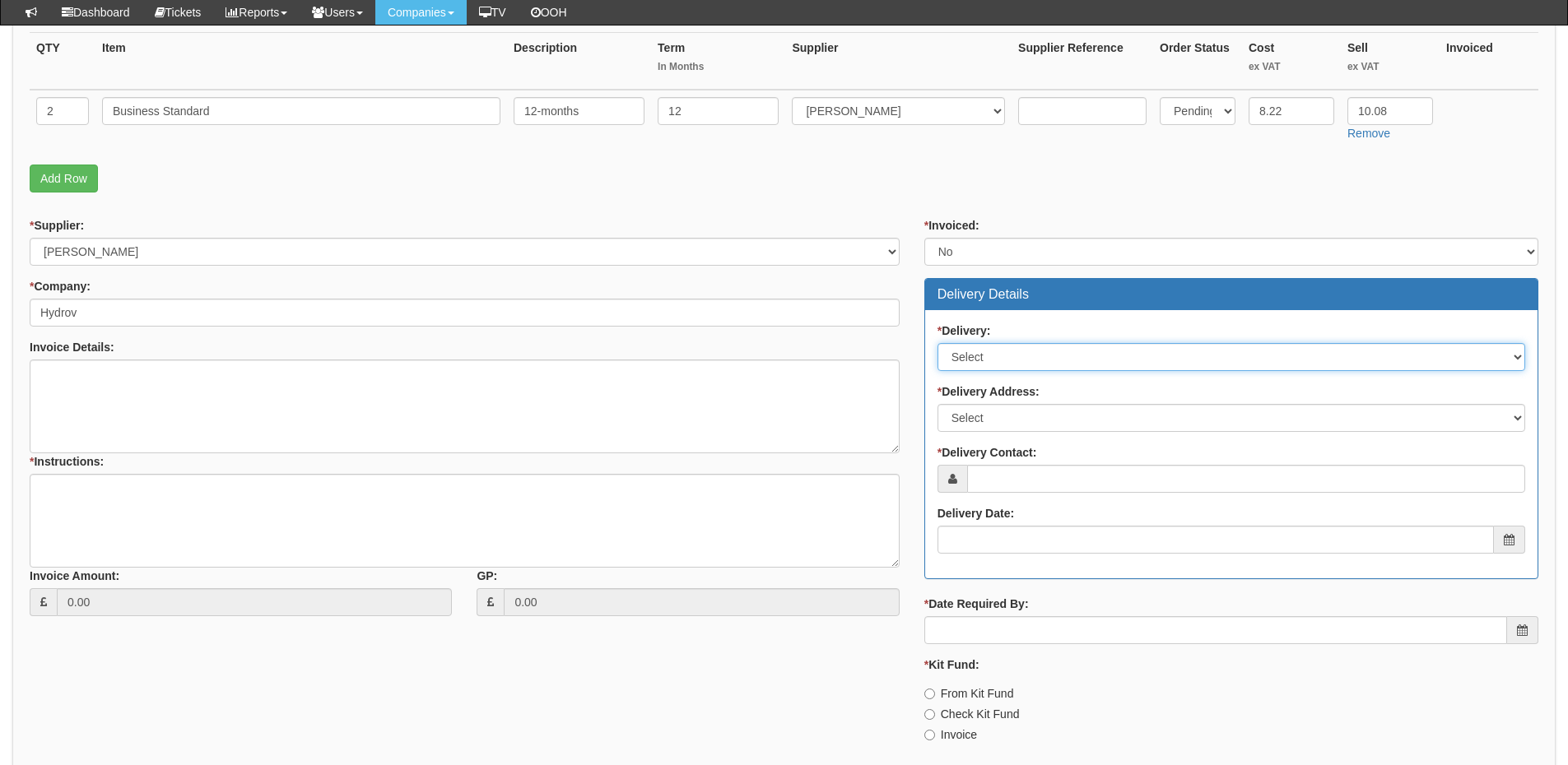
click at [1001, 361] on select "Select No Not Applicable Yes" at bounding box center [1230, 357] width 587 height 28
select select "3"
click at [937, 343] on select "Select No Not Applicable Yes" at bounding box center [1230, 357] width 587 height 28
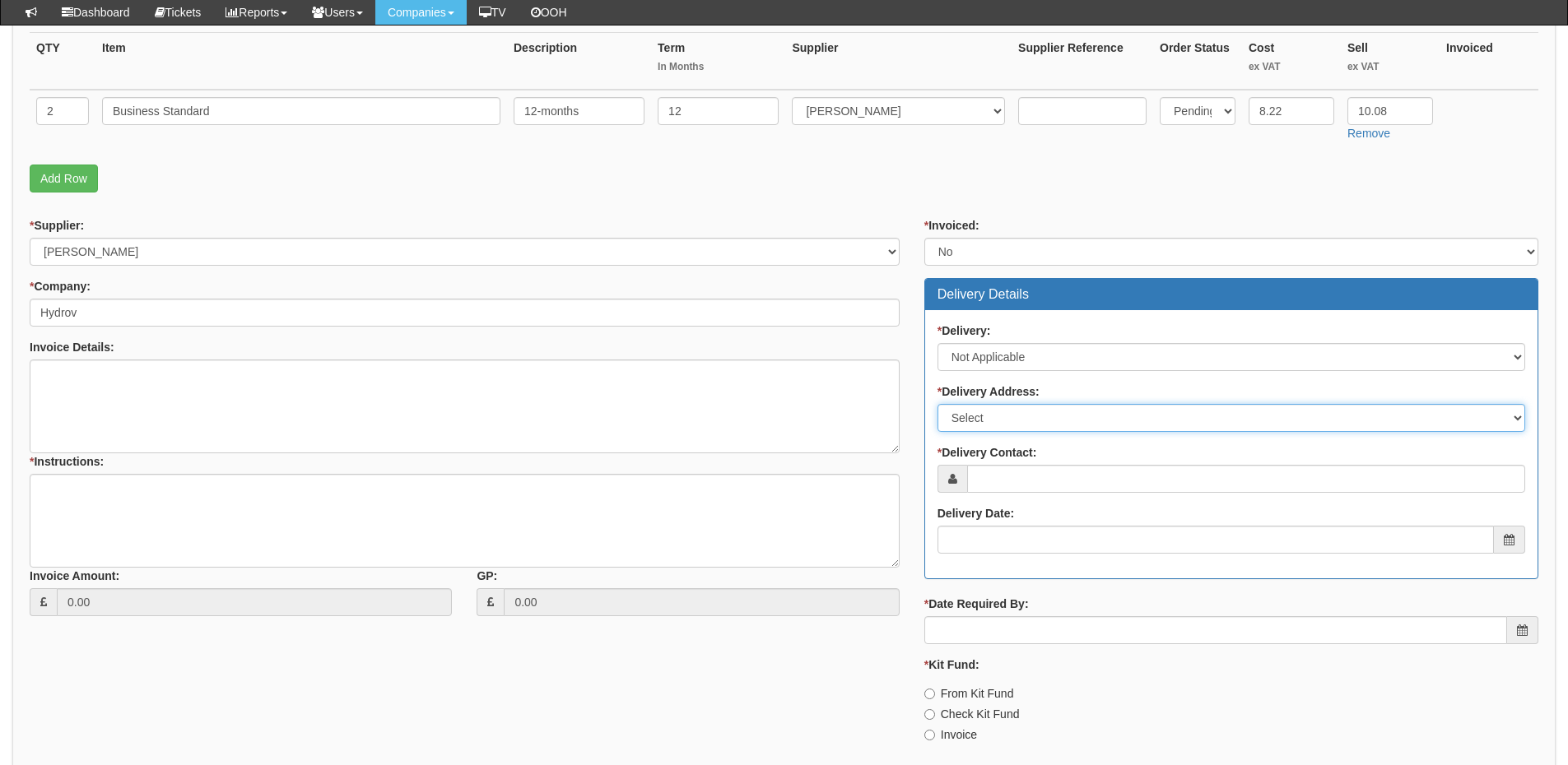
click at [997, 420] on select "Select Not Applicable Main Address - S72 8EF Other" at bounding box center [1230, 418] width 587 height 28
select select "N/A"
click at [937, 404] on select "Select Not Applicable Main Address - S72 8EF Other" at bounding box center [1230, 418] width 587 height 28
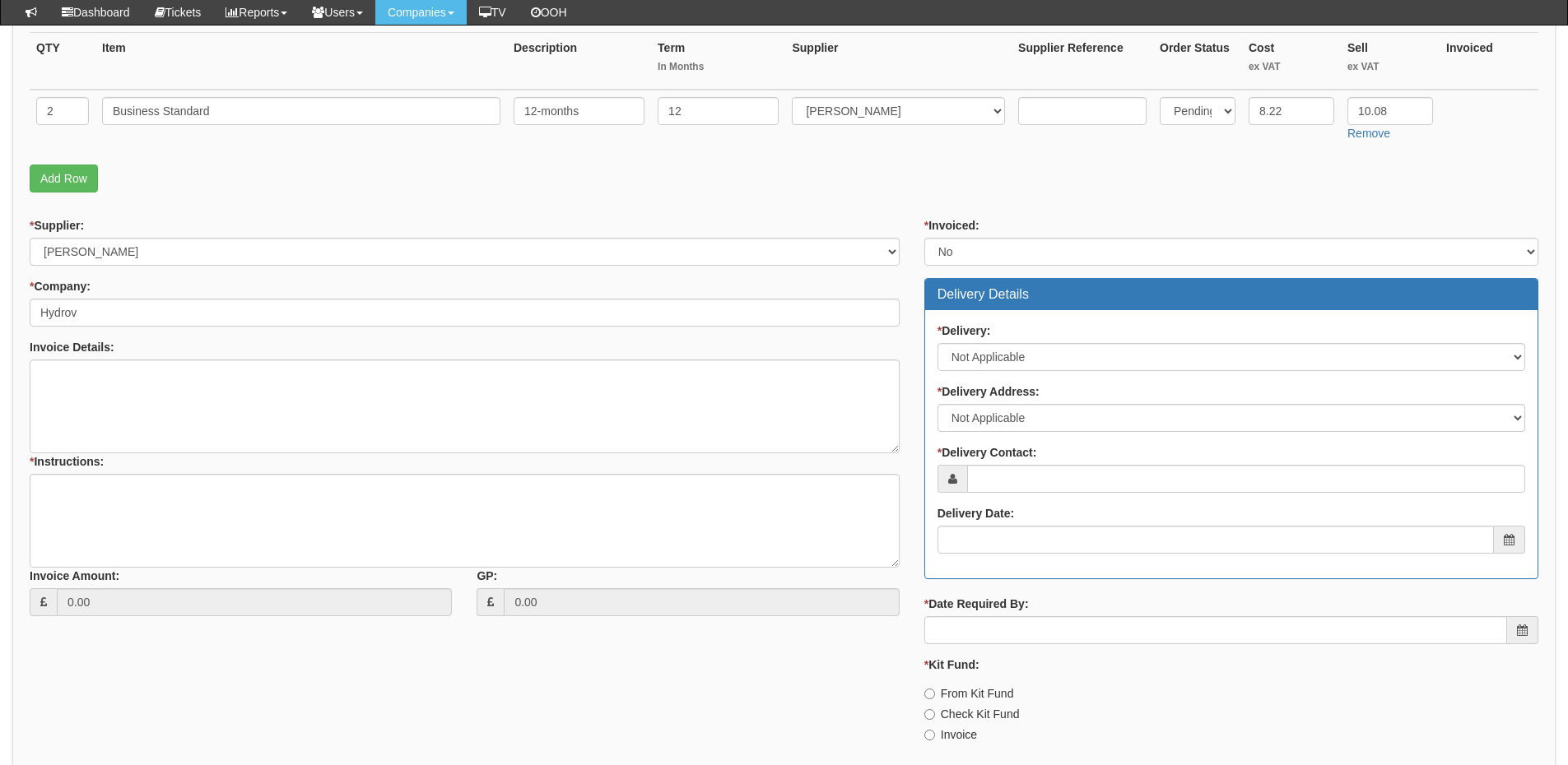
click at [999, 464] on div "* Delivery Contact:" at bounding box center [1230, 469] width 587 height 48
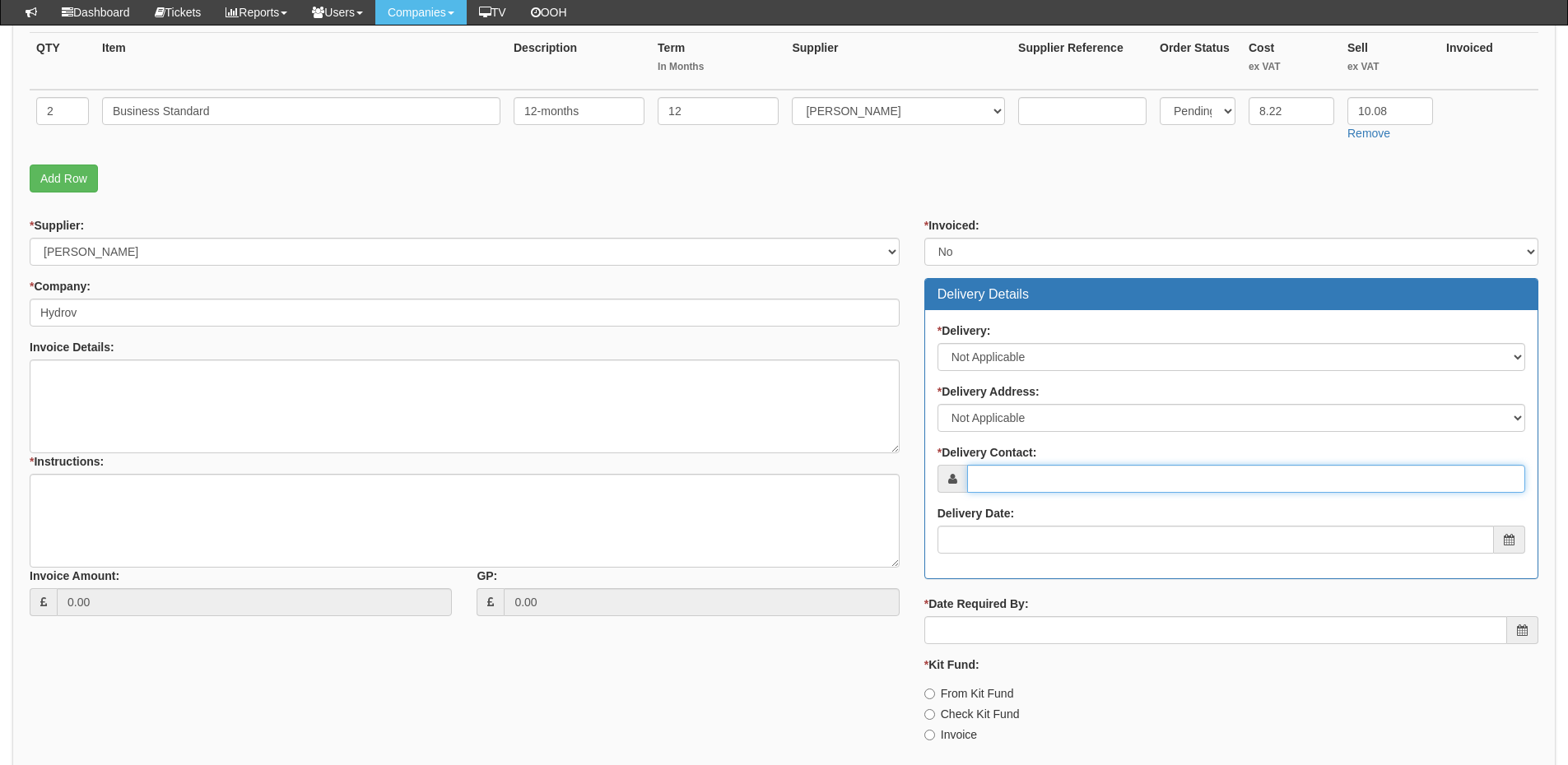
click at [992, 477] on input "* Delivery Contact:" at bounding box center [1246, 479] width 558 height 28
click at [1008, 482] on input "* Delivery Contact:" at bounding box center [1246, 479] width 558 height 28
paste input "Rob Longley"
type input "Rob Longley"
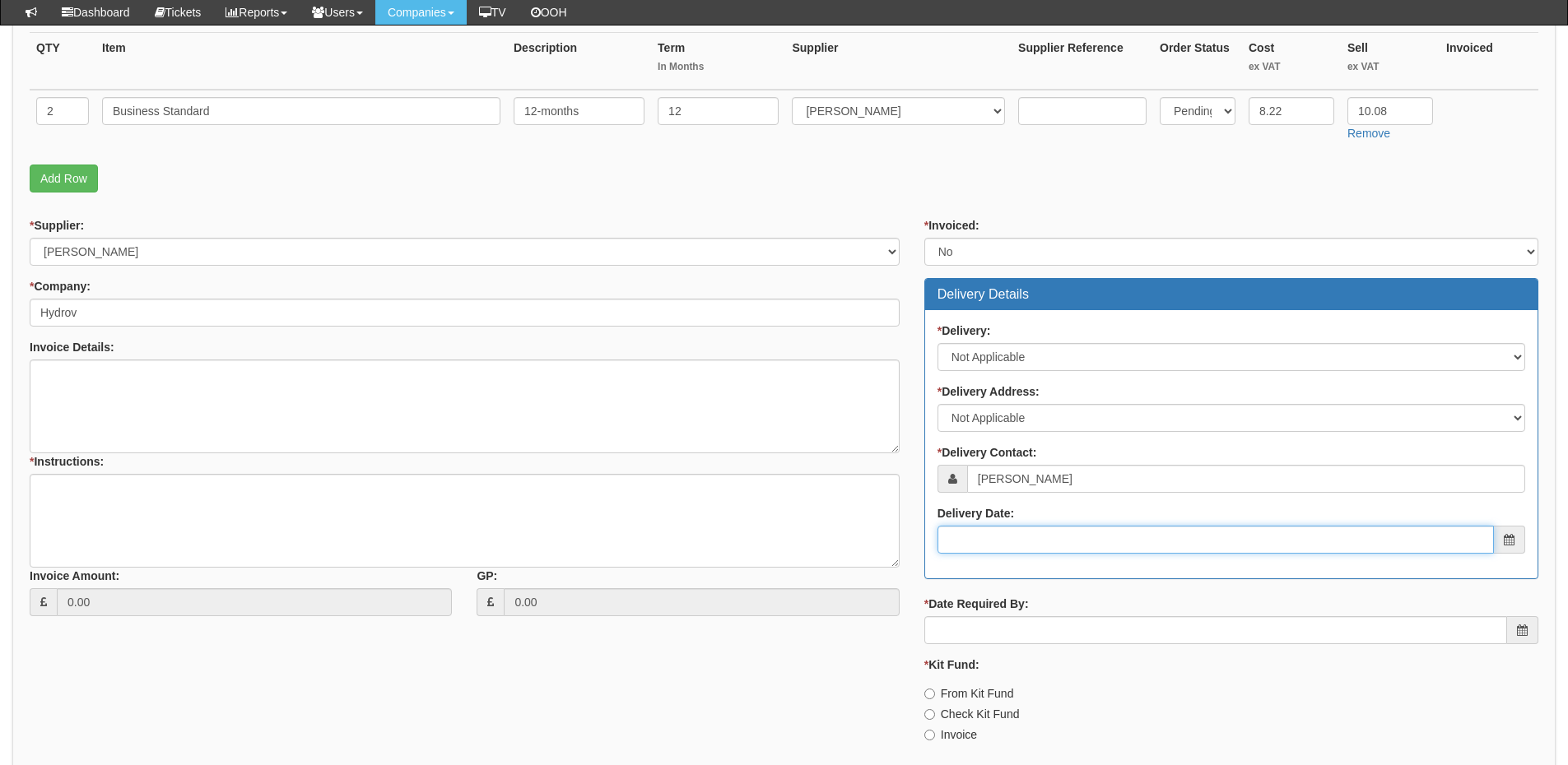
click at [997, 545] on input "Delivery Date:" at bounding box center [1215, 540] width 556 height 28
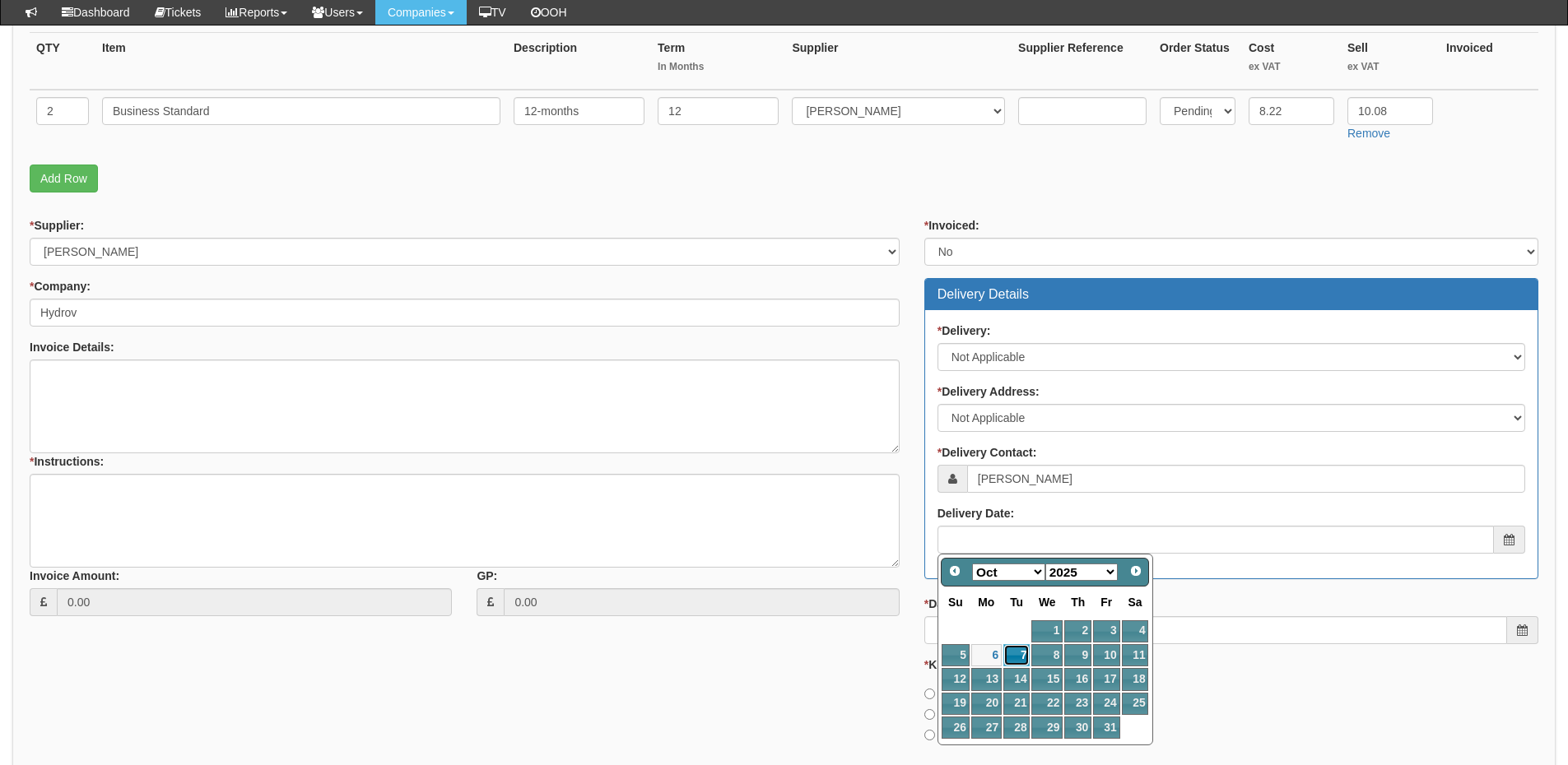
click at [1014, 651] on link "7" at bounding box center [1016, 655] width 26 height 22
type input "2025-10-07"
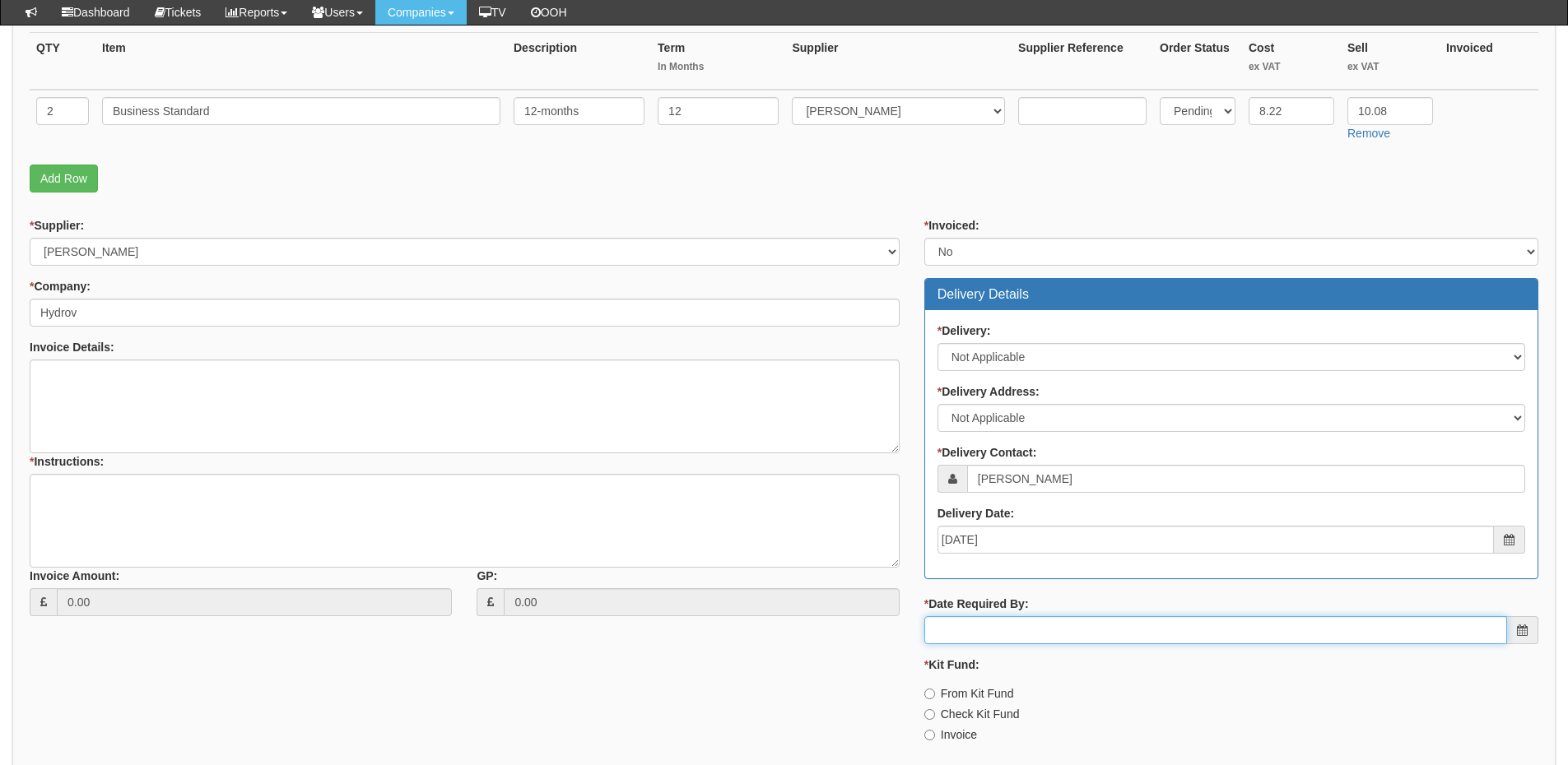
click at [1006, 626] on input "* Date Required By:" at bounding box center [1215, 630] width 583 height 28
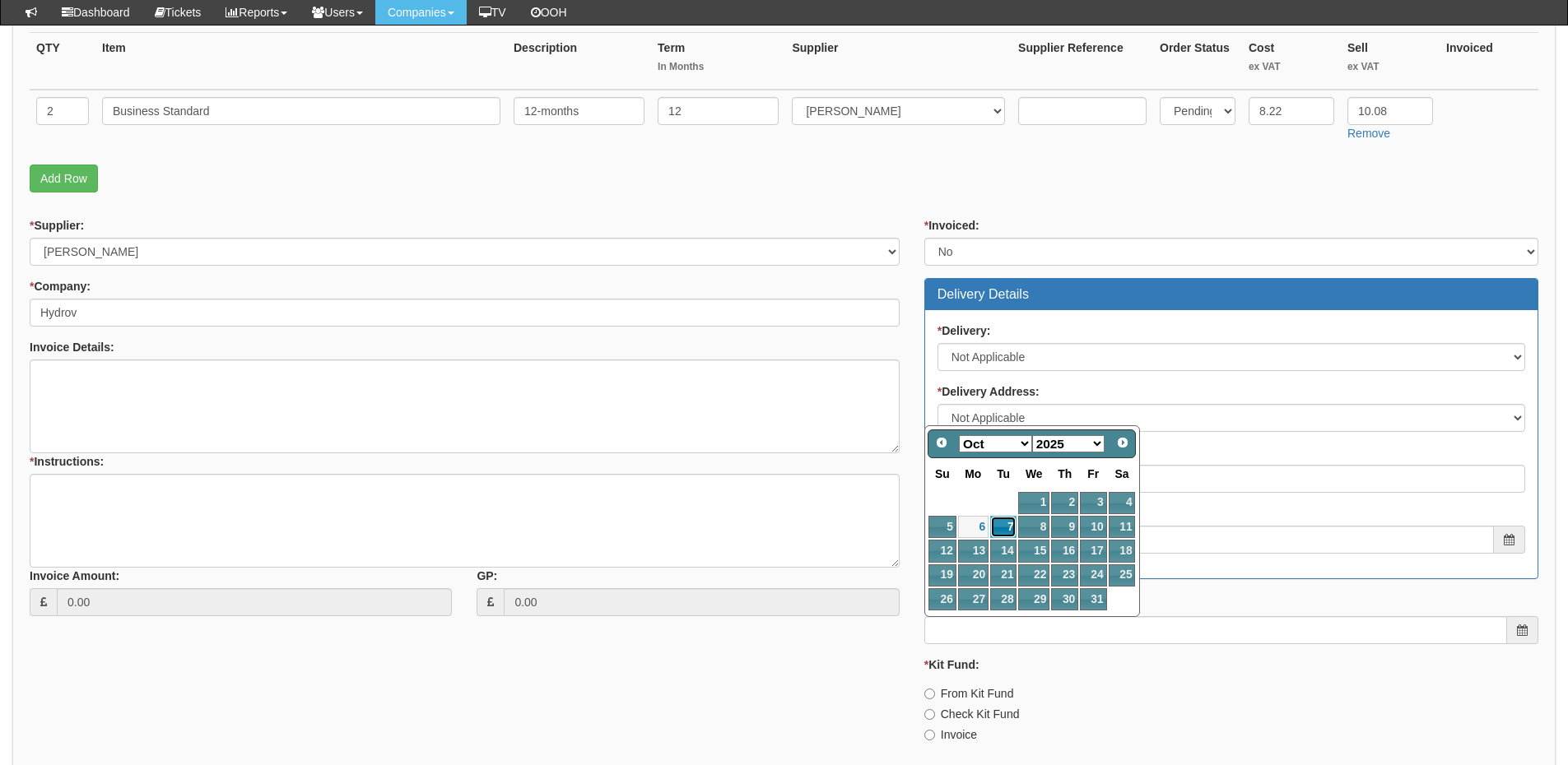
click at [1008, 529] on link "7" at bounding box center [1003, 527] width 26 height 22
type input "2025-10-07"
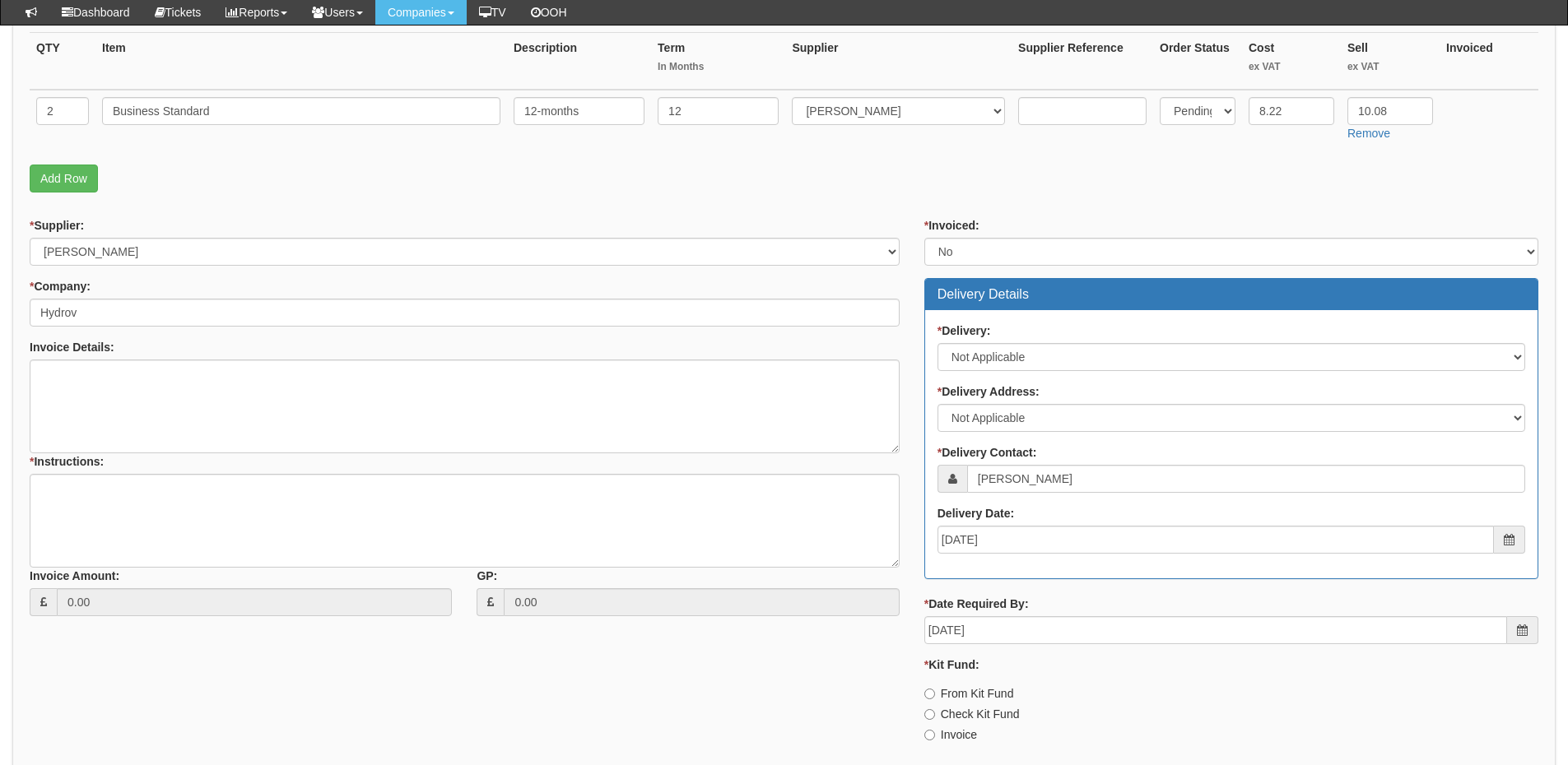
click at [968, 740] on label "Invoice" at bounding box center [950, 735] width 53 height 17
click at [935, 740] on input "Invoice" at bounding box center [929, 734] width 10 height 10
radio input "true"
click at [209, 532] on textarea "* Instructions:" at bounding box center [464, 520] width 870 height 94
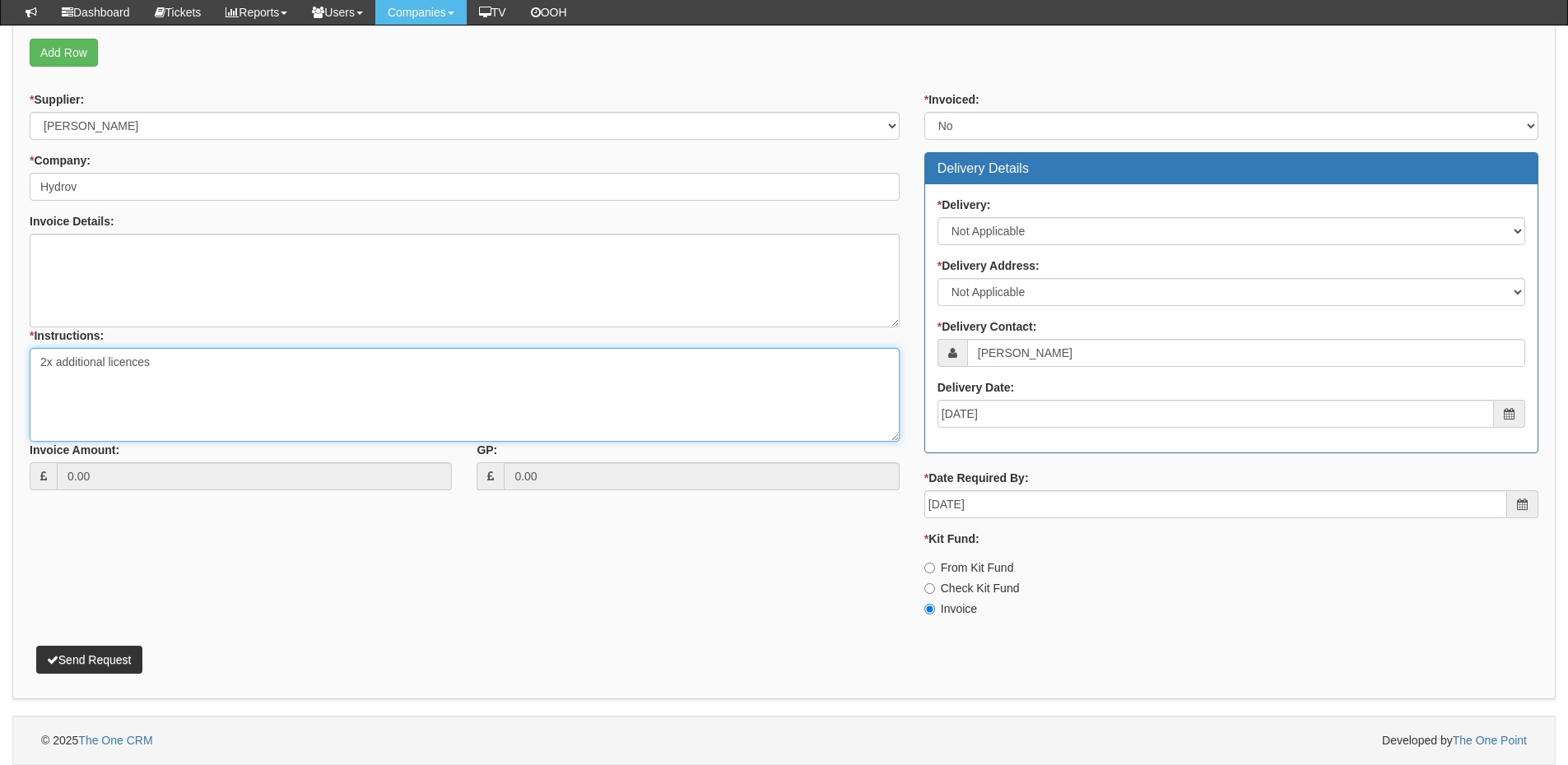
type textarea "2x additional licences"
click at [103, 653] on button "Send Request" at bounding box center [89, 660] width 106 height 28
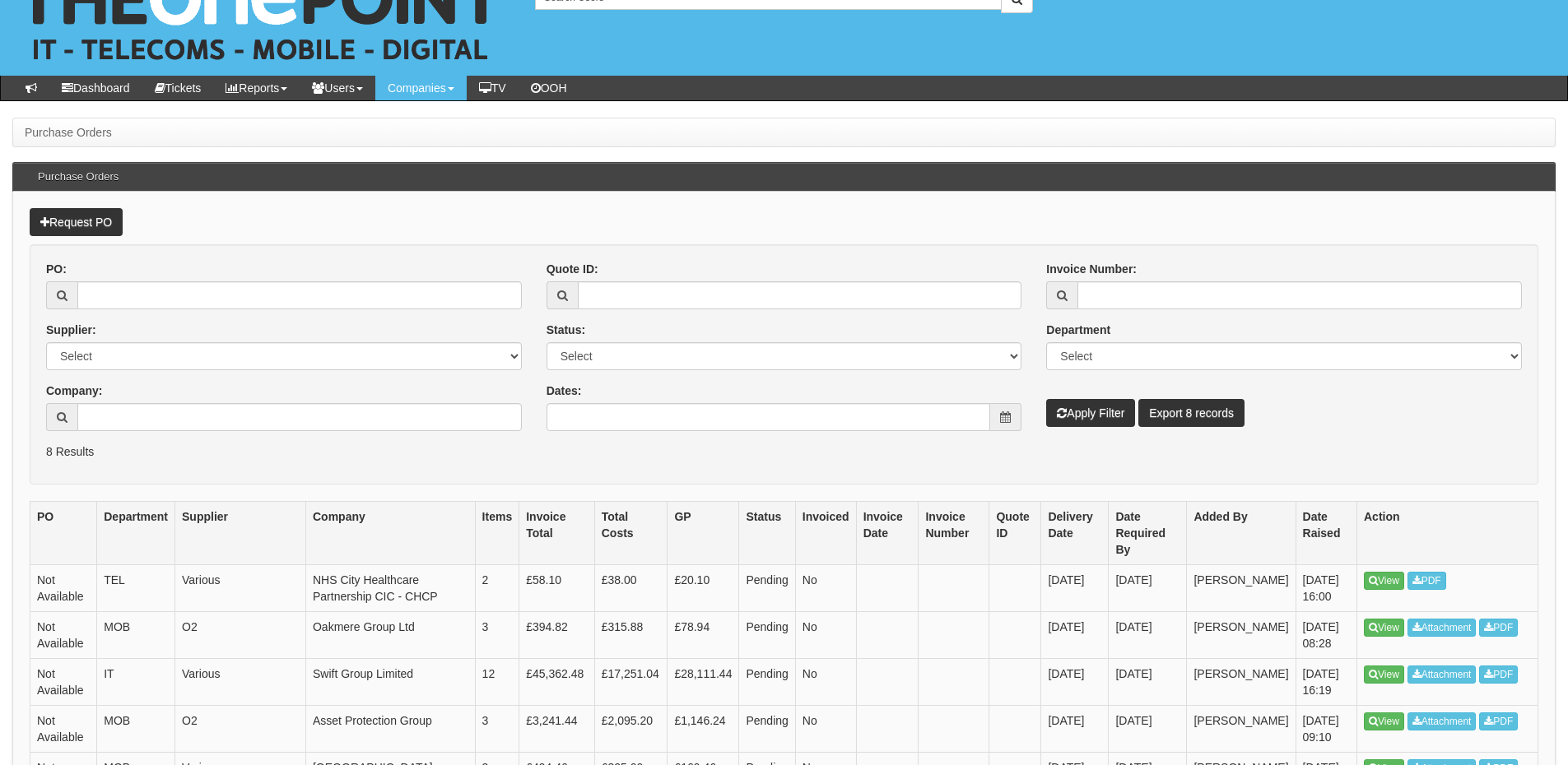
scroll to position [82, 0]
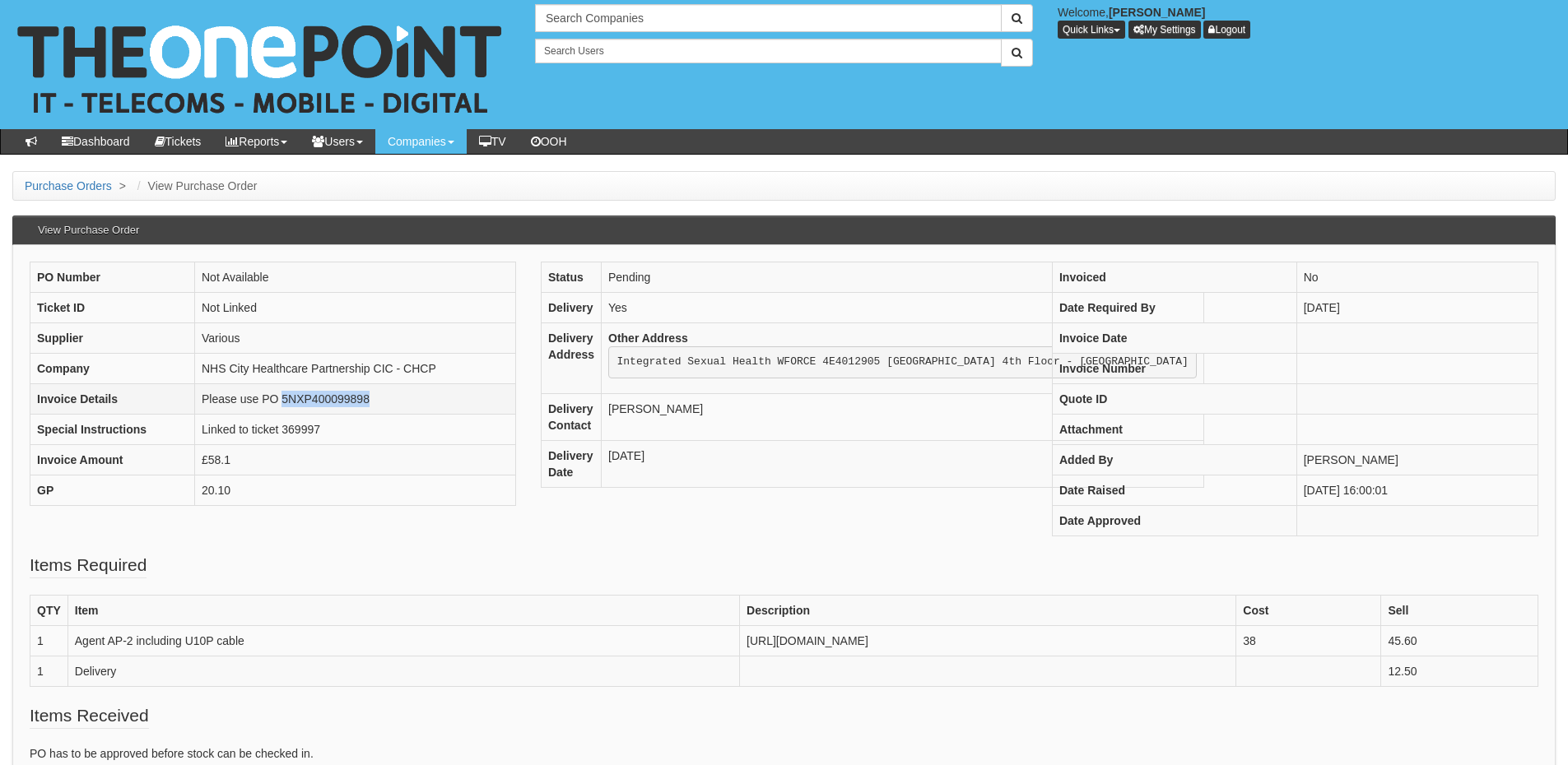
drag, startPoint x: 282, startPoint y: 397, endPoint x: 379, endPoint y: 397, distance: 97.0
click at [379, 397] on td "Please use PO 5NXP400099898" at bounding box center [355, 398] width 321 height 31
copy td "5NXP400099898"
click at [402, 418] on td "Linked to ticket 369997" at bounding box center [355, 429] width 321 height 31
drag, startPoint x: 380, startPoint y: 401, endPoint x: 281, endPoint y: 393, distance: 99.3
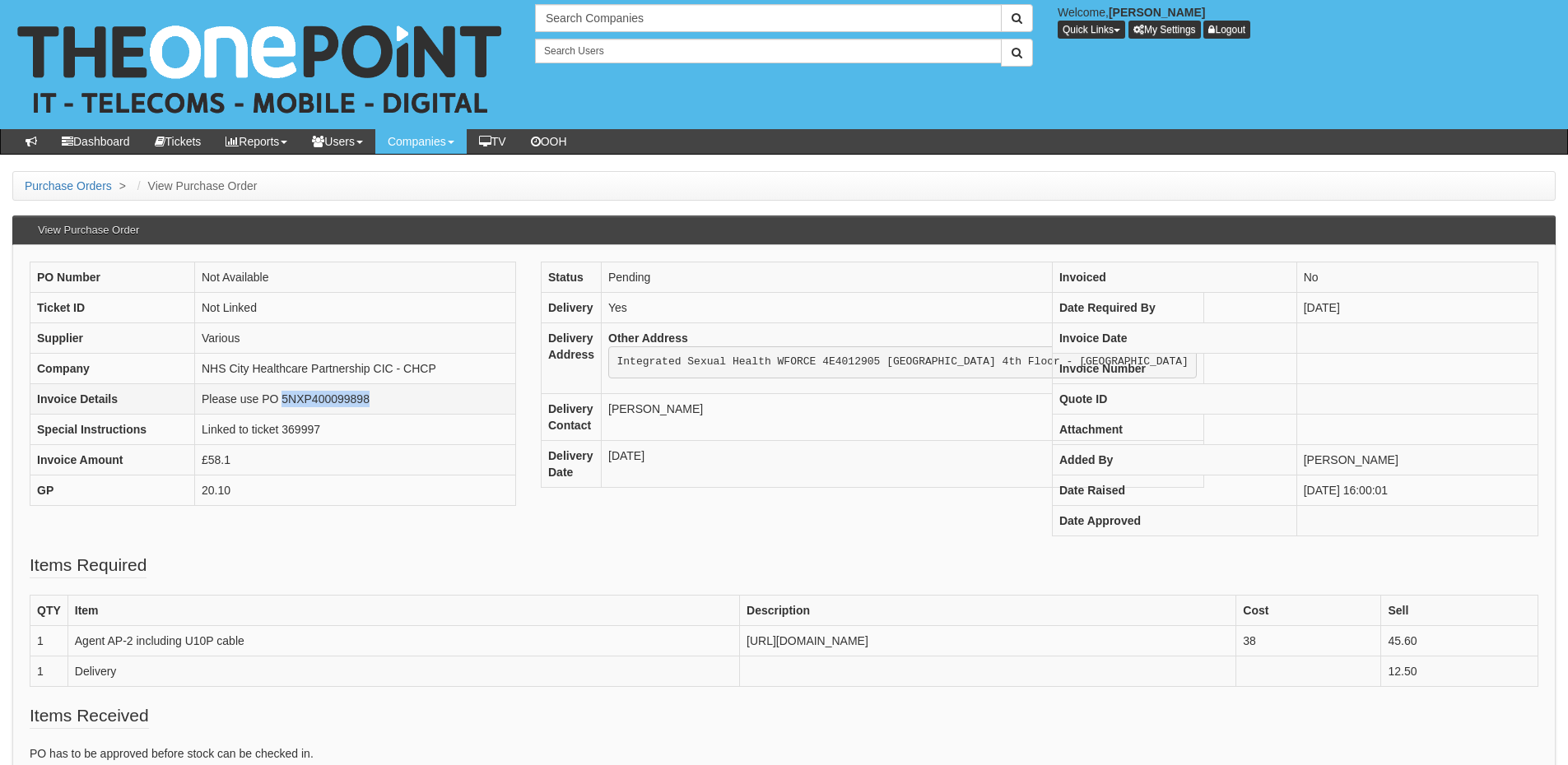
click at [281, 393] on td "Please use PO 5NXP400099898" at bounding box center [355, 398] width 321 height 31
copy td "5NXP400099898"
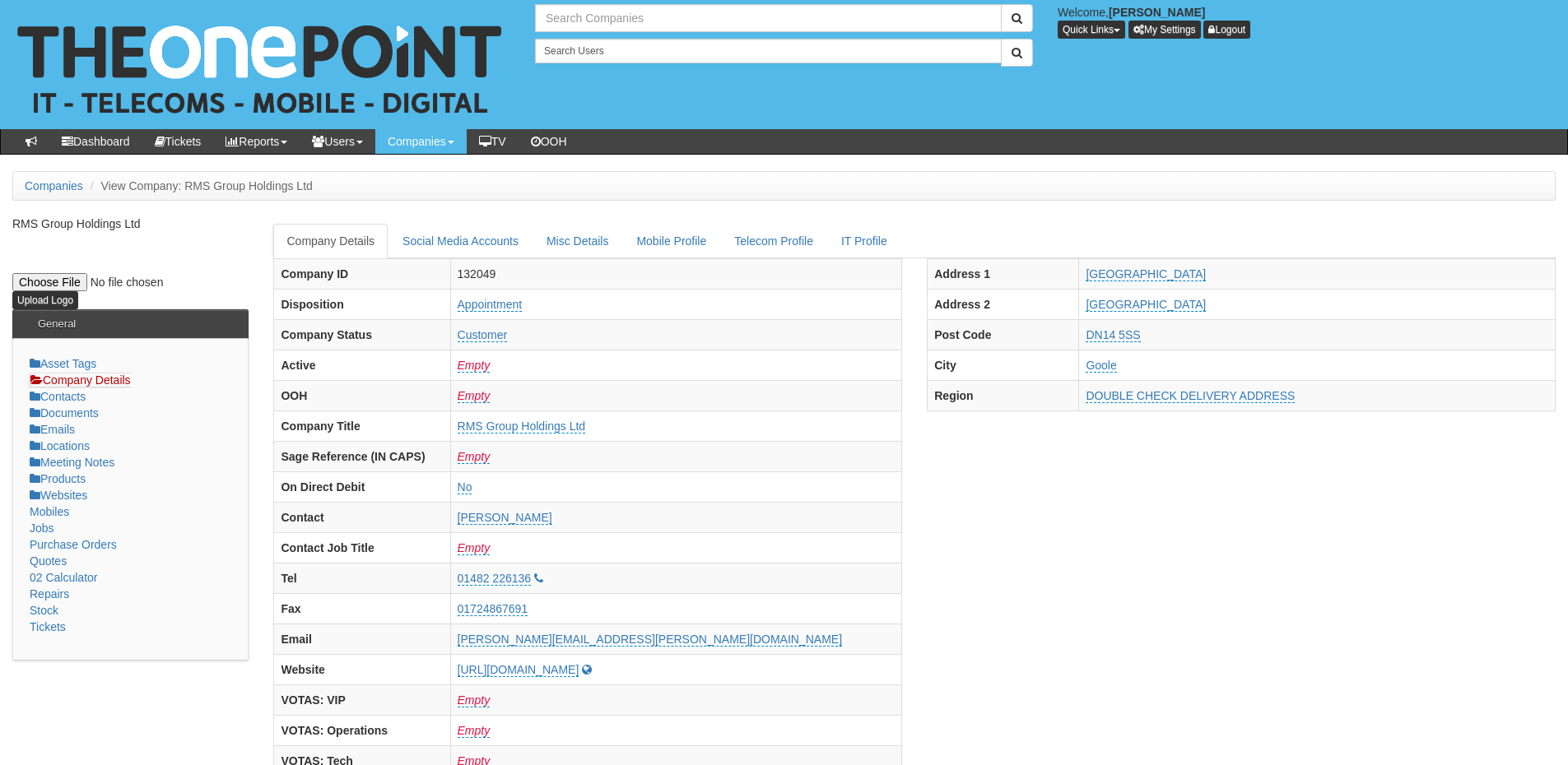
click at [572, 23] on input "text" at bounding box center [768, 18] width 466 height 28
click at [579, 53] on link "TDR Training" at bounding box center [769, 46] width 463 height 24
drag, startPoint x: 636, startPoint y: 21, endPoint x: 456, endPoint y: 21, distance: 180.0
click at [456, 21] on div "1 result is available, use up and down arrow keys to navigate. TDR Training Wel…" at bounding box center [784, 64] width 1592 height 129
type input "hdr"
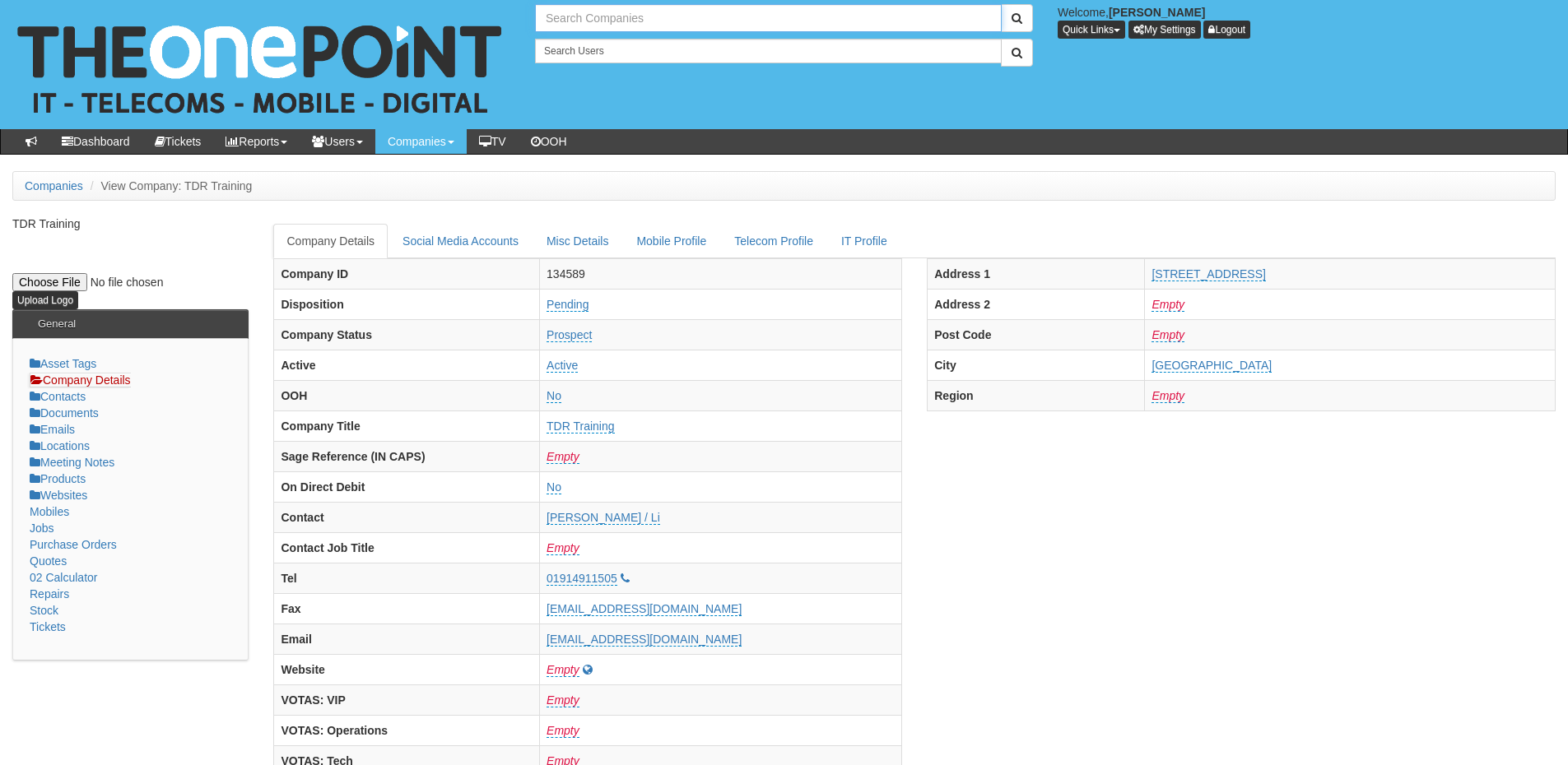
click at [553, 16] on input "text" at bounding box center [768, 18] width 466 height 28
type input "h"
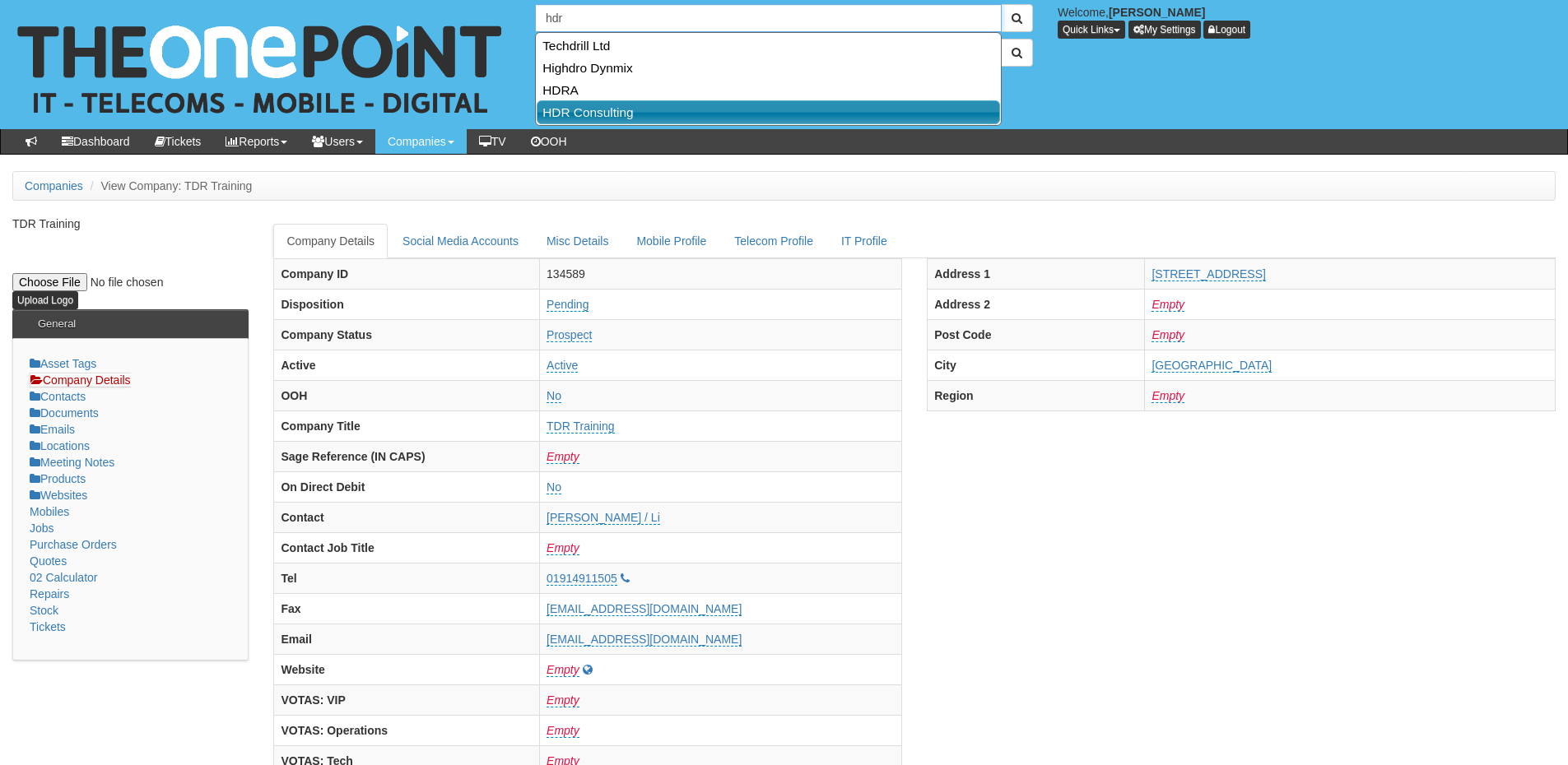
click at [578, 111] on link "HDR Consulting" at bounding box center [769, 113] width 463 height 24
type input "HDR Consulting"
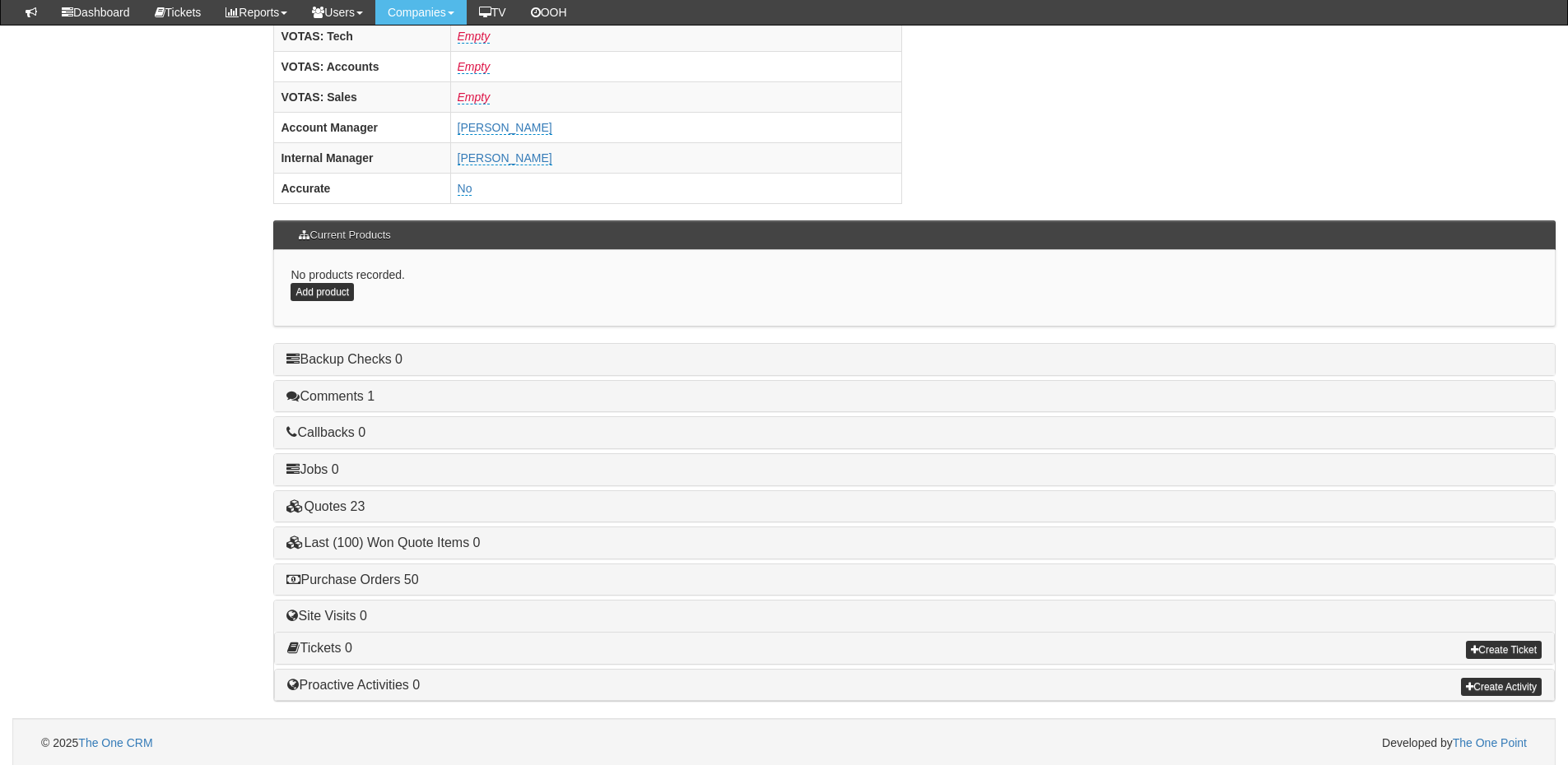
scroll to position [686, 0]
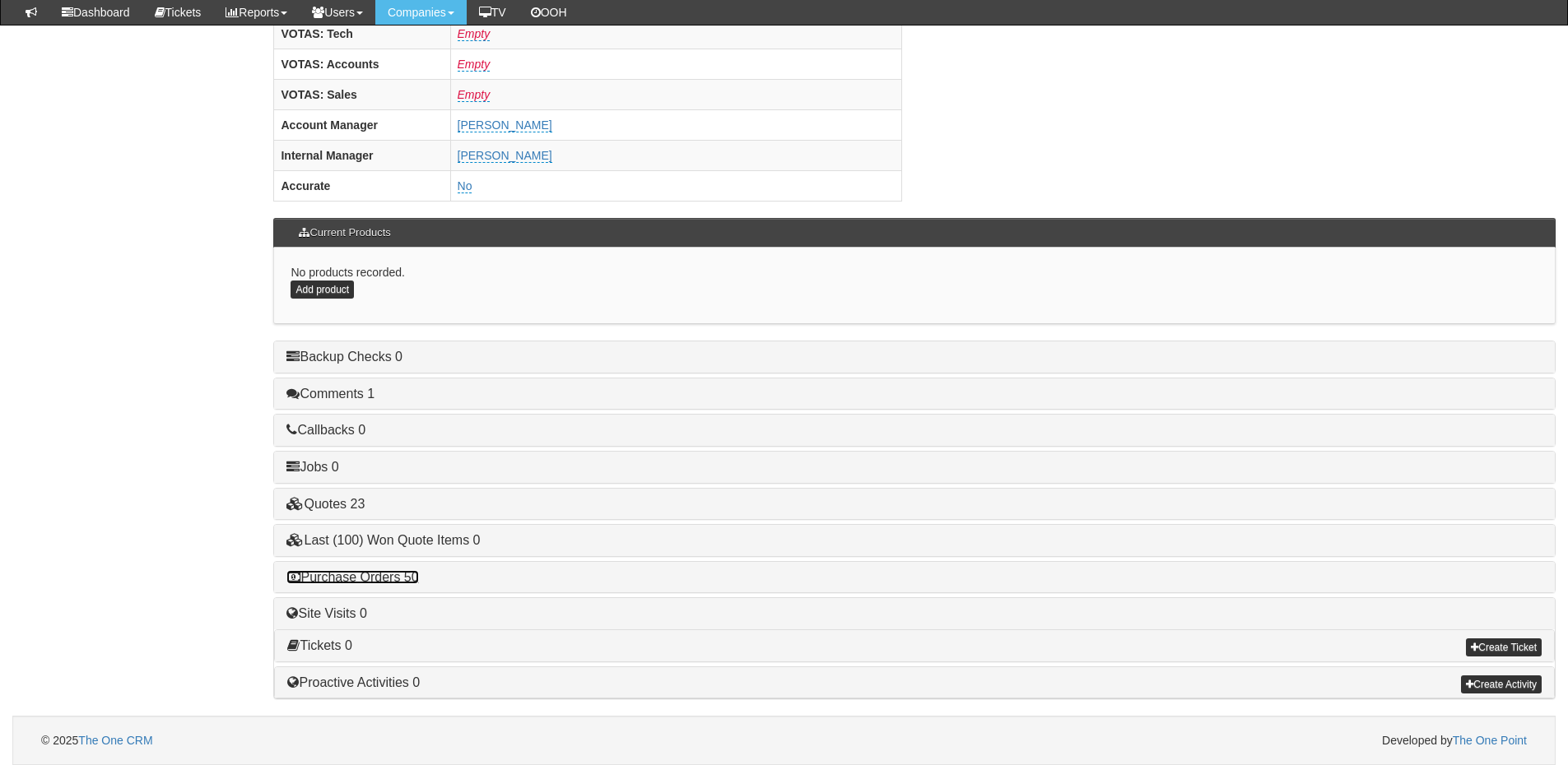
click at [356, 572] on link "Purchase Orders 50" at bounding box center [352, 577] width 131 height 14
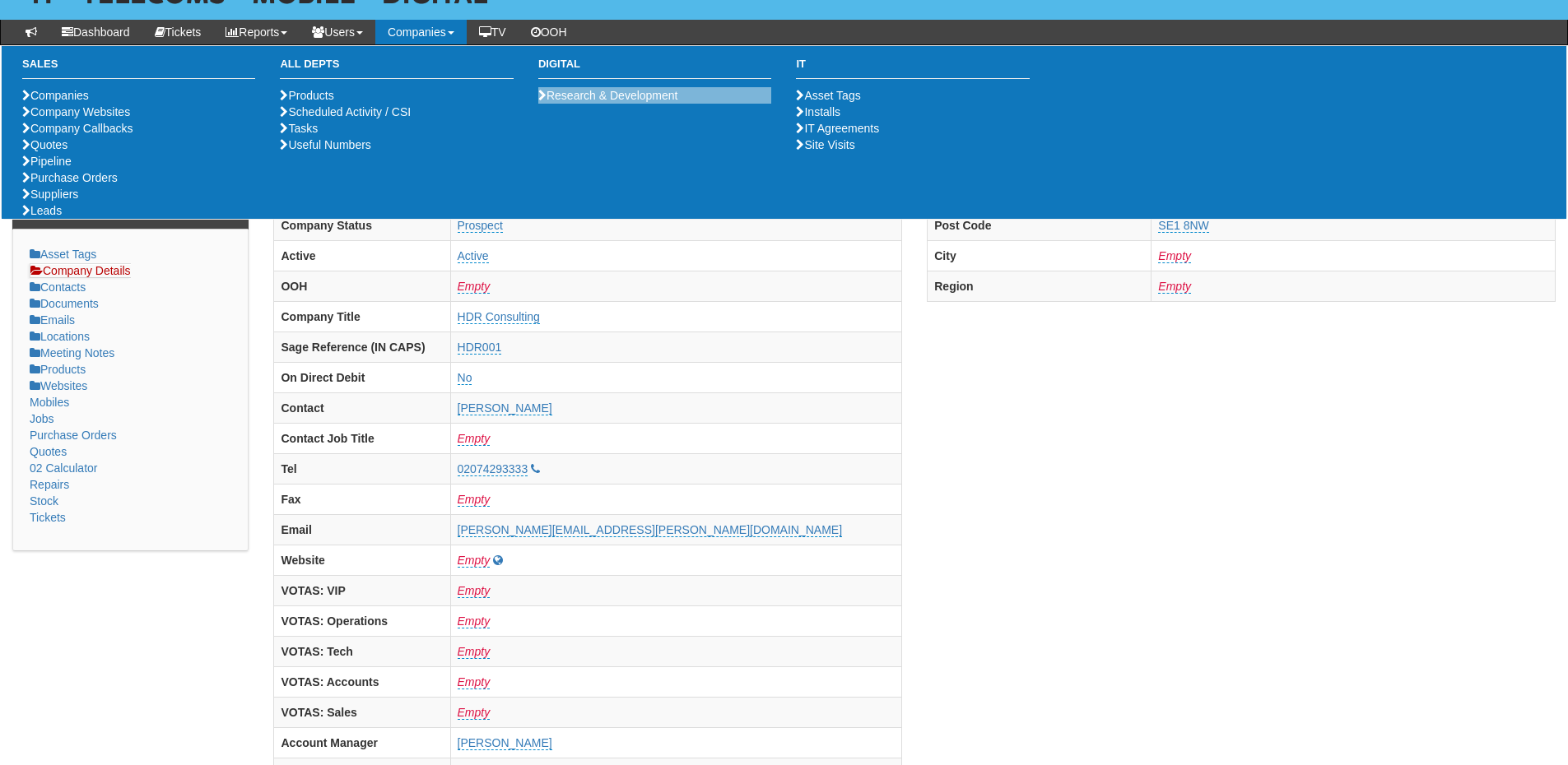
scroll to position [0, 0]
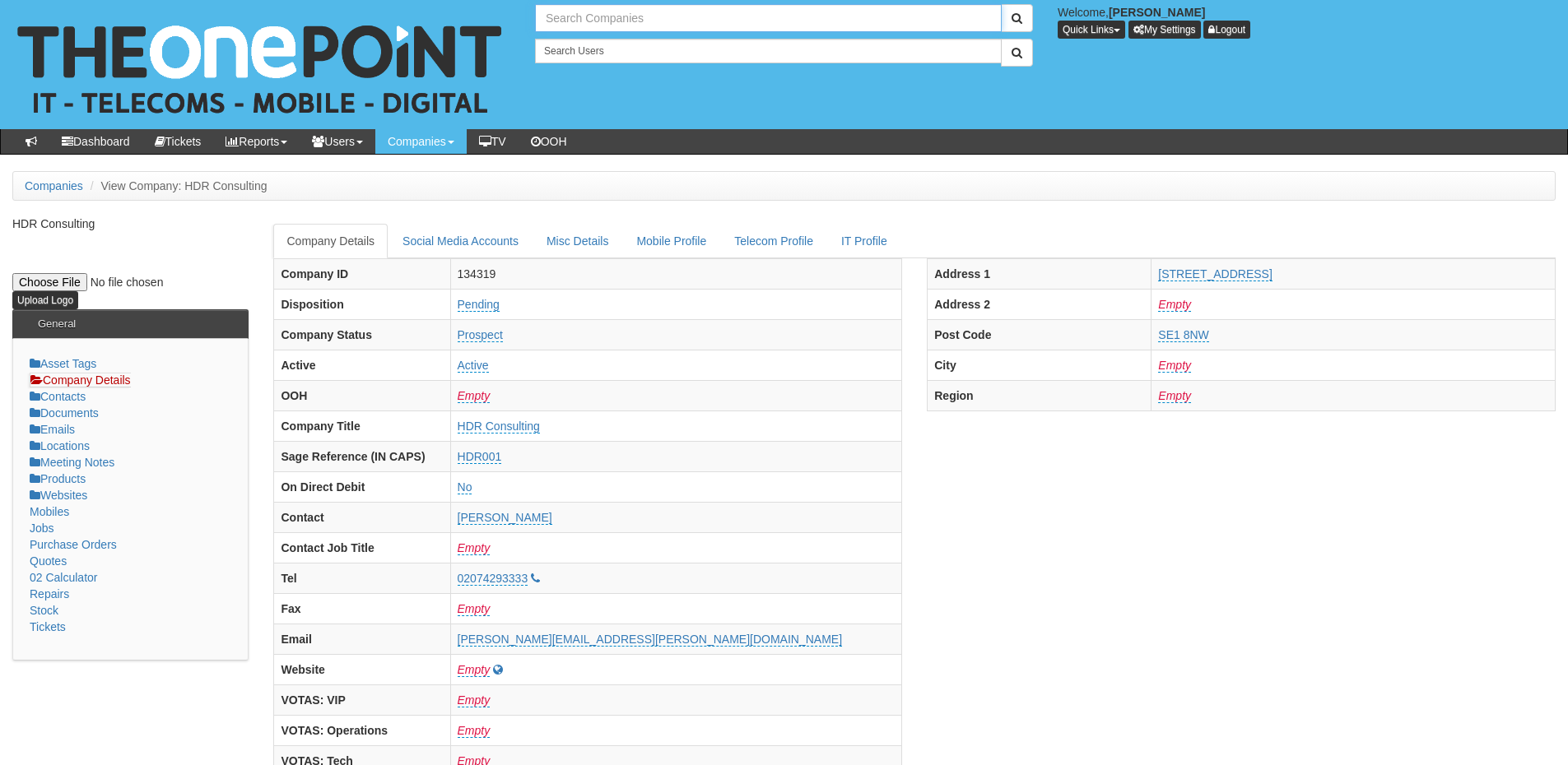
click at [583, 26] on input "text" at bounding box center [768, 18] width 466 height 28
click at [596, 47] on link "Caremark" at bounding box center [769, 46] width 463 height 24
type input "Caremark"
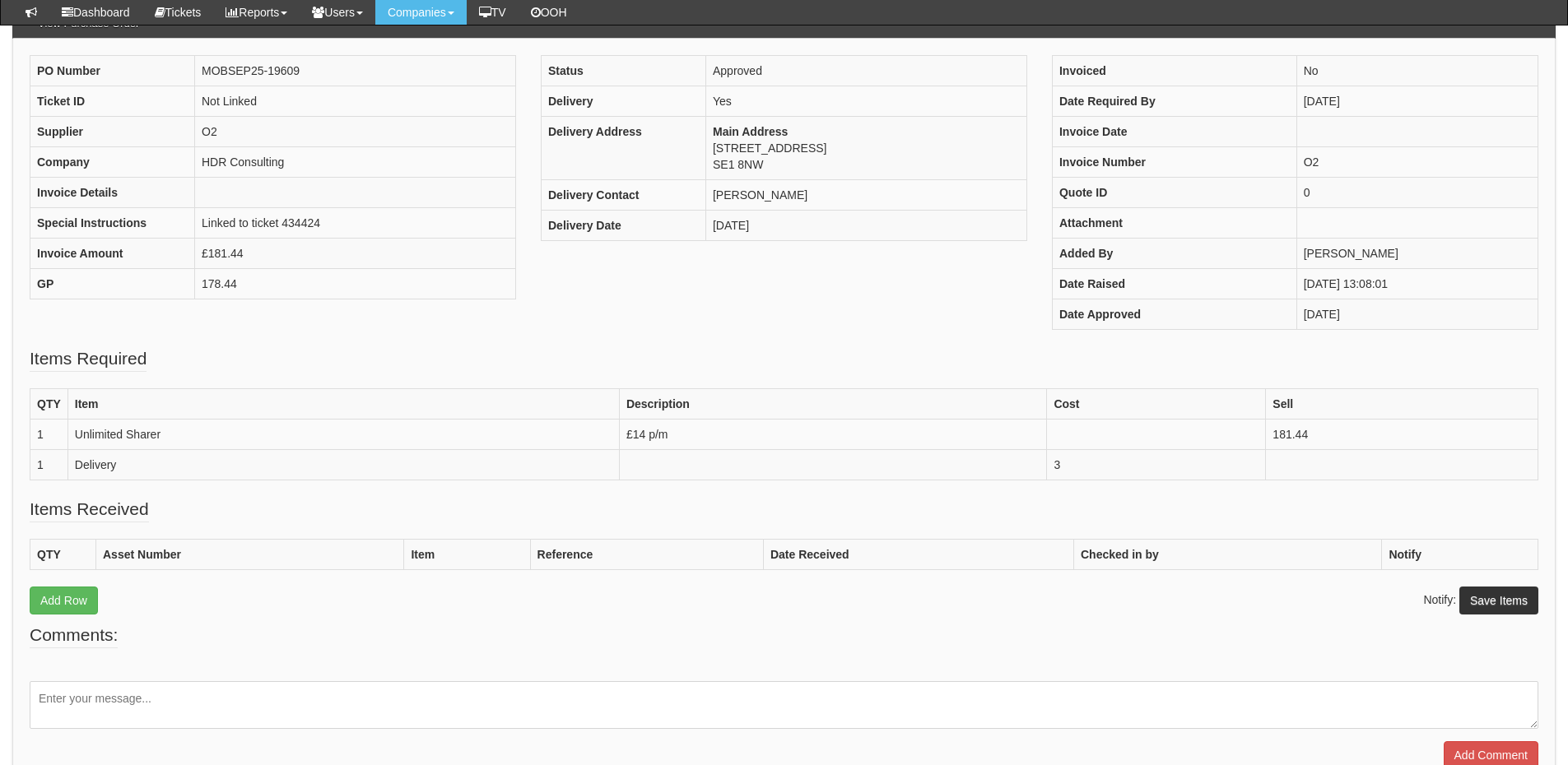
scroll to position [164, 0]
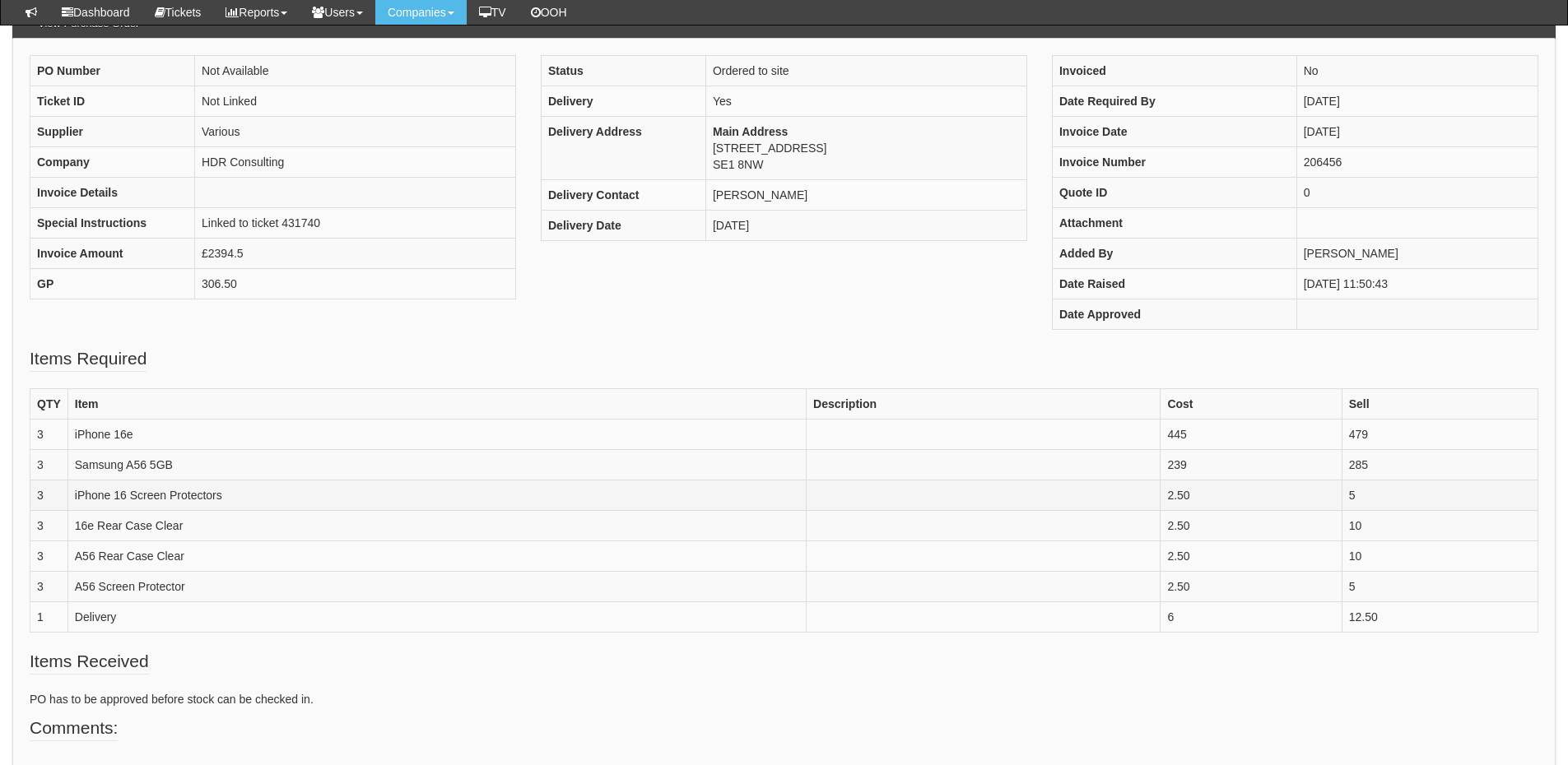
scroll to position [164, 0]
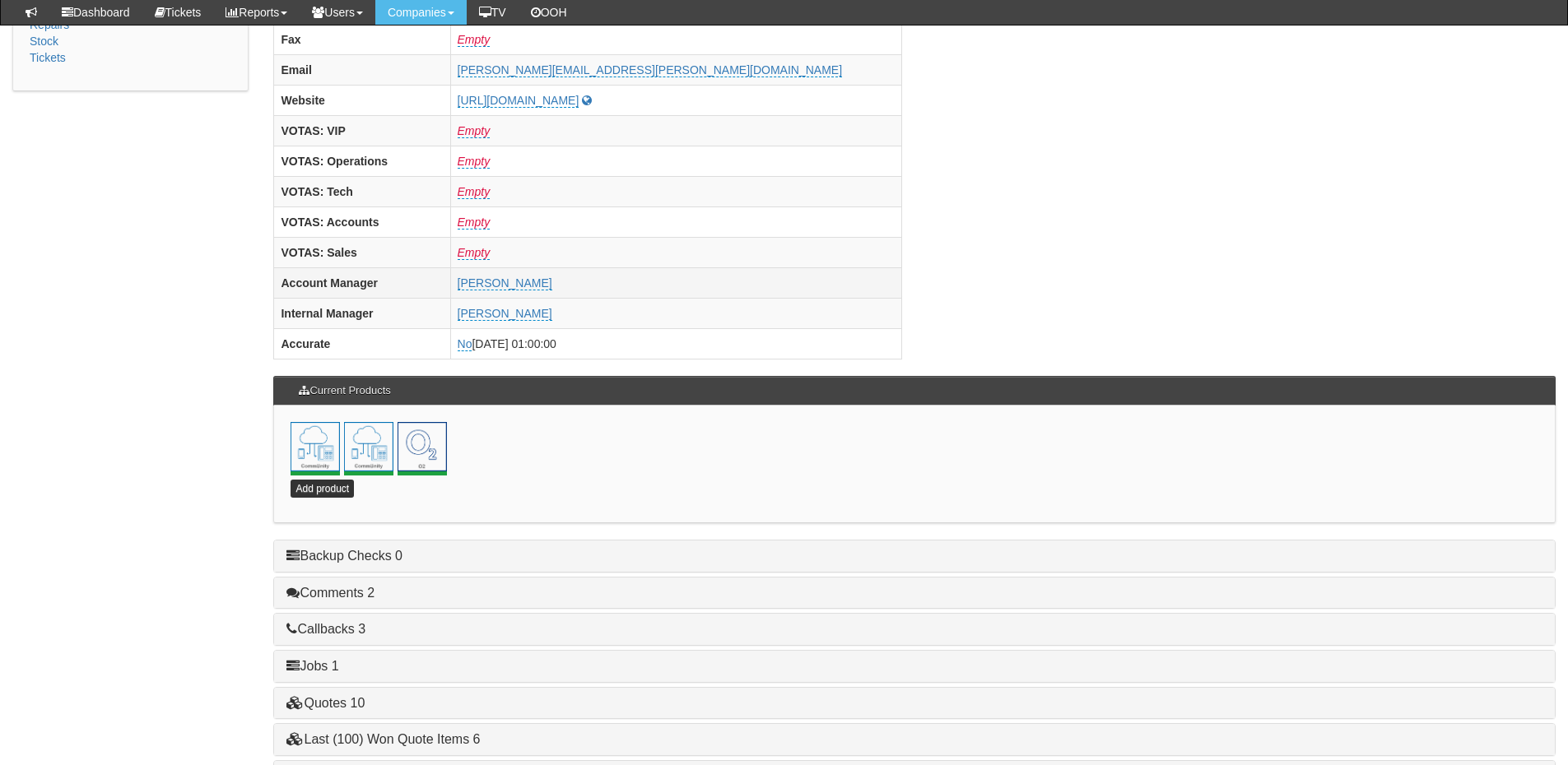
scroll to position [727, 0]
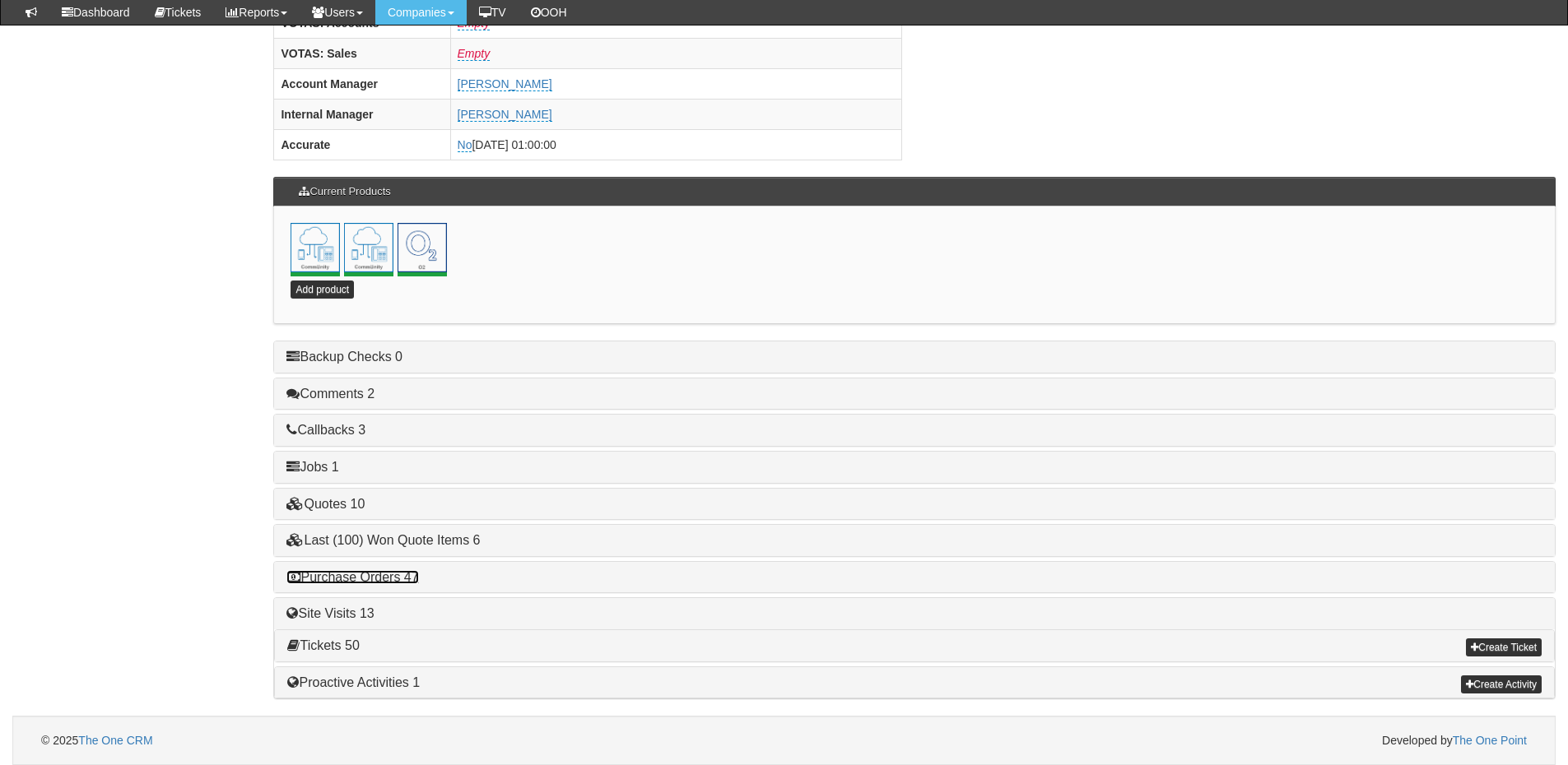
click at [382, 578] on link "Purchase Orders 47" at bounding box center [352, 577] width 131 height 14
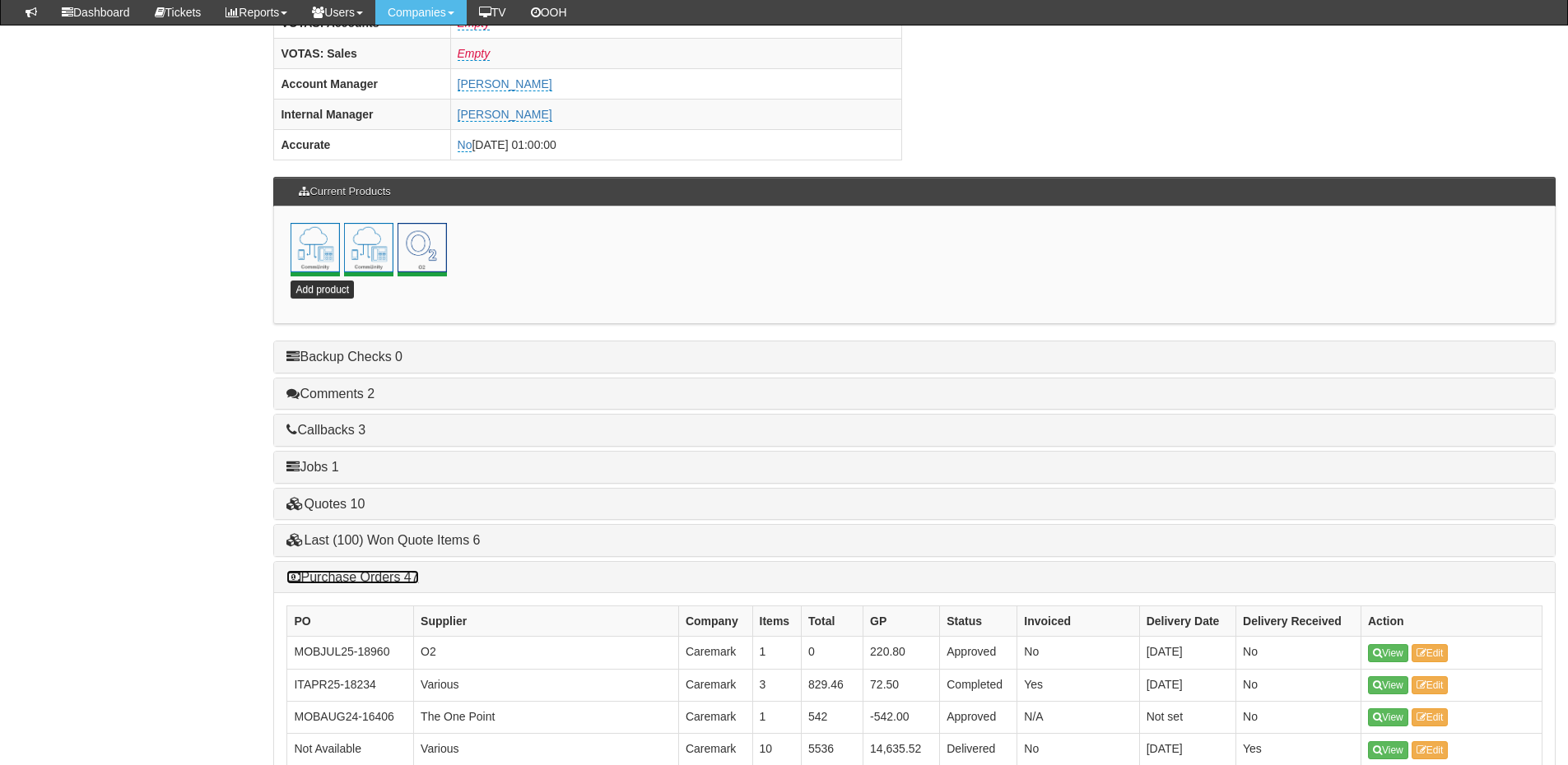
scroll to position [1056, 0]
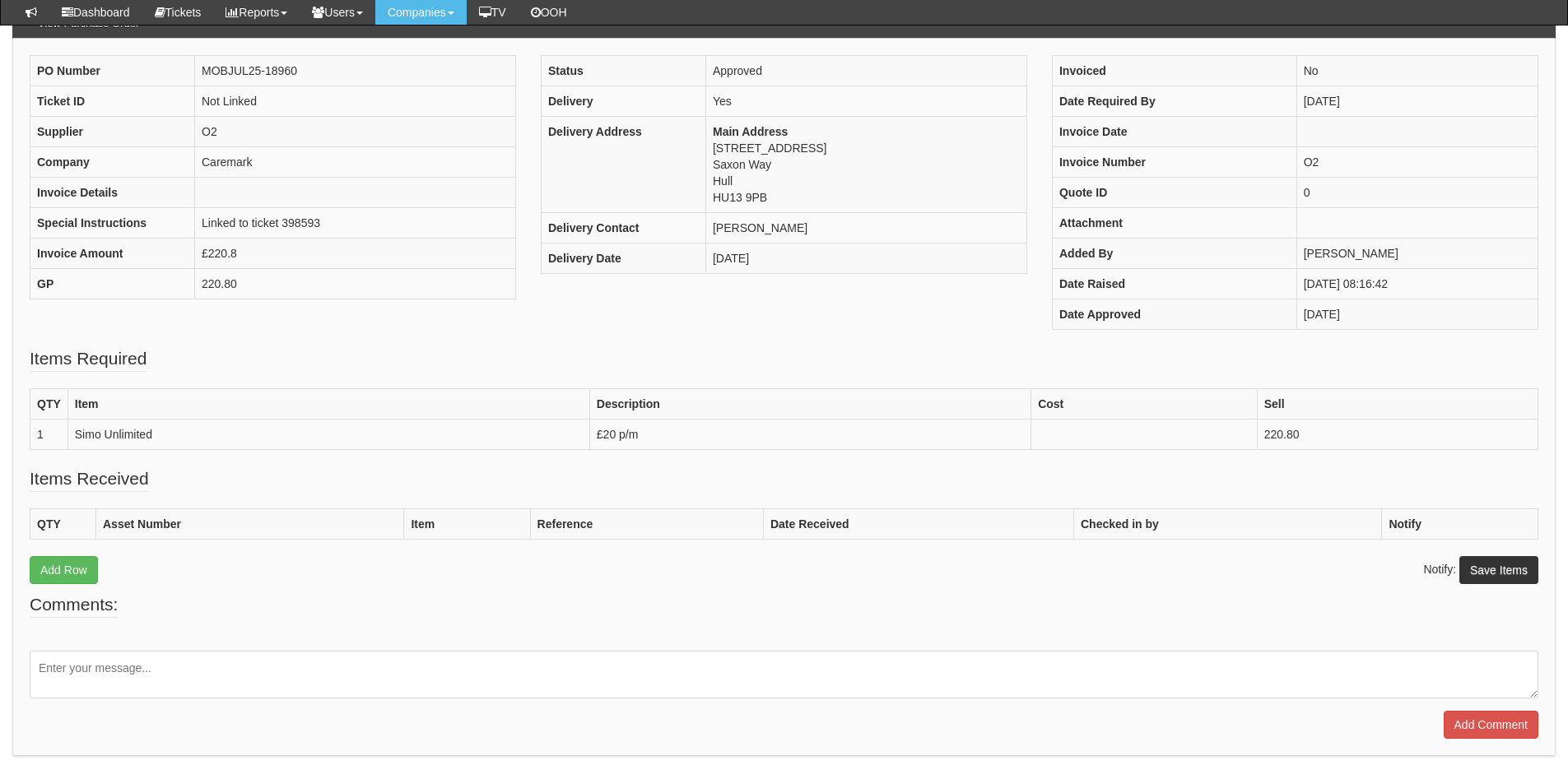
scroll to position [164, 0]
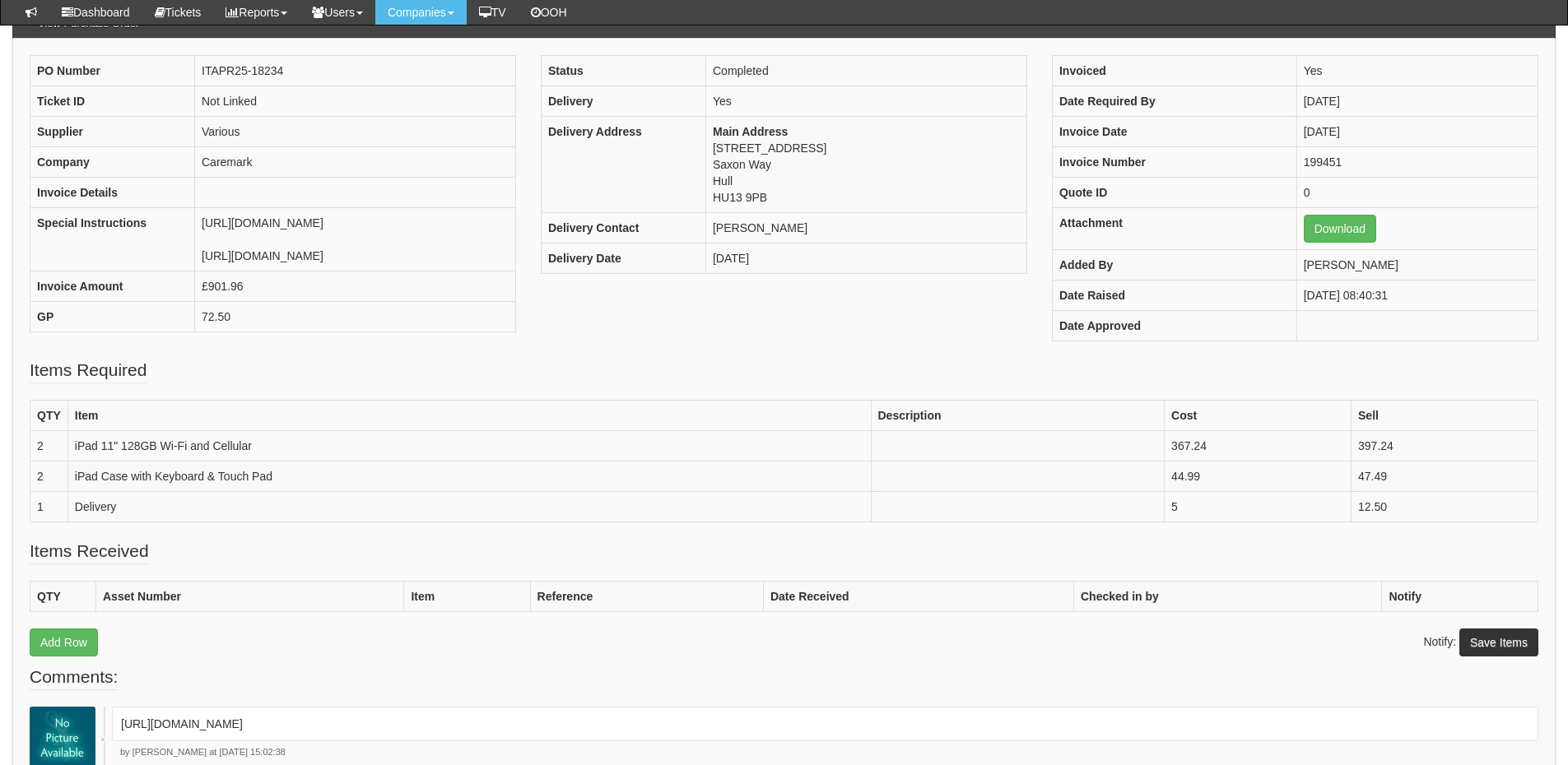
scroll to position [164, 0]
